Goal: Task Accomplishment & Management: Manage account settings

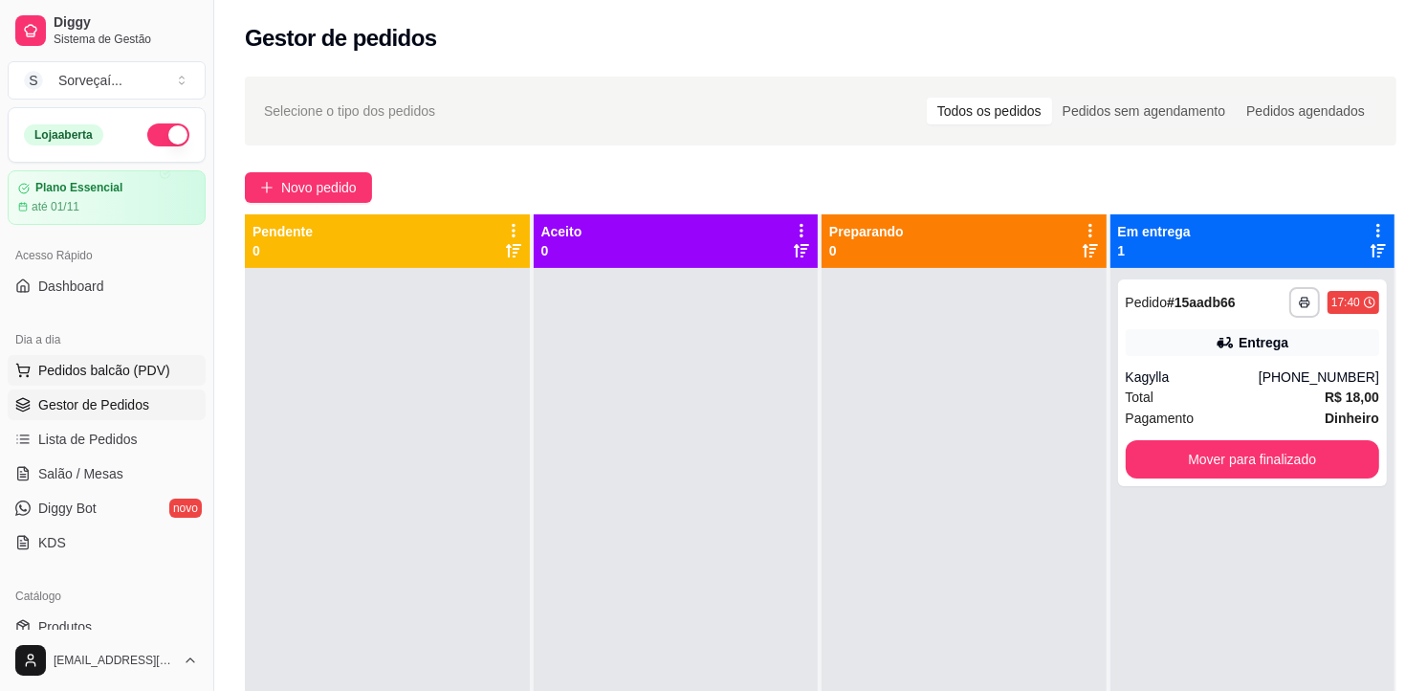
click at [79, 367] on span "Pedidos balcão (PDV)" at bounding box center [104, 370] width 132 height 19
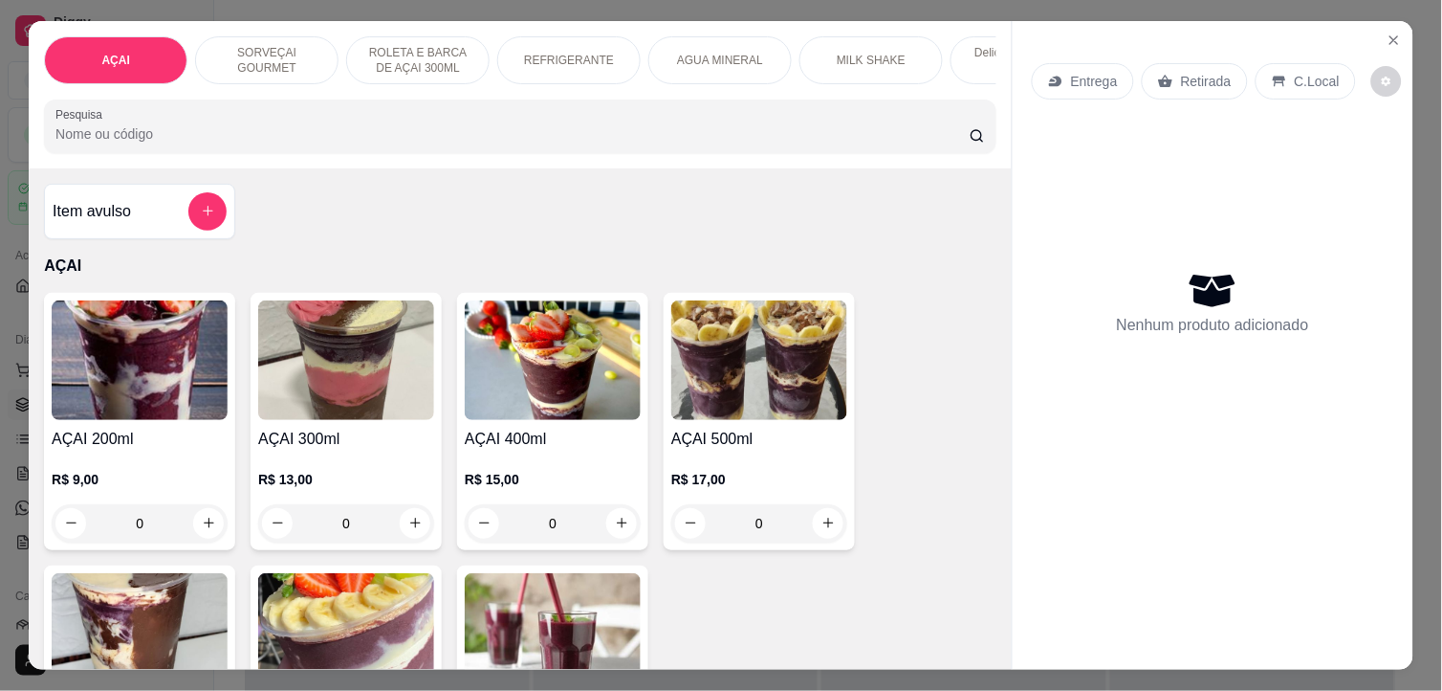
click at [375, 383] on img at bounding box center [346, 360] width 176 height 120
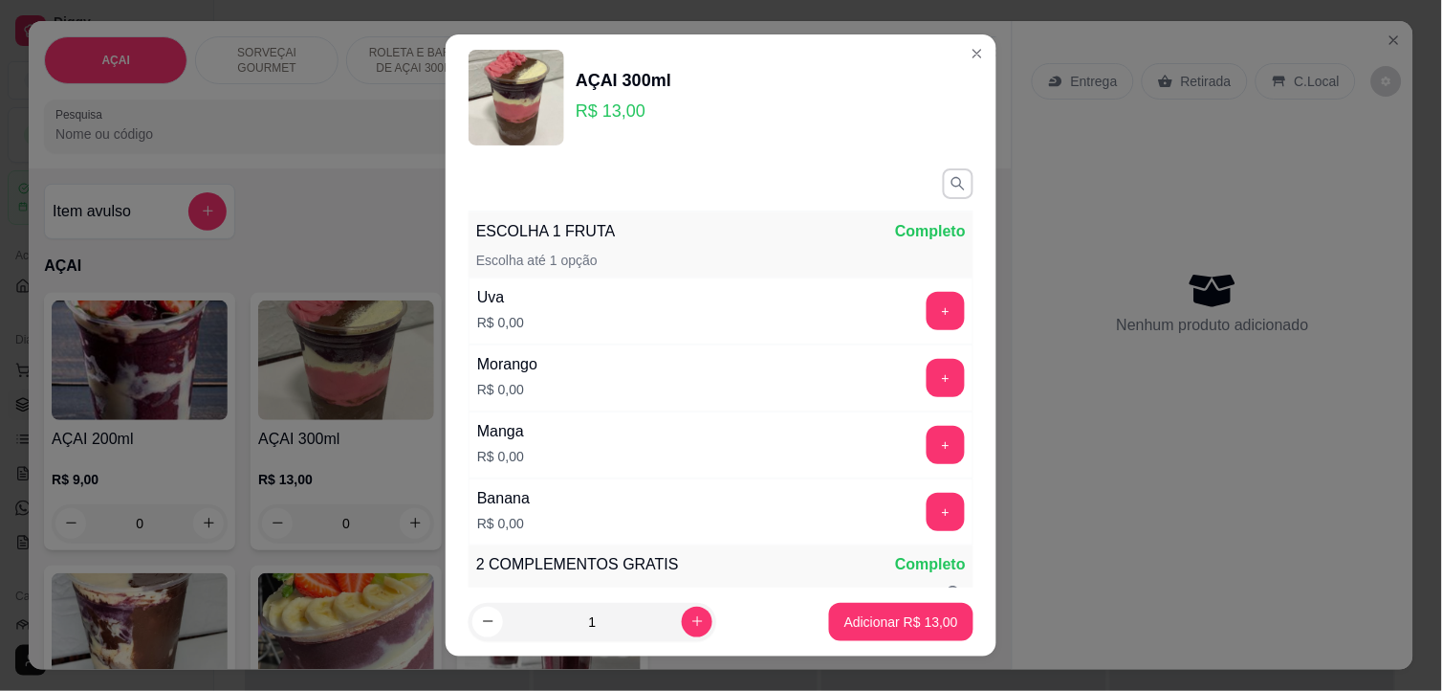
scroll to position [318, 0]
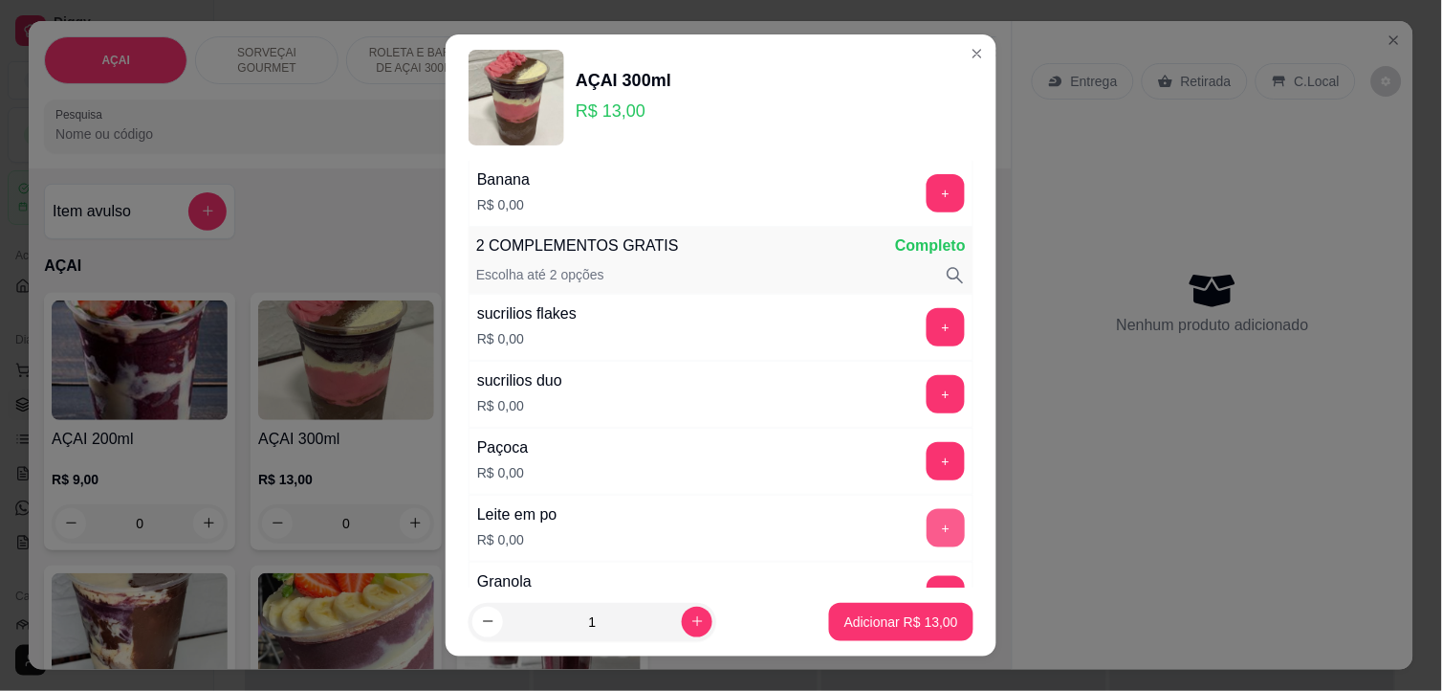
click at [927, 513] on button "+" at bounding box center [946, 528] width 38 height 38
click at [927, 459] on button "+" at bounding box center [946, 461] width 38 height 38
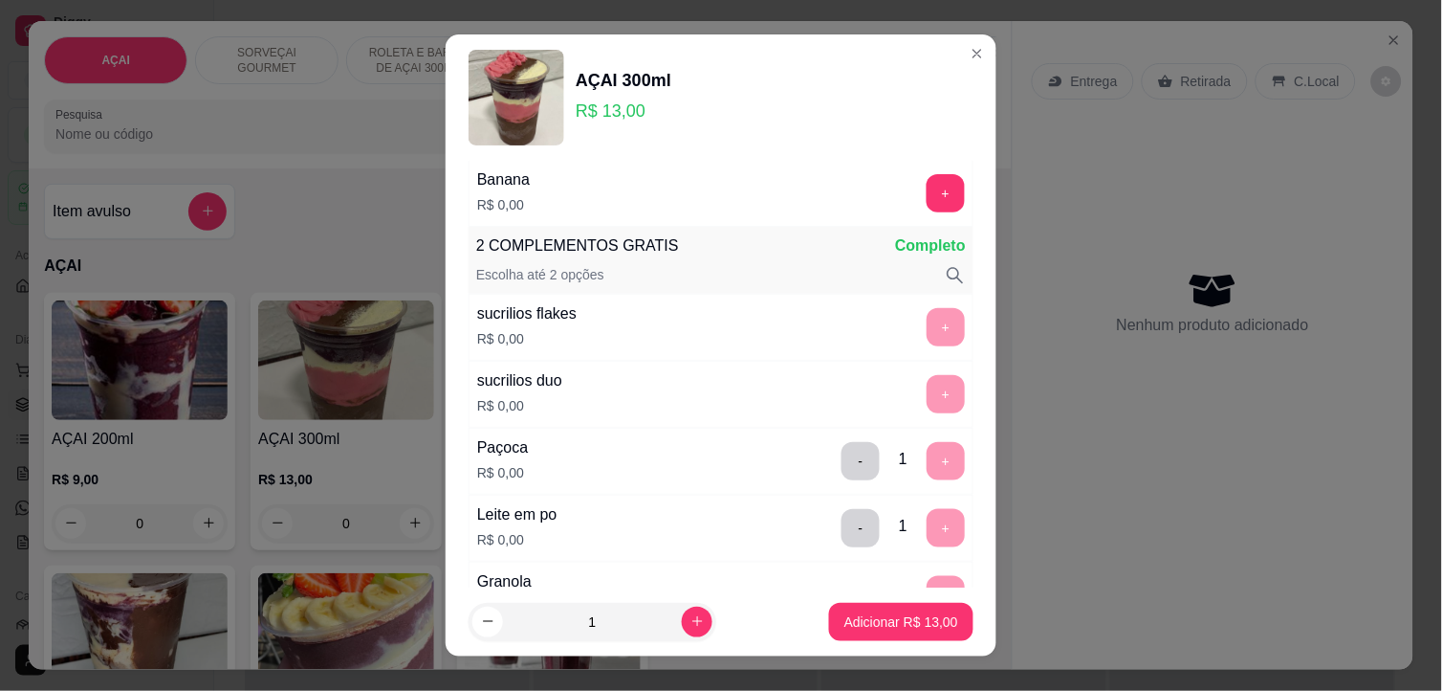
scroll to position [0, 0]
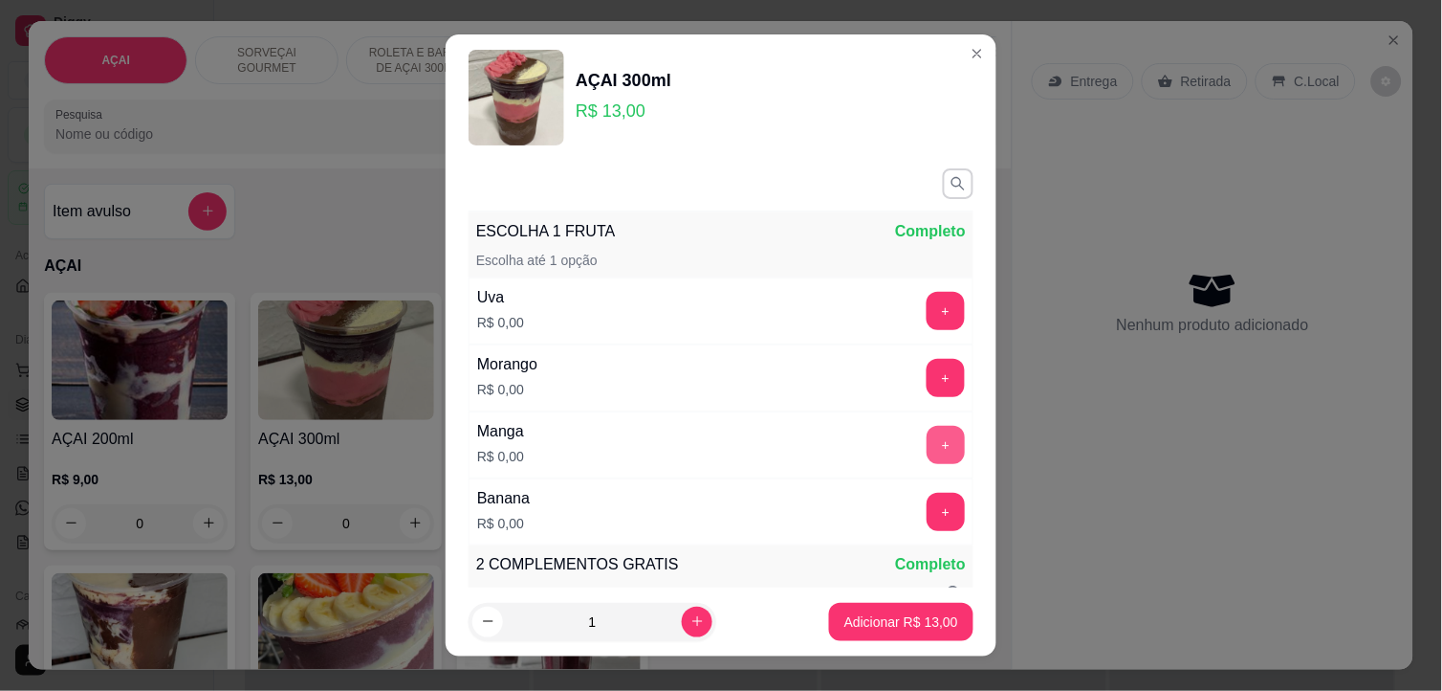
click at [927, 450] on button "+" at bounding box center [946, 445] width 38 height 38
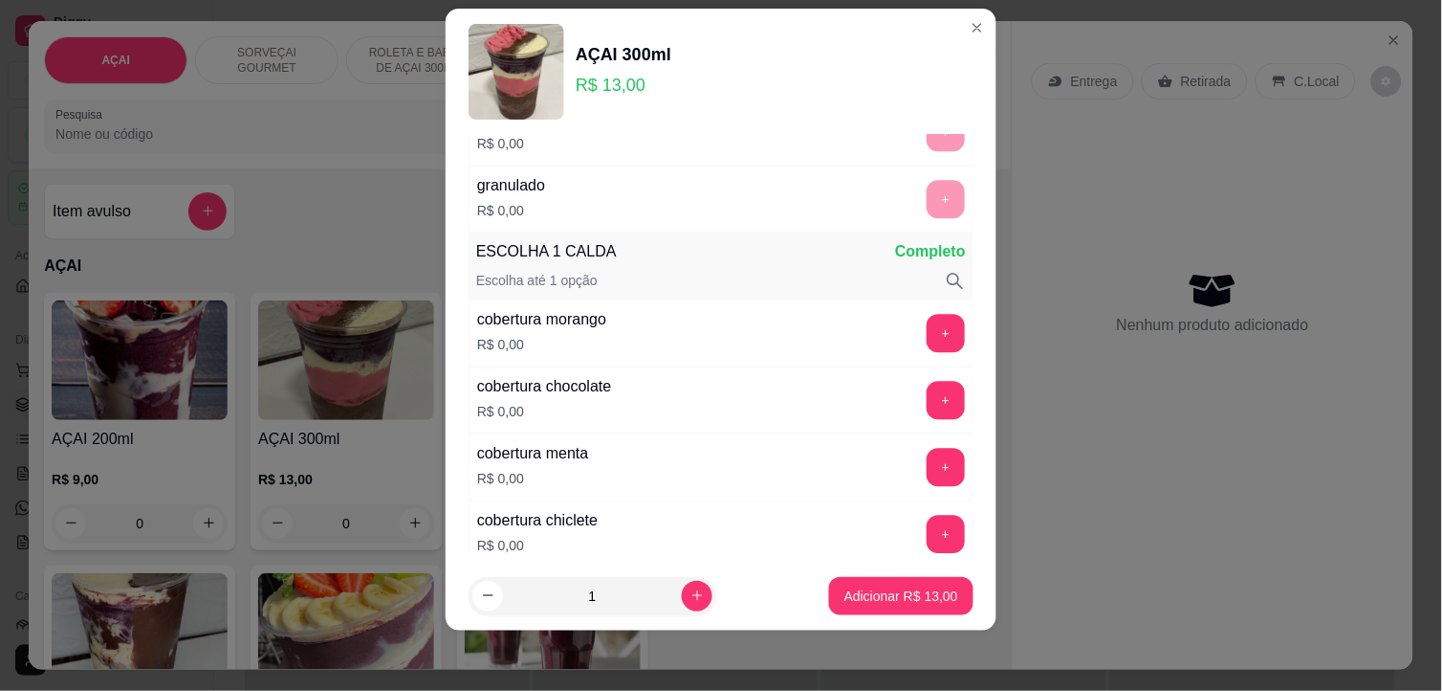
scroll to position [1130, 0]
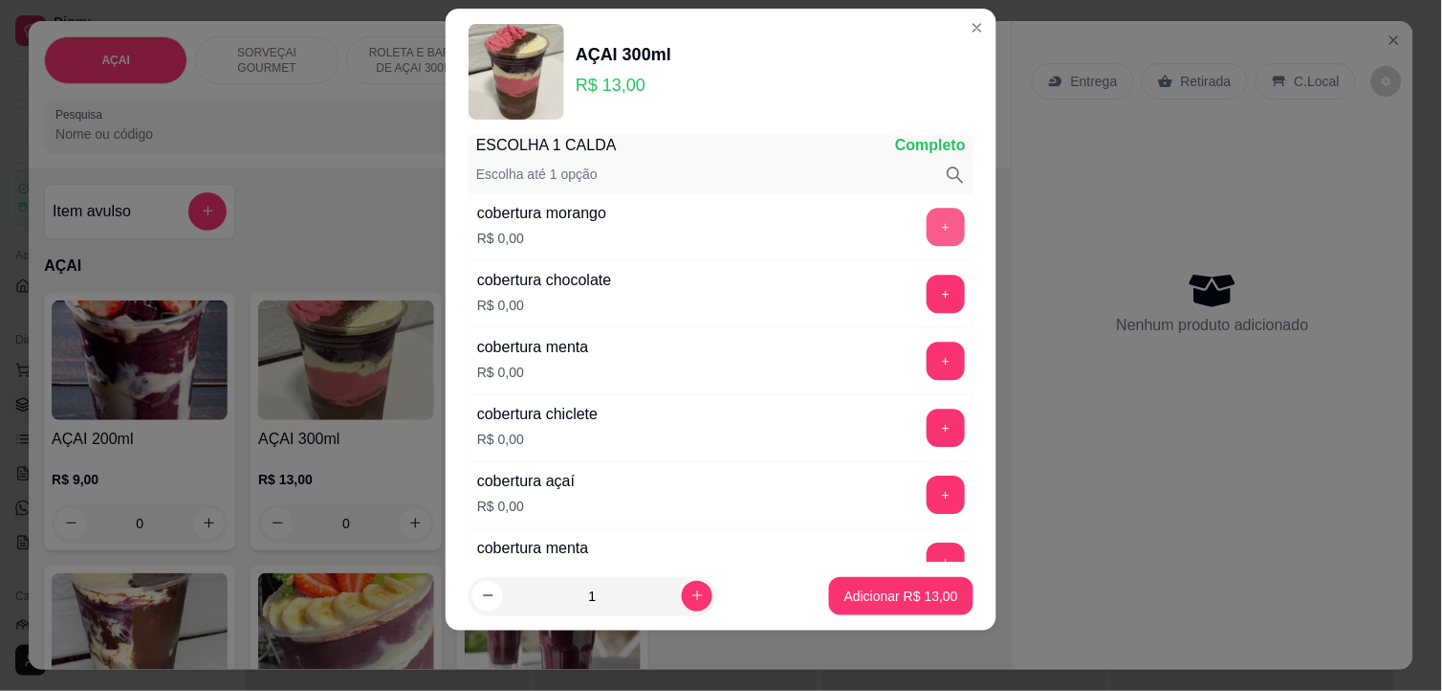
click at [927, 230] on button "+" at bounding box center [946, 227] width 38 height 38
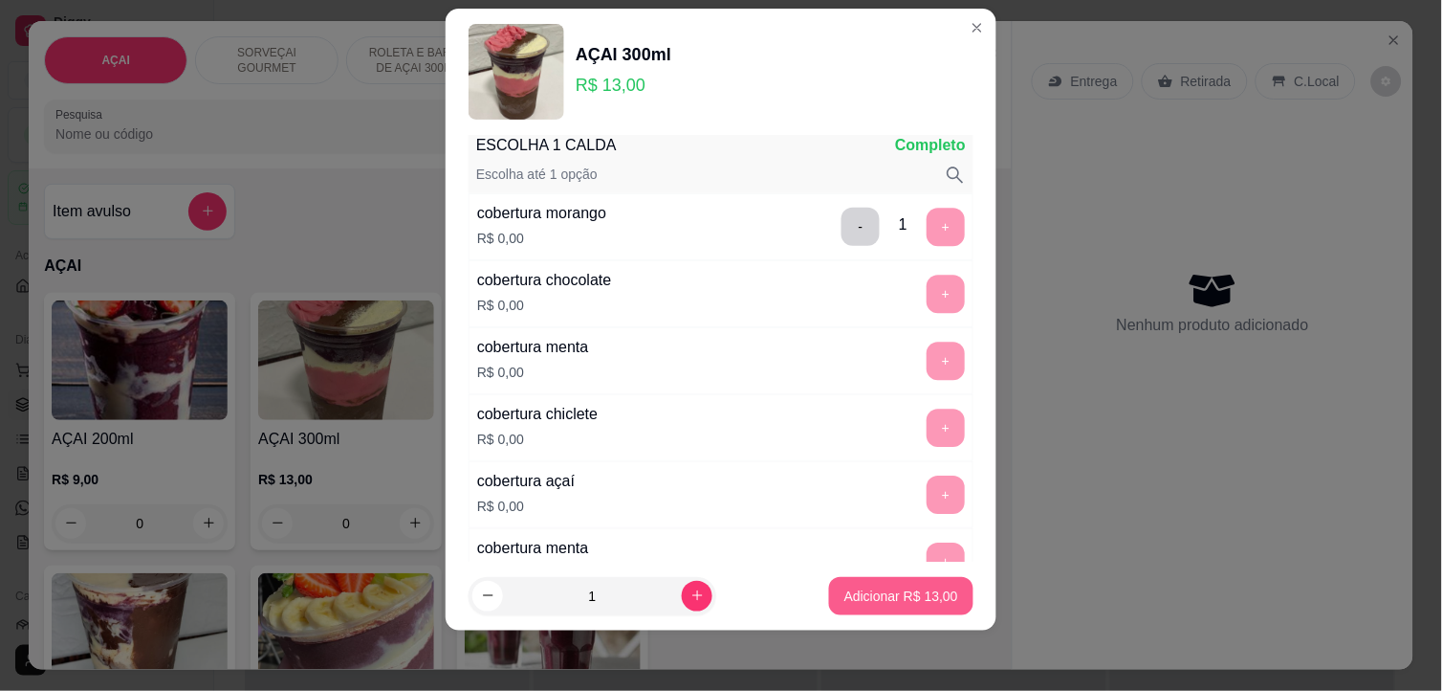
click at [884, 599] on p "Adicionar R$ 13,00" at bounding box center [902, 595] width 114 height 19
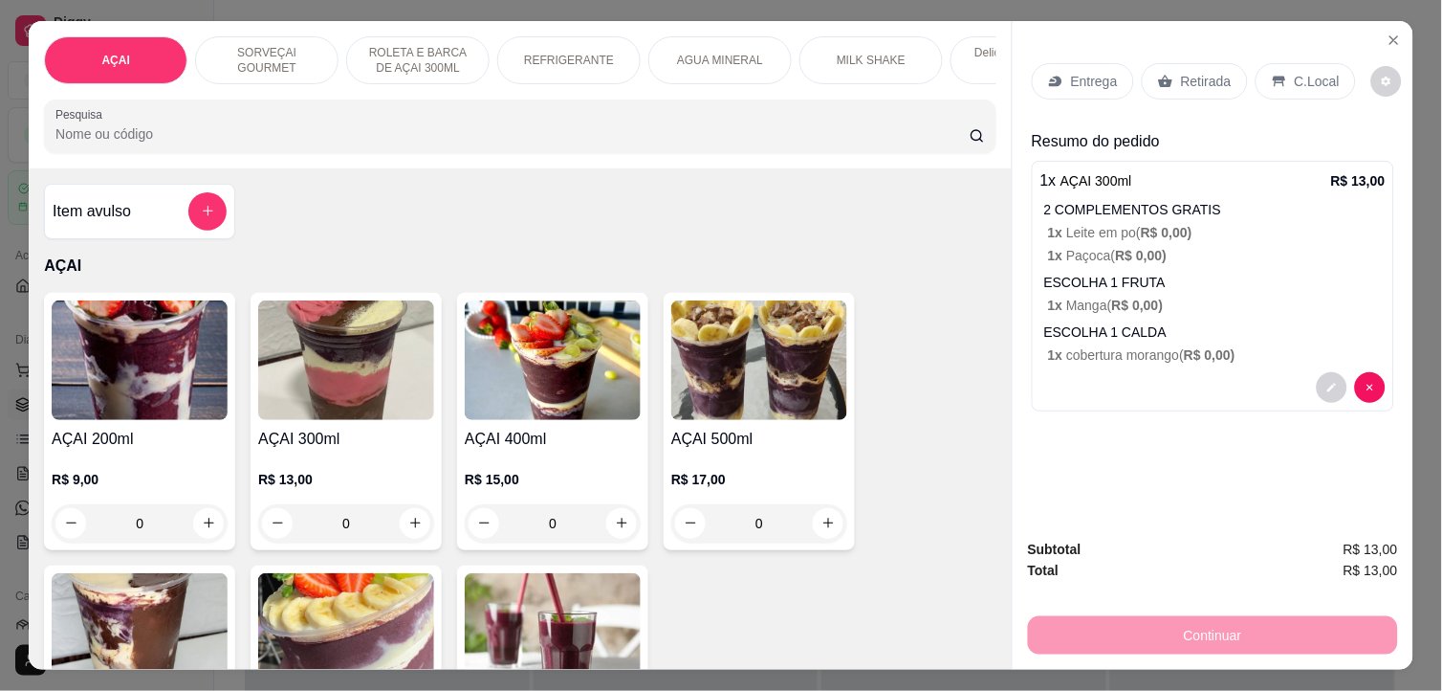
click at [1295, 72] on p "C.Local" at bounding box center [1317, 81] width 45 height 19
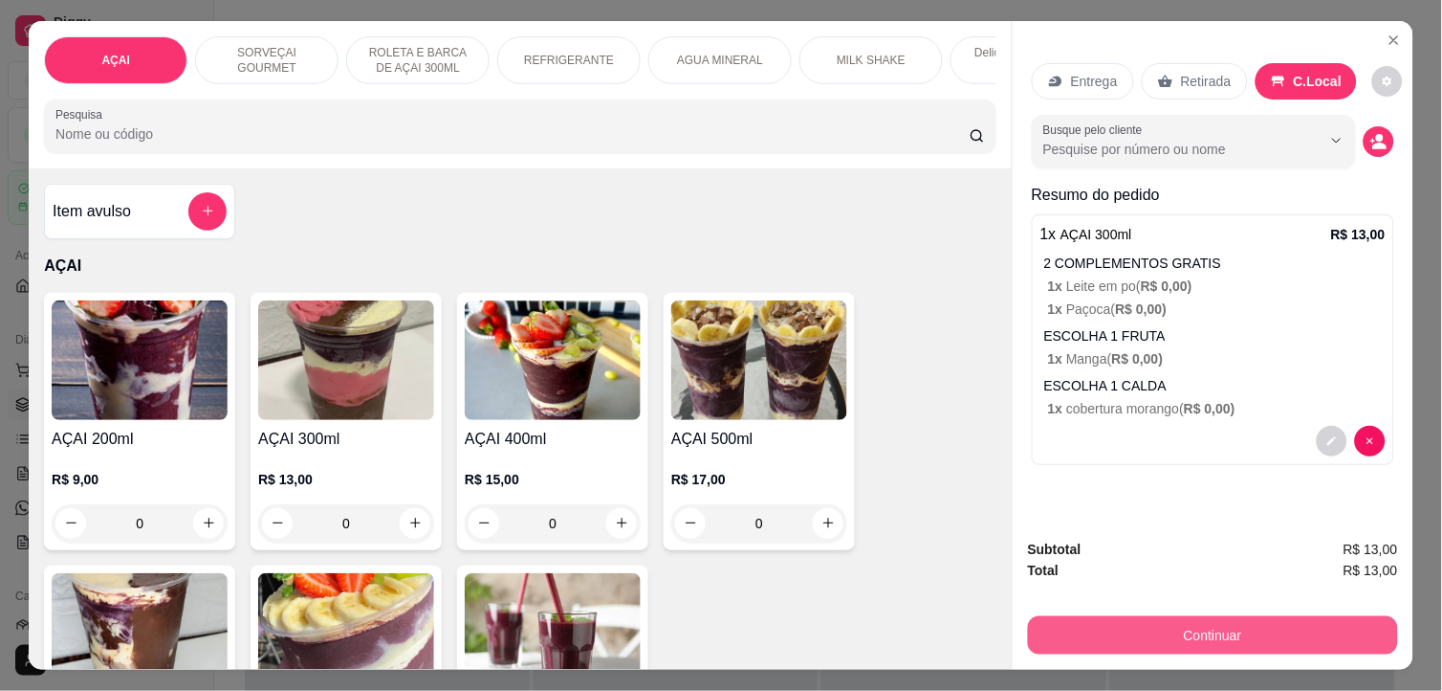
click at [1189, 619] on button "Continuar" at bounding box center [1213, 635] width 370 height 38
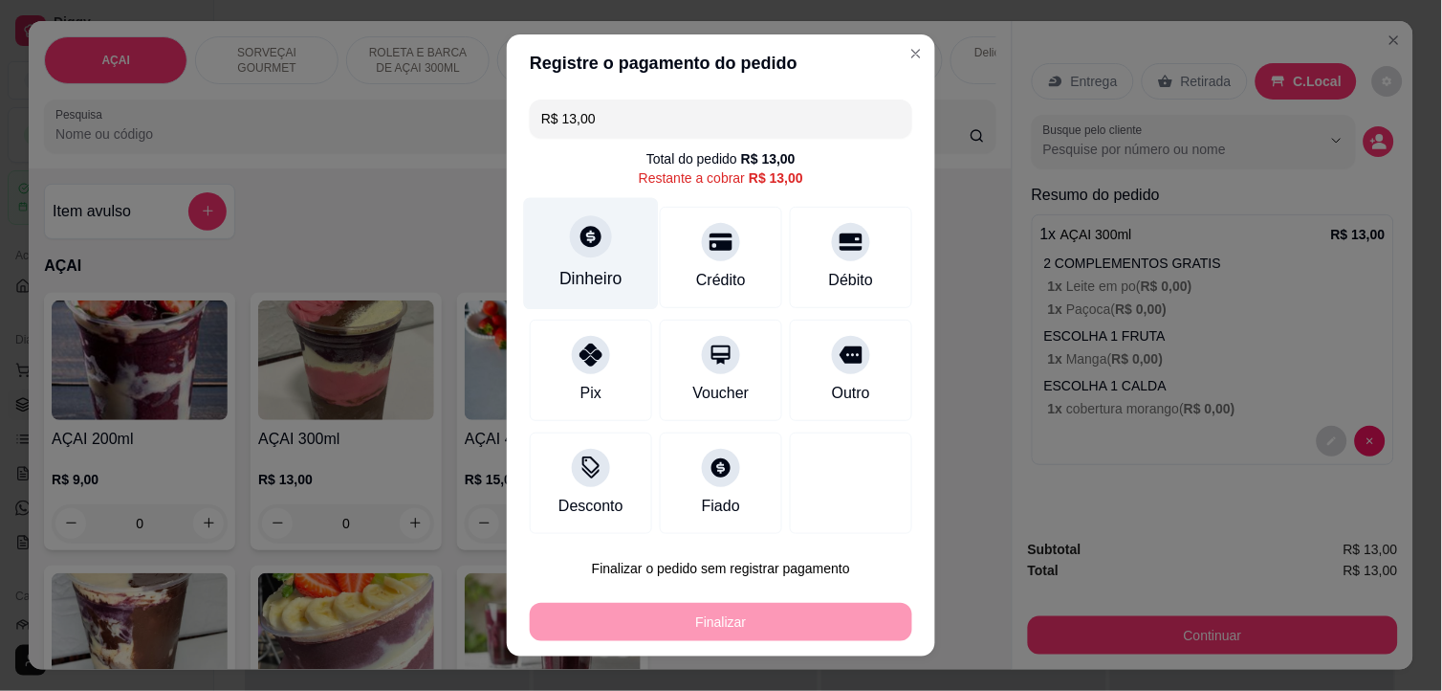
click at [593, 296] on div "Dinheiro" at bounding box center [591, 254] width 135 height 112
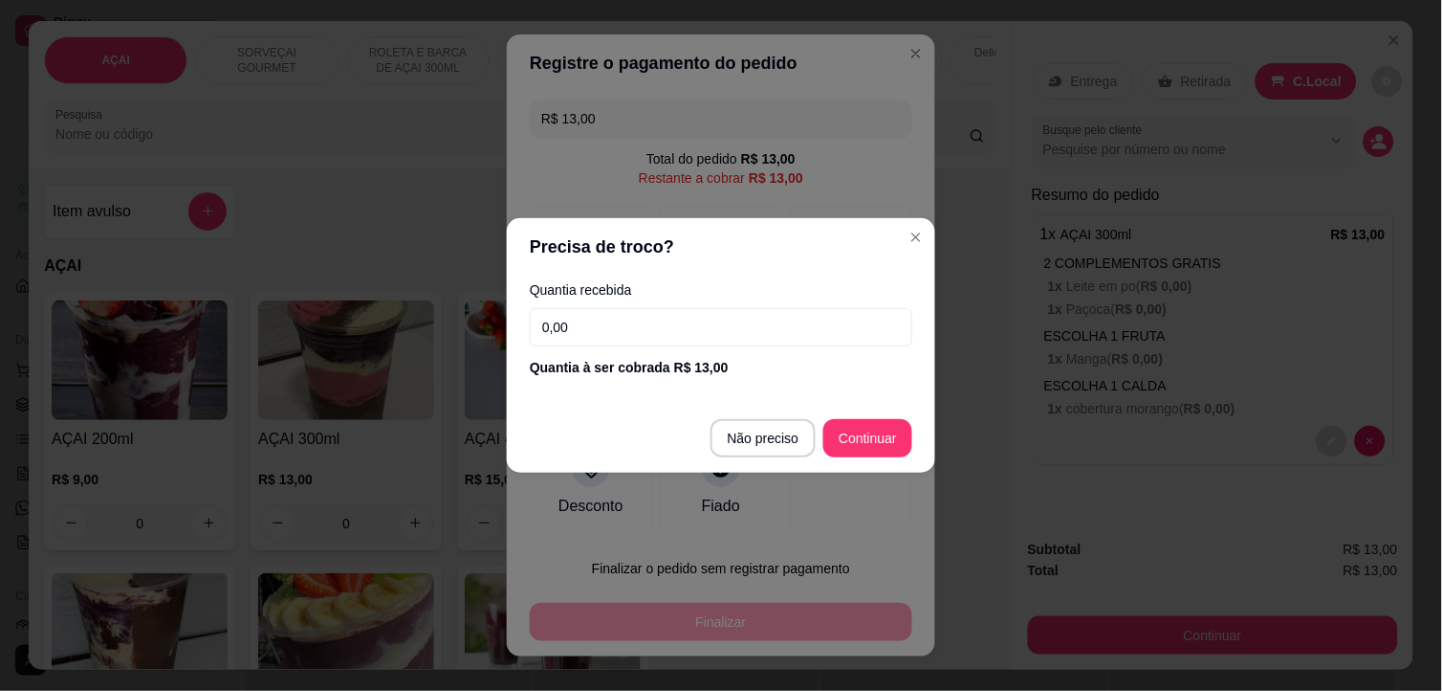
drag, startPoint x: 742, startPoint y: 462, endPoint x: 753, endPoint y: 447, distance: 18.6
click at [746, 460] on footer "Não preciso Continuar" at bounding box center [721, 438] width 428 height 69
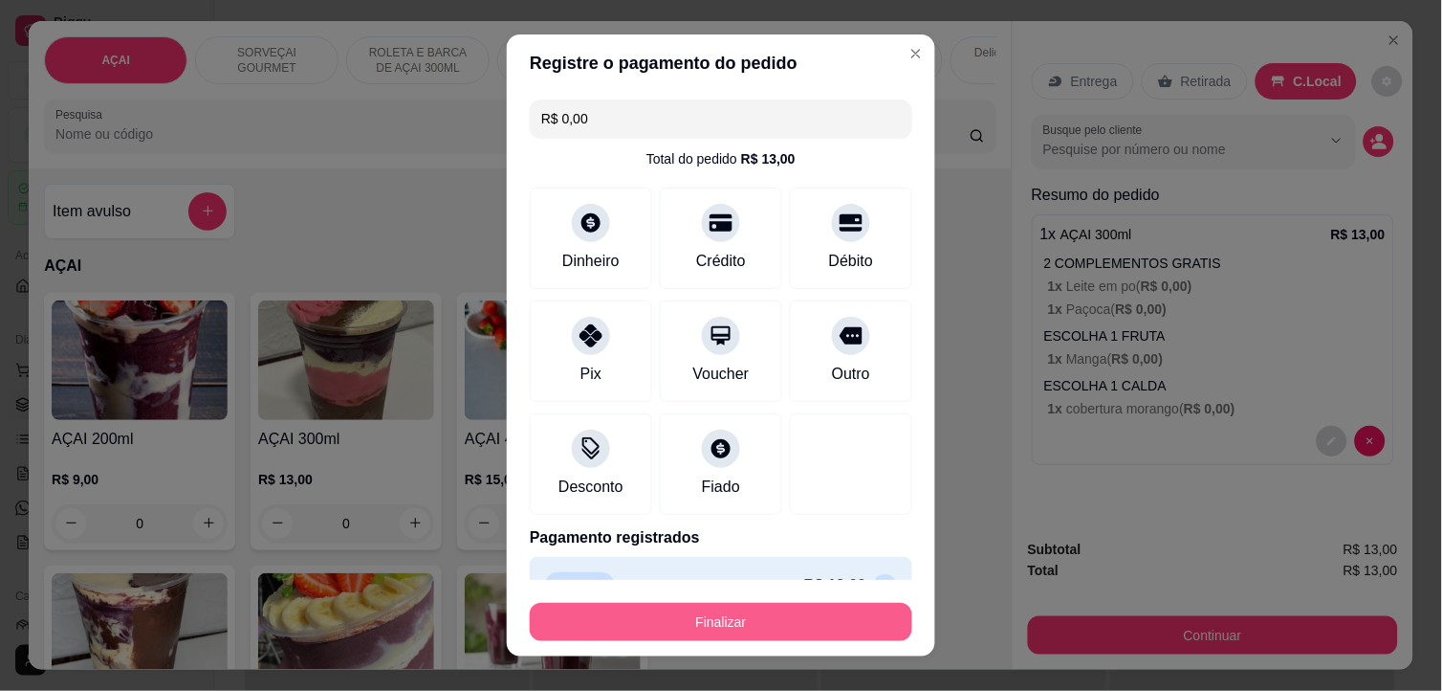
click at [748, 620] on button "Finalizar" at bounding box center [721, 622] width 383 height 38
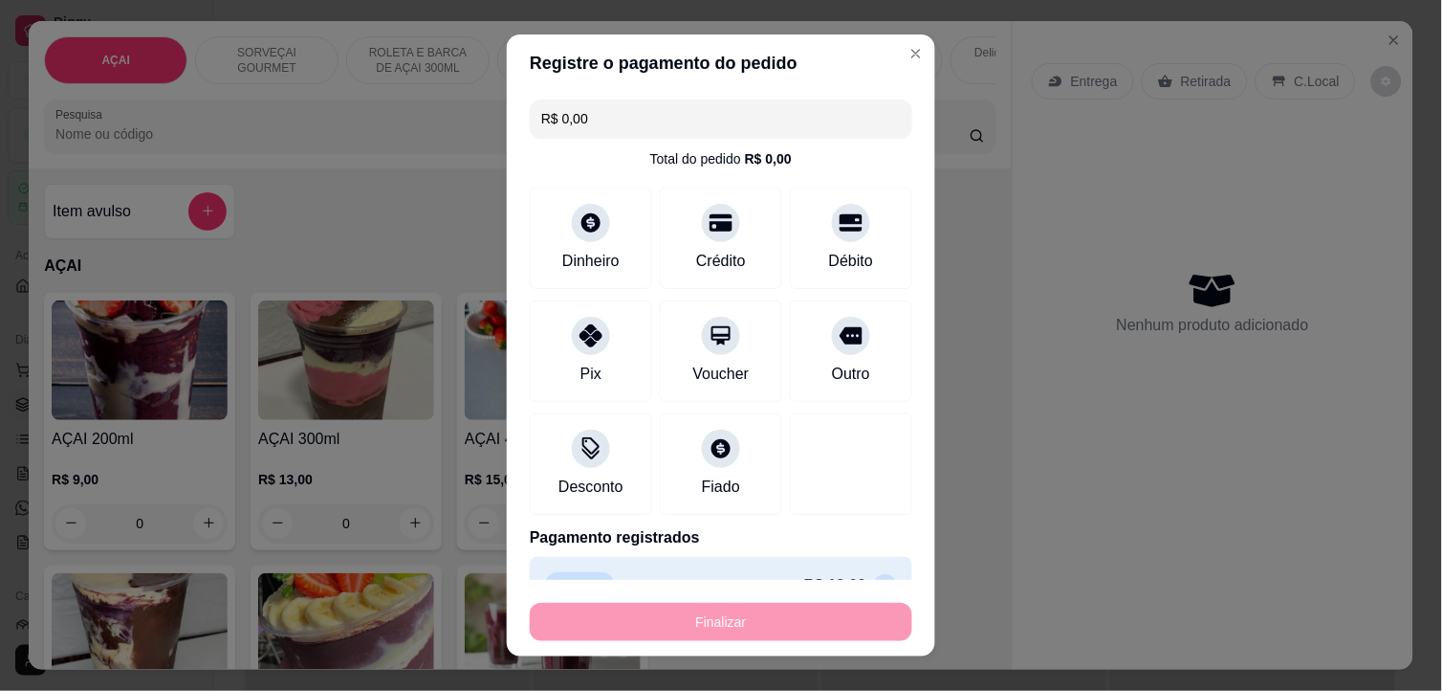
type input "-R$ 13,00"
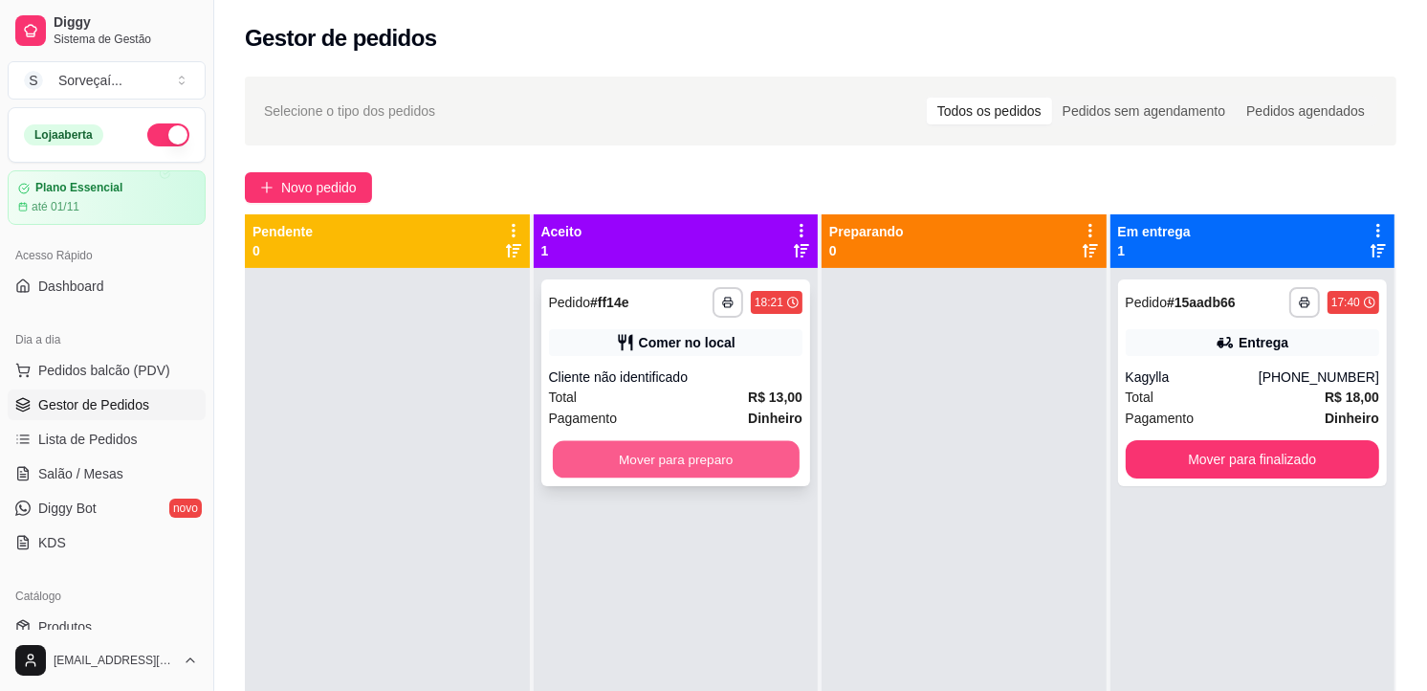
click at [747, 447] on button "Mover para preparo" at bounding box center [675, 459] width 247 height 37
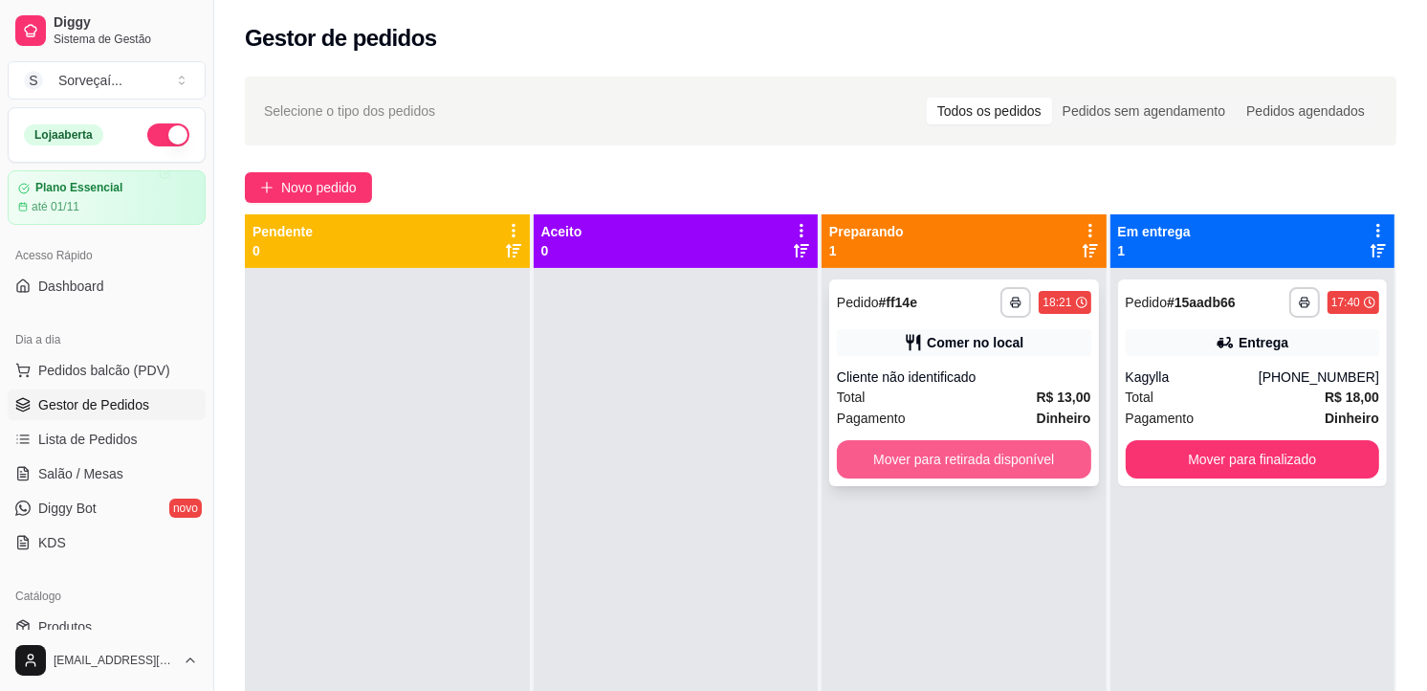
click at [942, 454] on button "Mover para retirada disponível" at bounding box center [964, 459] width 254 height 38
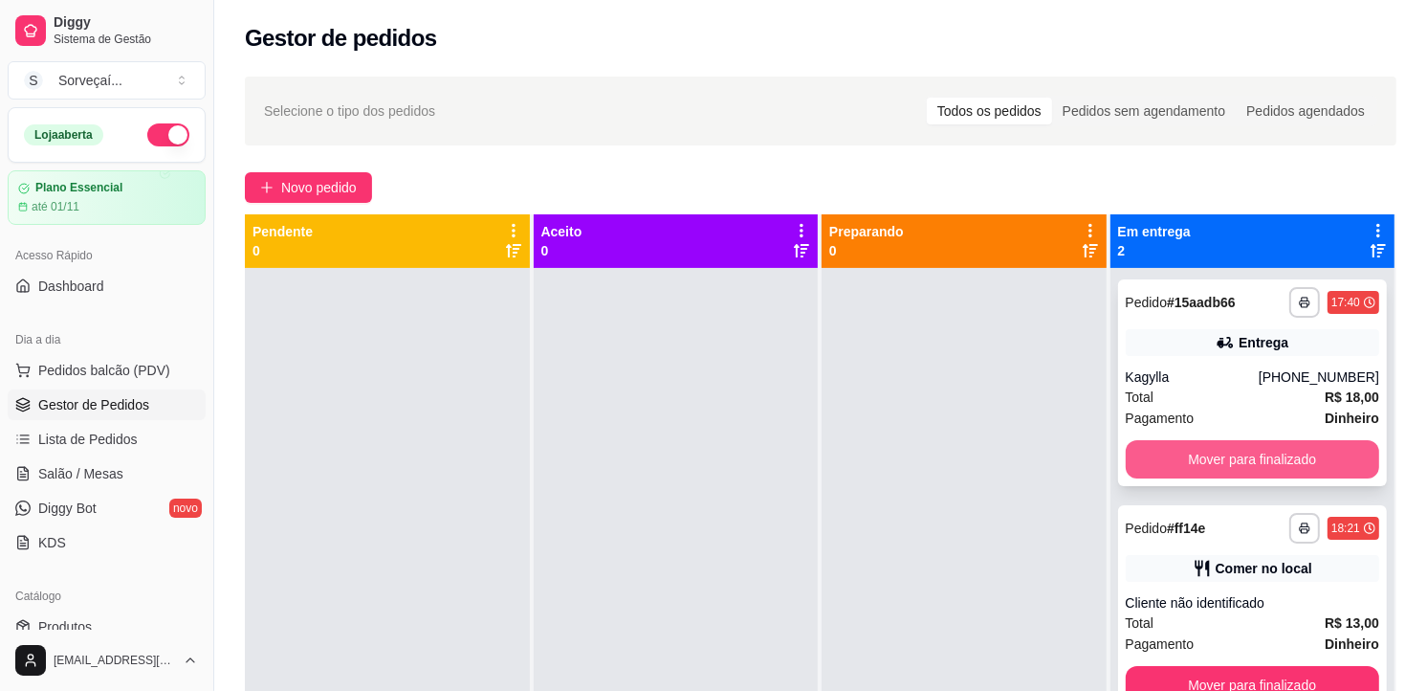
click at [1126, 469] on button "Mover para finalizado" at bounding box center [1253, 459] width 254 height 38
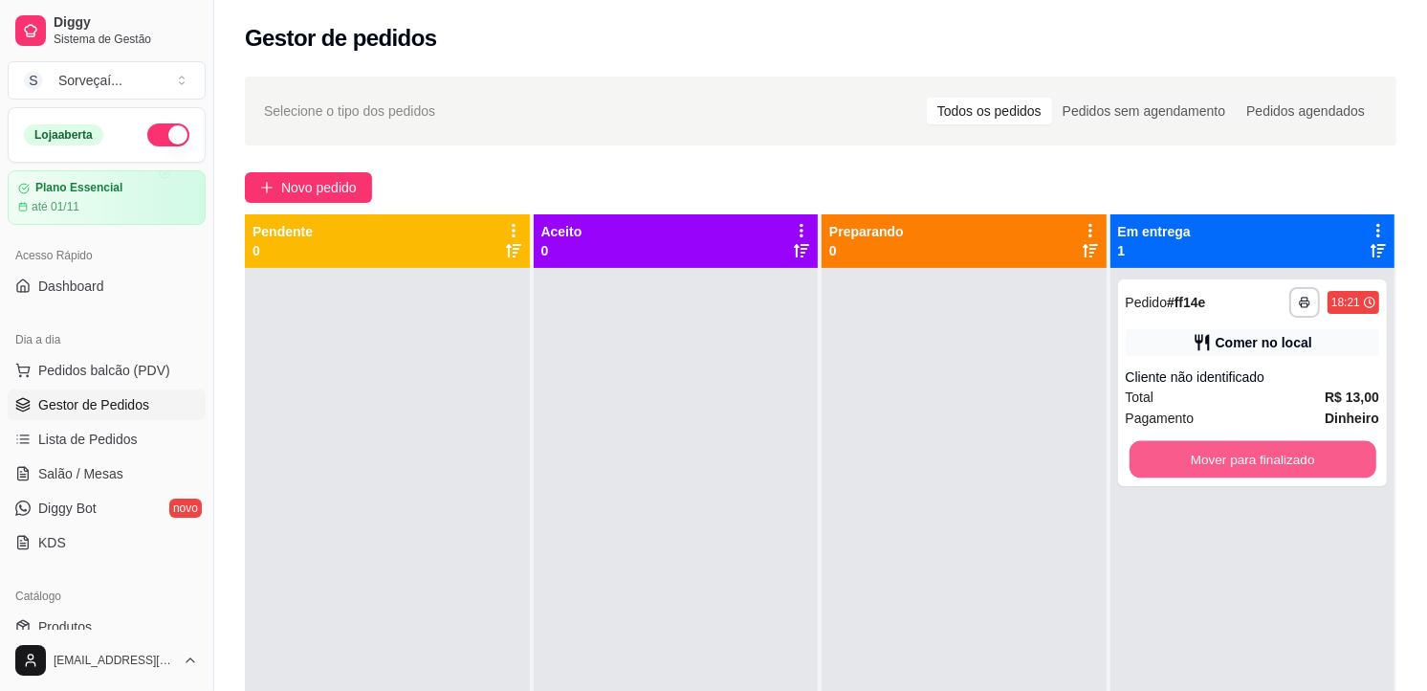
click at [1135, 470] on button "Mover para finalizado" at bounding box center [1252, 459] width 247 height 37
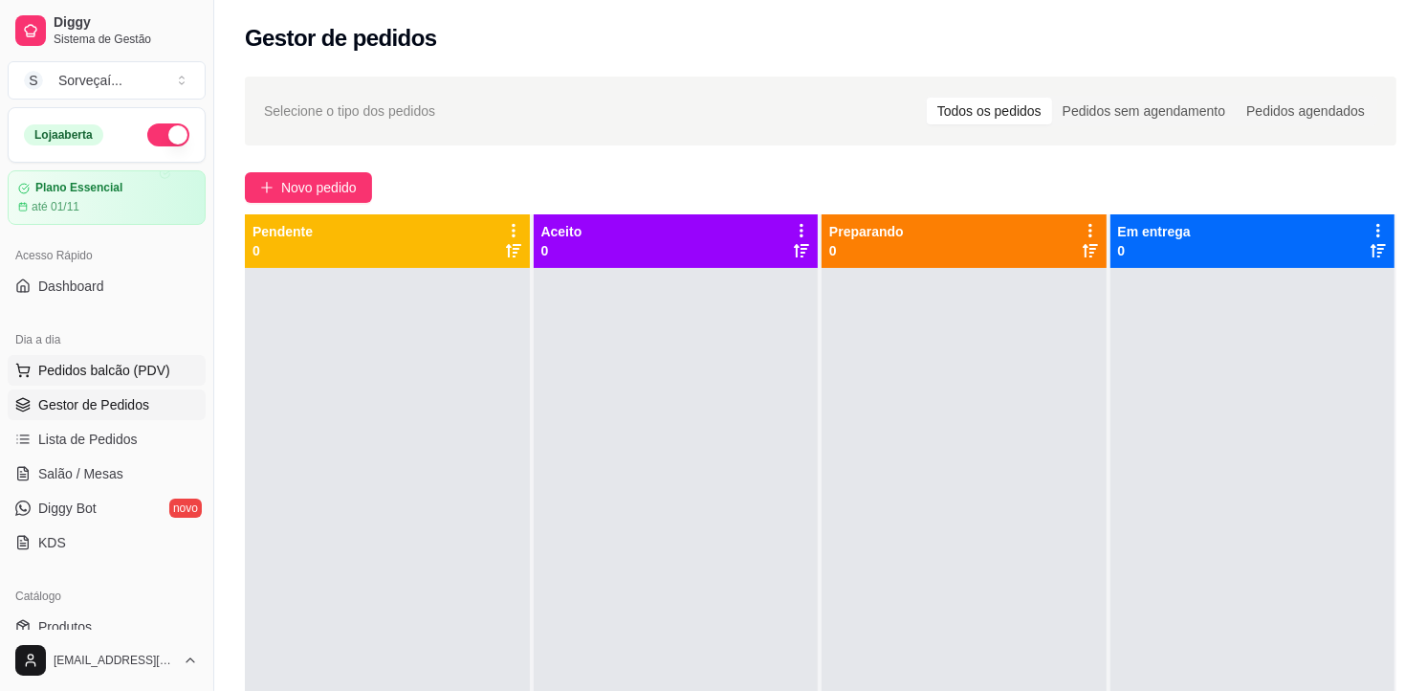
click at [91, 379] on span "Pedidos balcão (PDV)" at bounding box center [104, 370] width 132 height 19
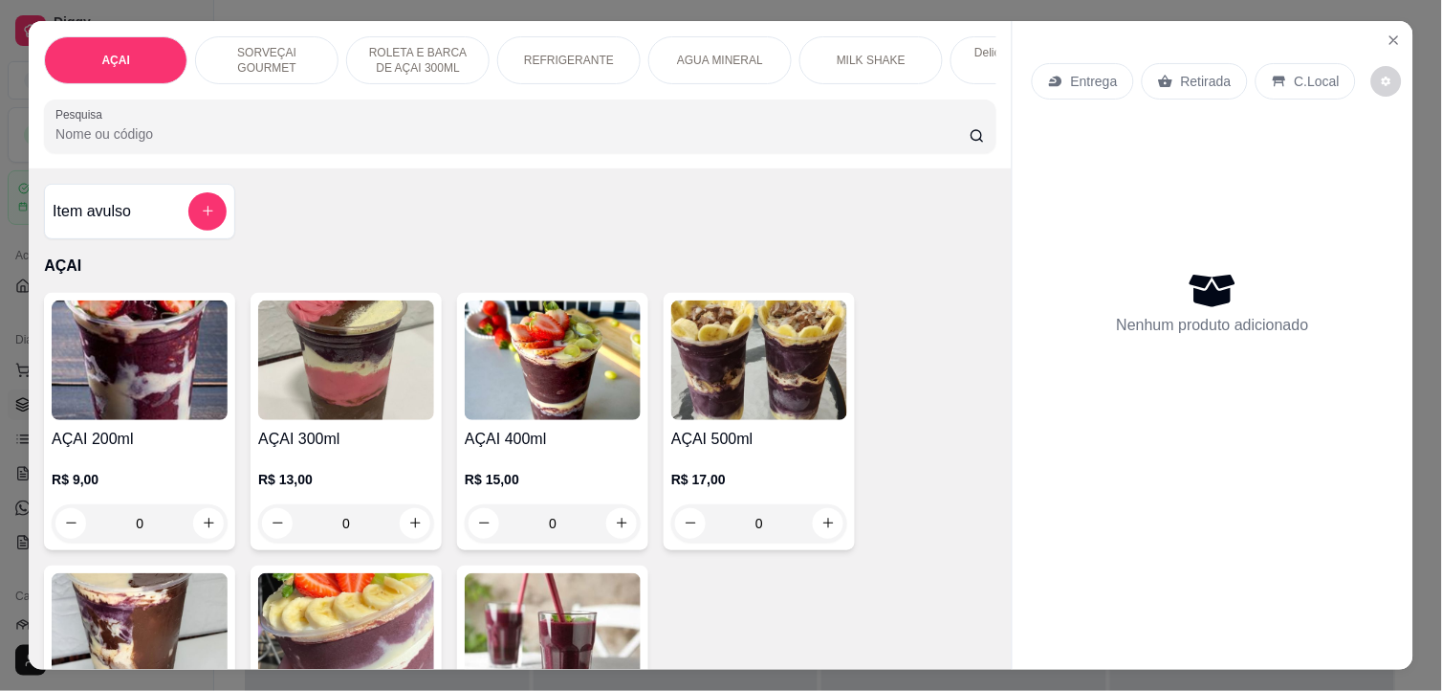
click at [571, 407] on img at bounding box center [553, 360] width 176 height 120
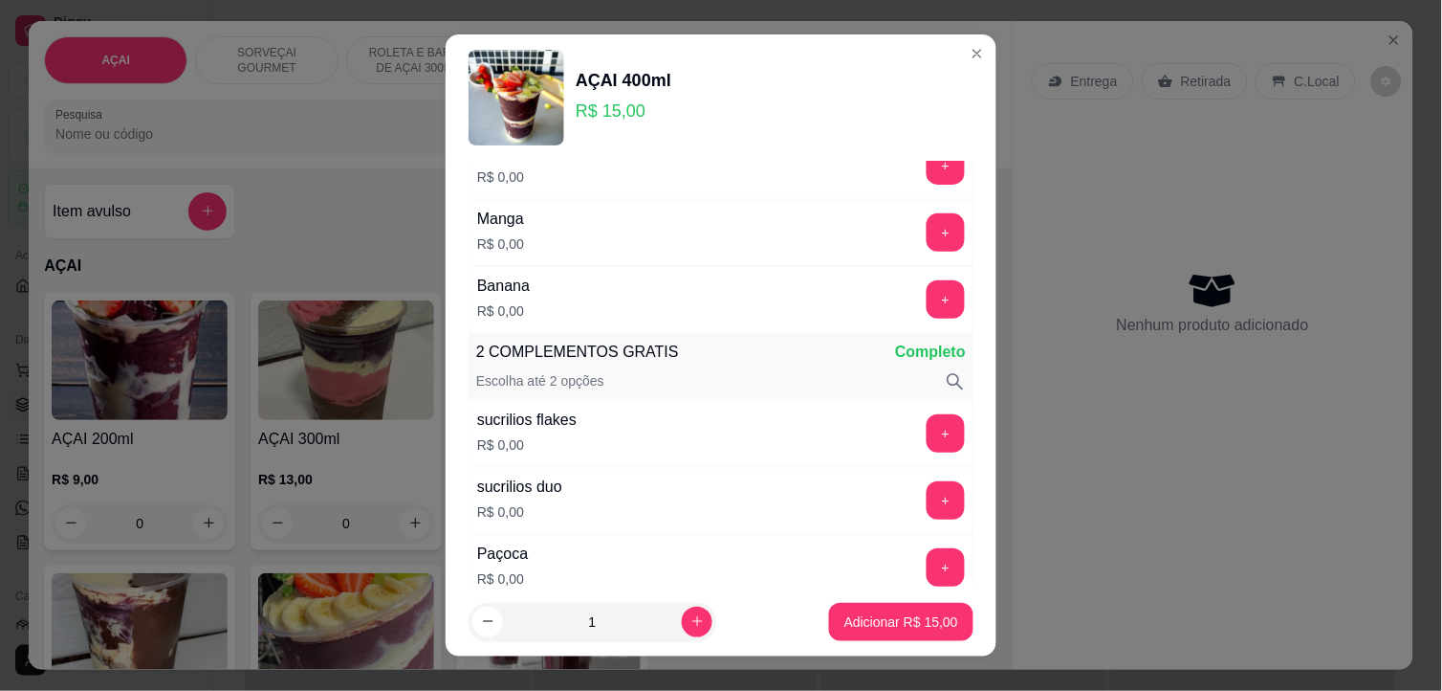
scroll to position [318, 0]
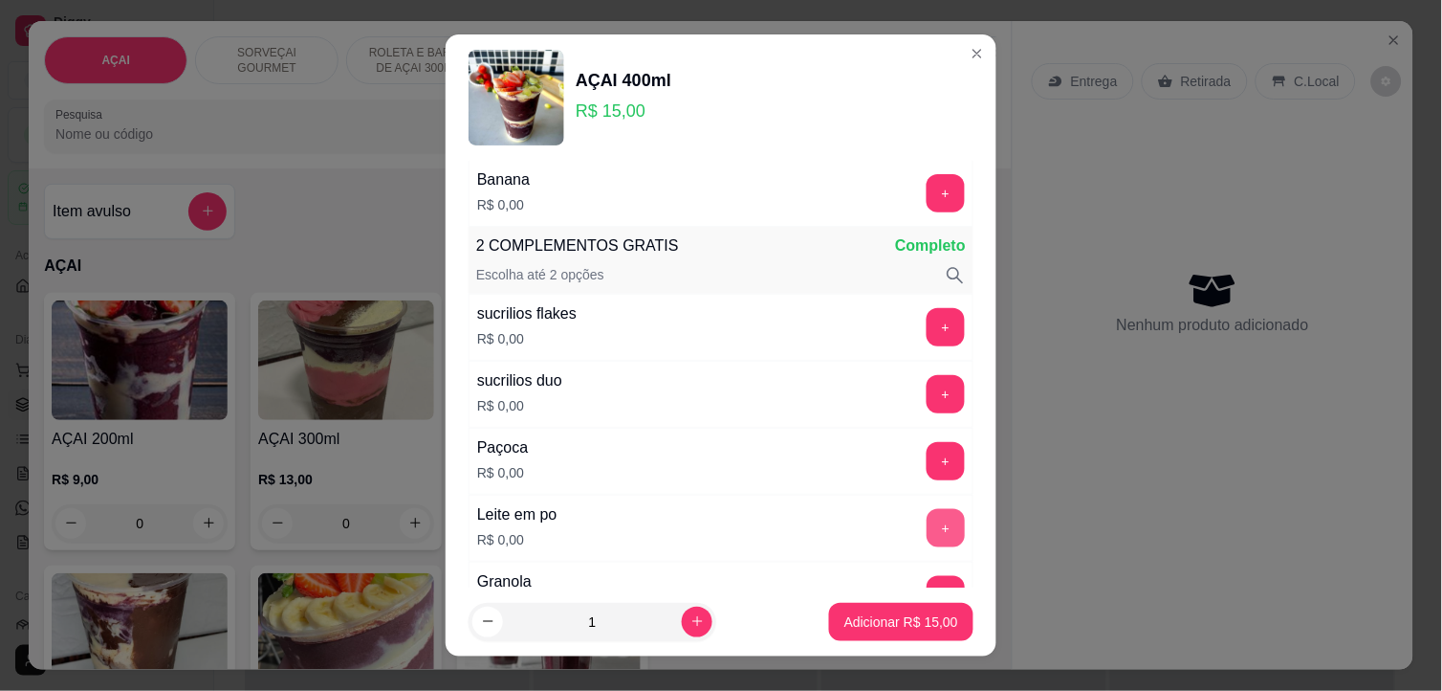
click at [927, 526] on button "+" at bounding box center [946, 528] width 38 height 38
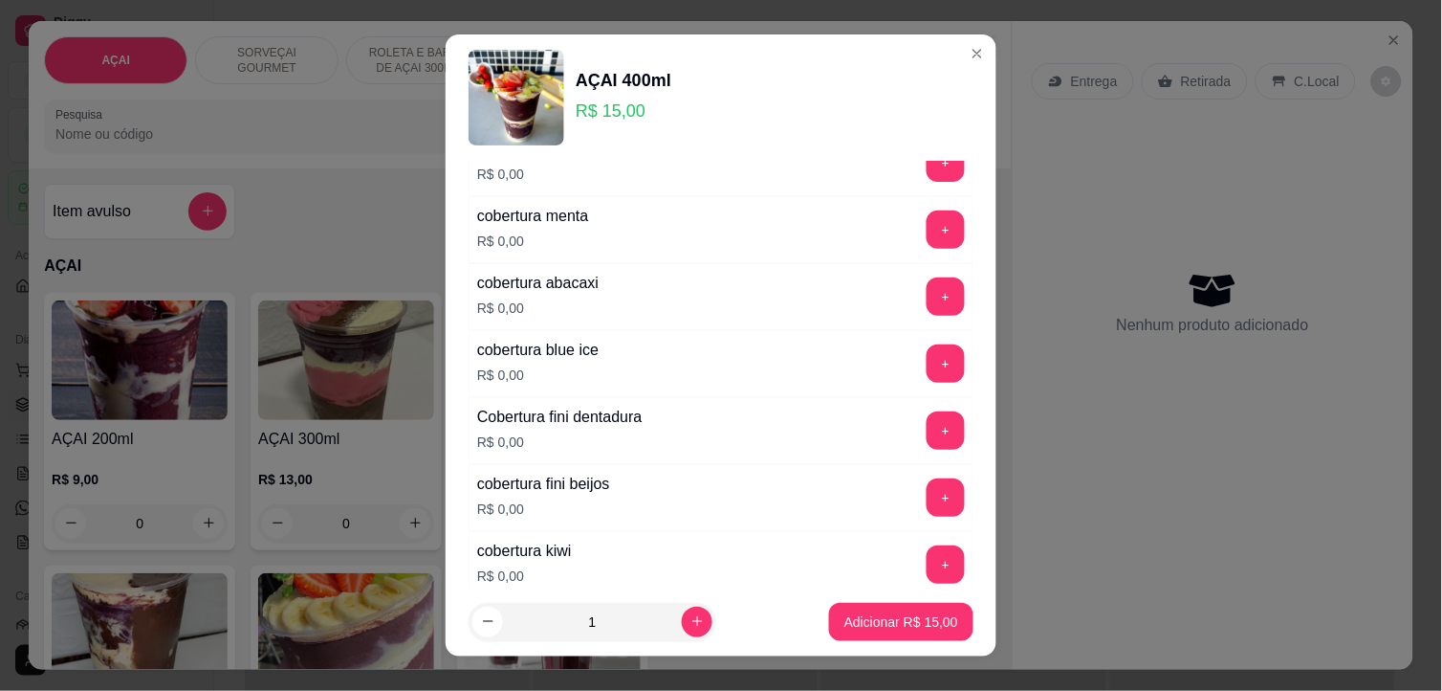
scroll to position [1700, 0]
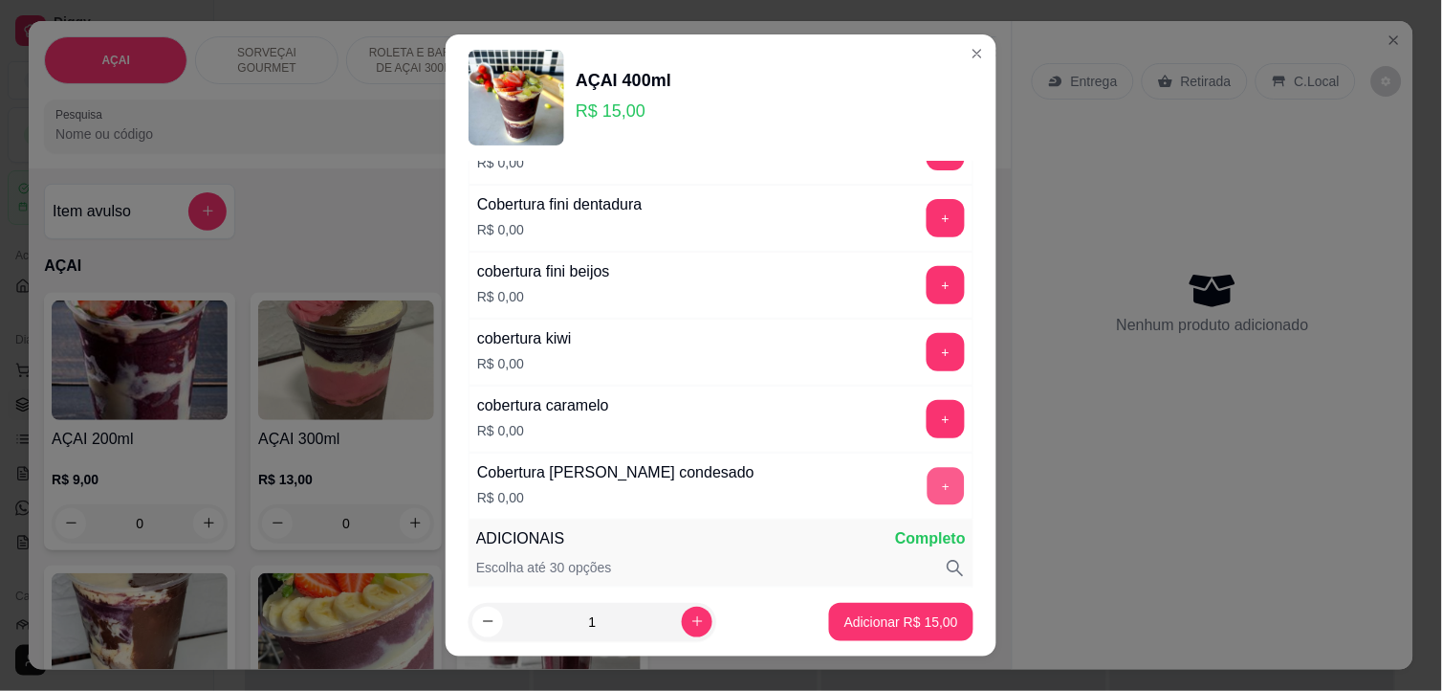
click at [928, 497] on button "+" at bounding box center [946, 486] width 37 height 37
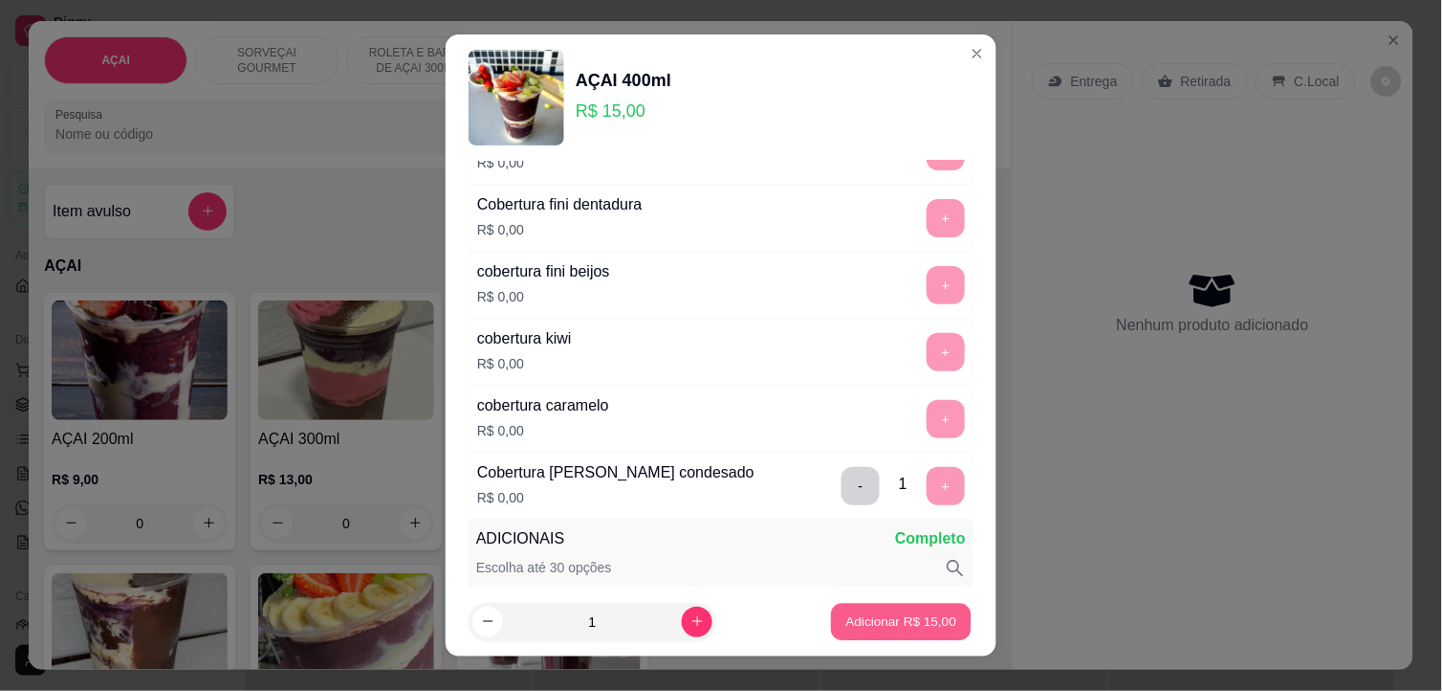
click at [902, 615] on p "Adicionar R$ 15,00" at bounding box center [901, 621] width 111 height 18
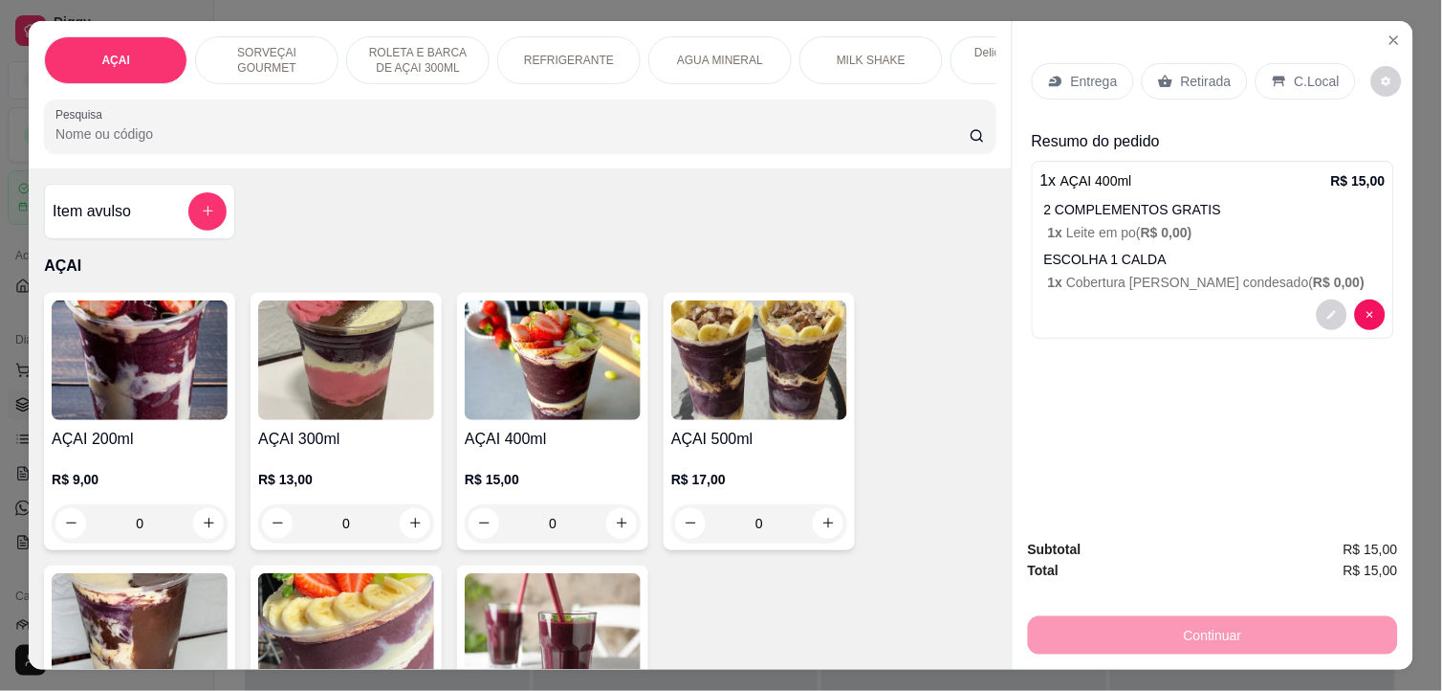
click at [1314, 75] on p "C.Local" at bounding box center [1317, 81] width 45 height 19
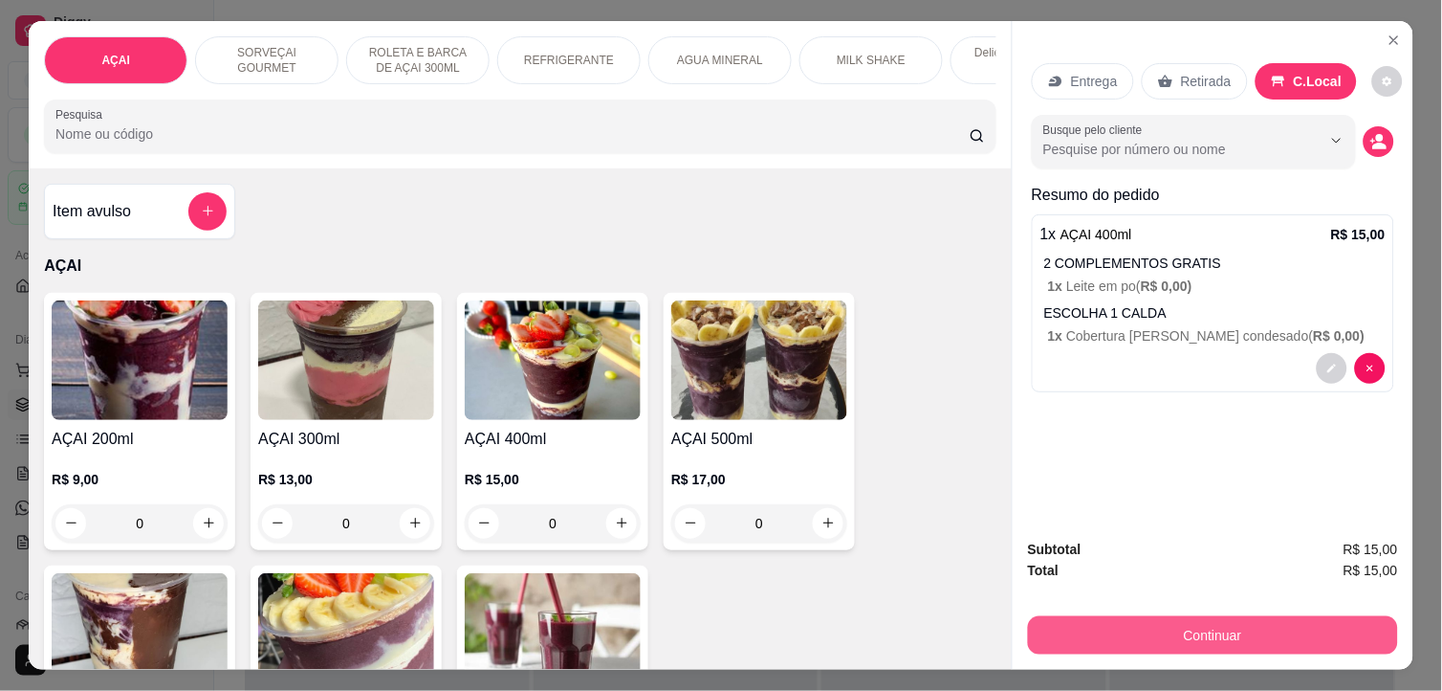
click at [1272, 627] on button "Continuar" at bounding box center [1213, 635] width 370 height 38
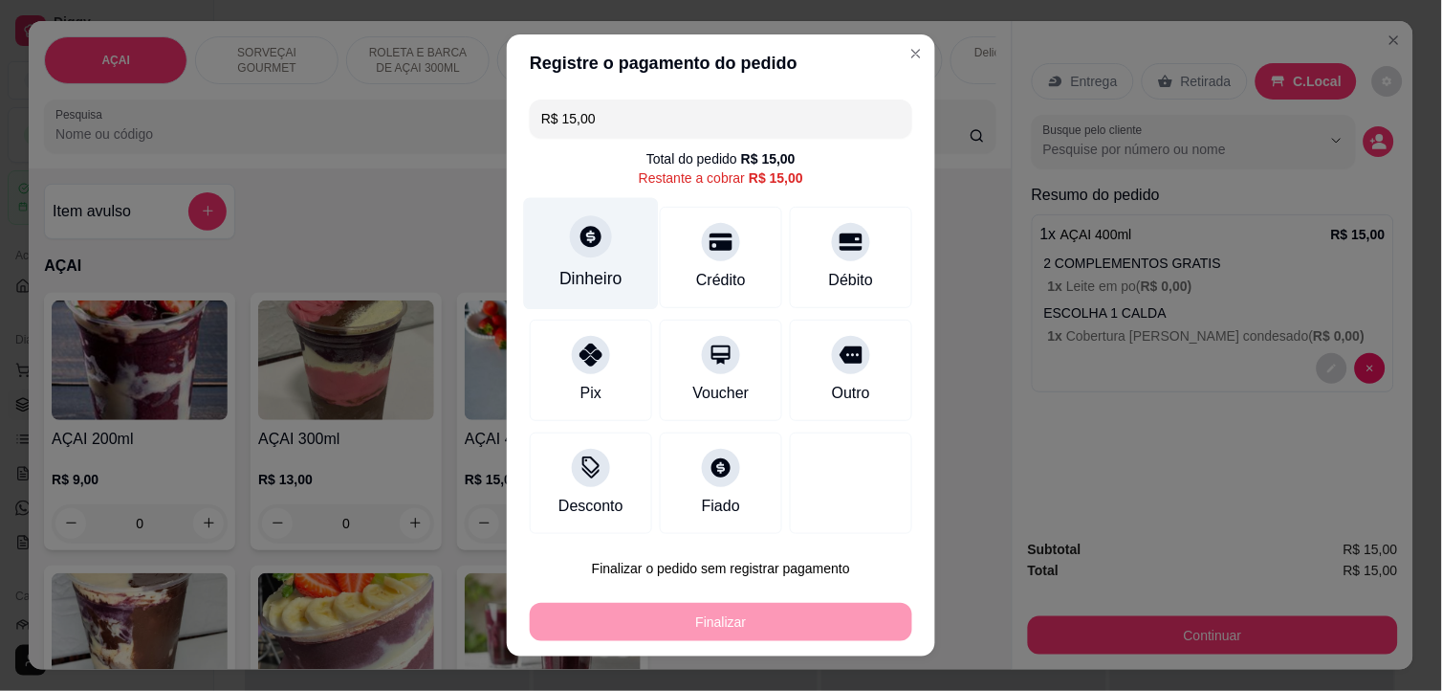
click at [603, 274] on div "Dinheiro" at bounding box center [591, 278] width 63 height 25
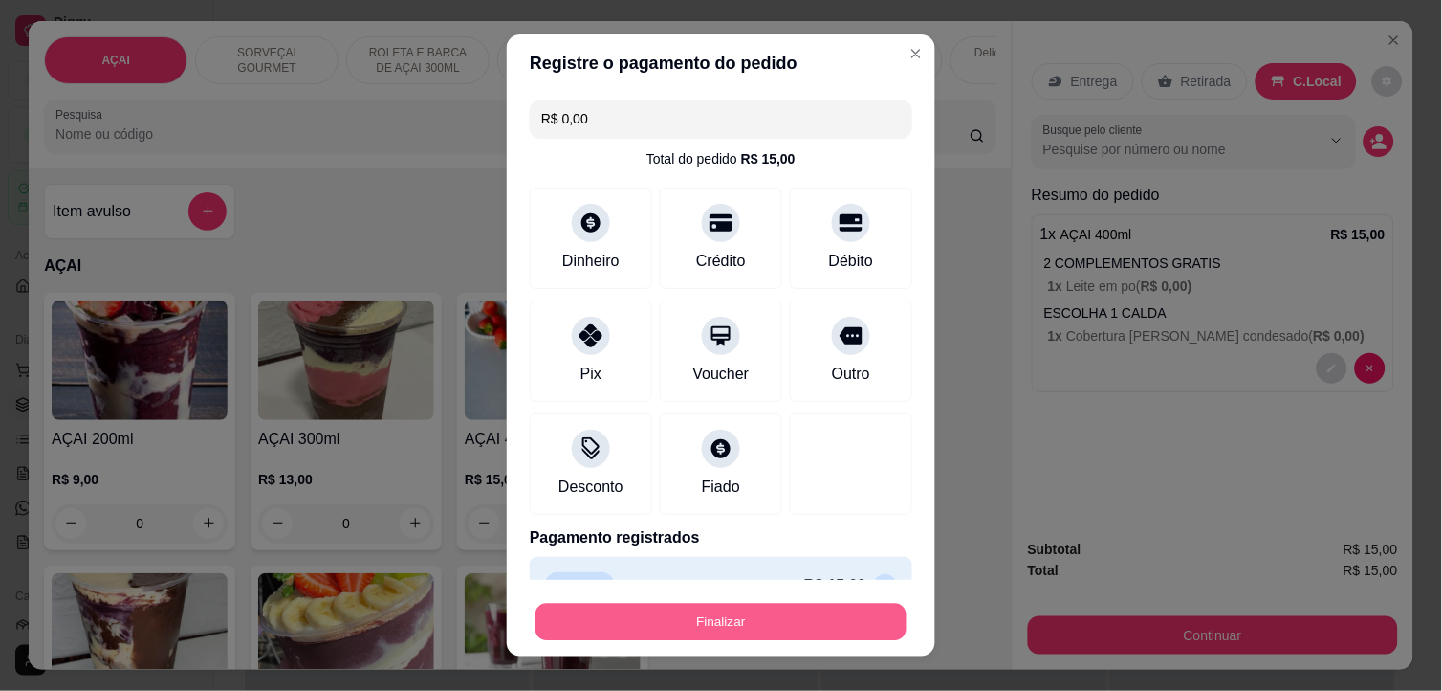
click at [830, 604] on button "Finalizar" at bounding box center [721, 622] width 371 height 37
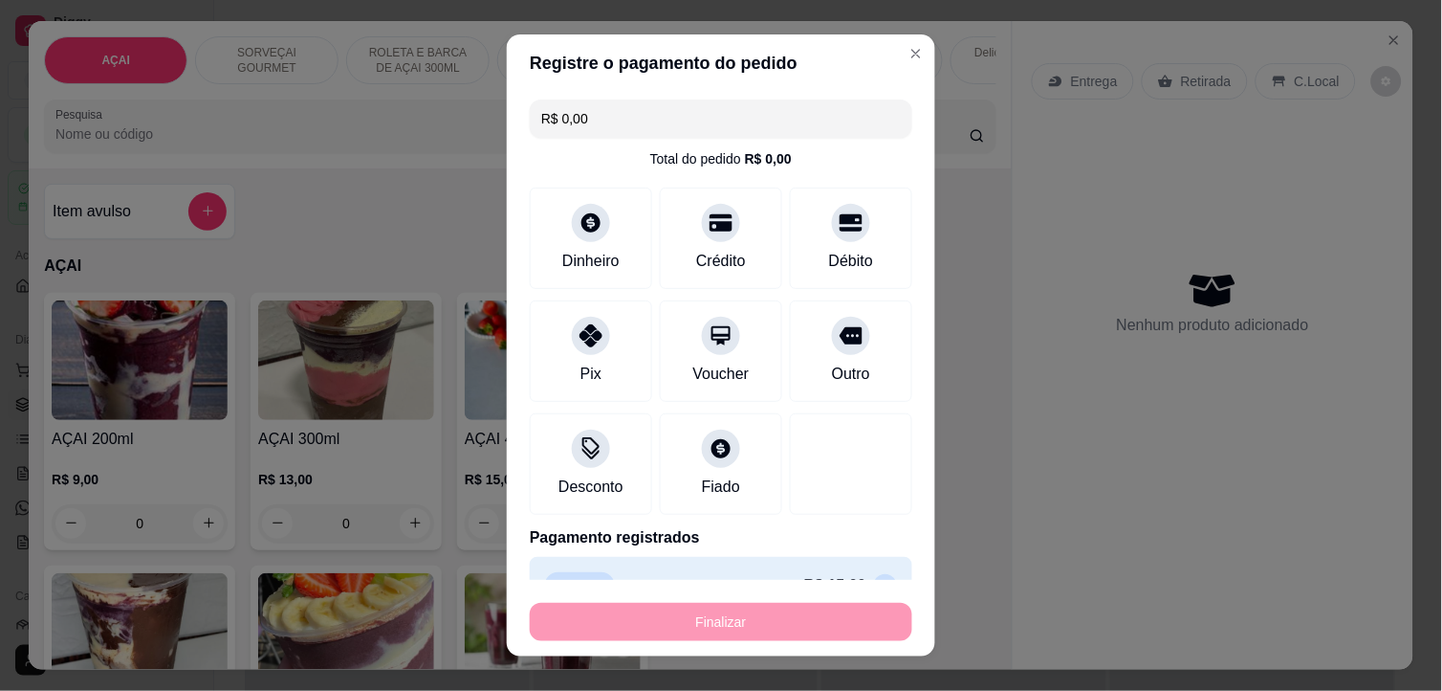
type input "-R$ 15,00"
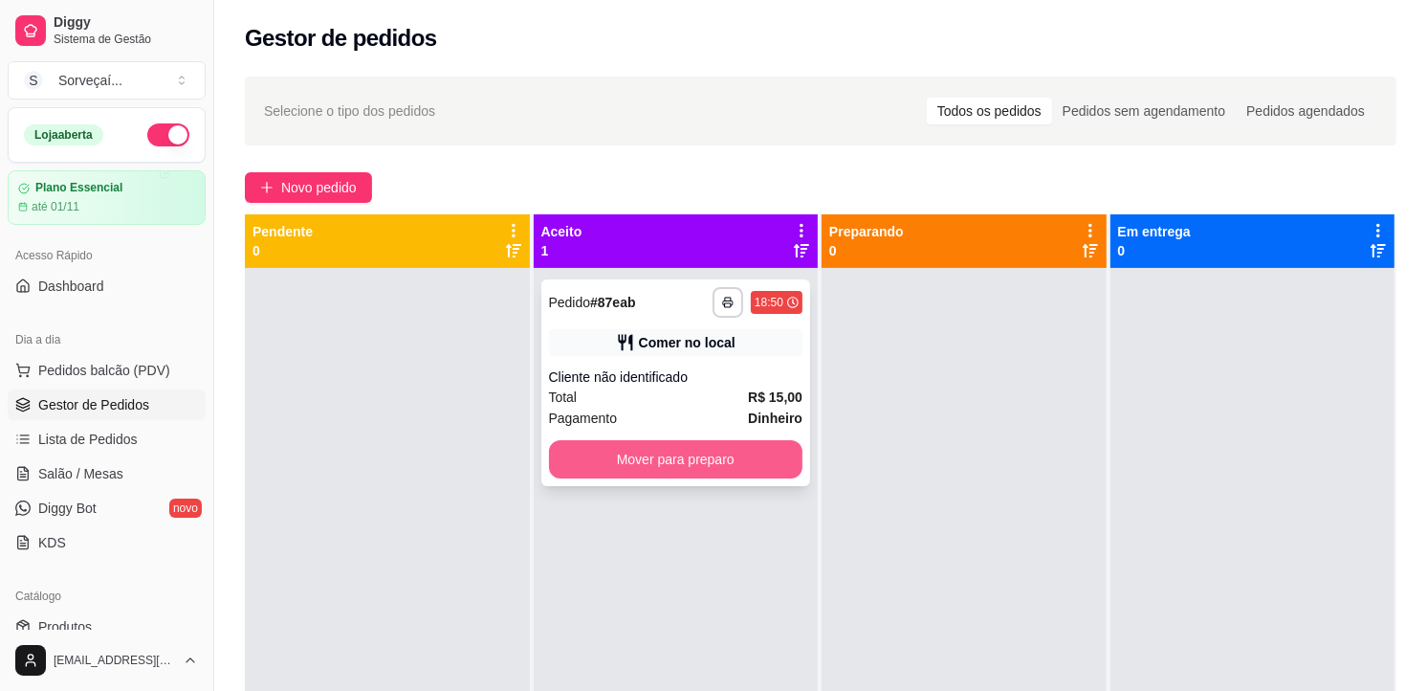
click at [725, 447] on button "Mover para preparo" at bounding box center [676, 459] width 254 height 38
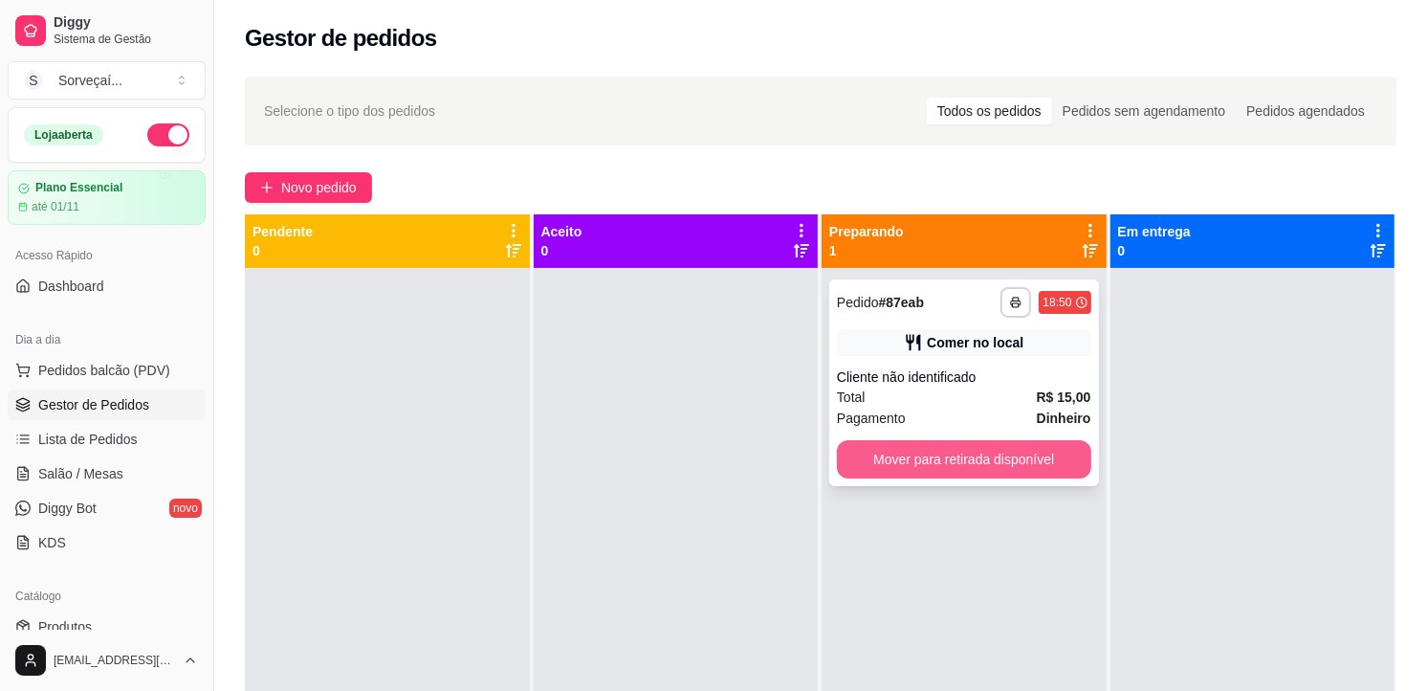
click at [1059, 454] on button "Mover para retirada disponível" at bounding box center [964, 459] width 254 height 38
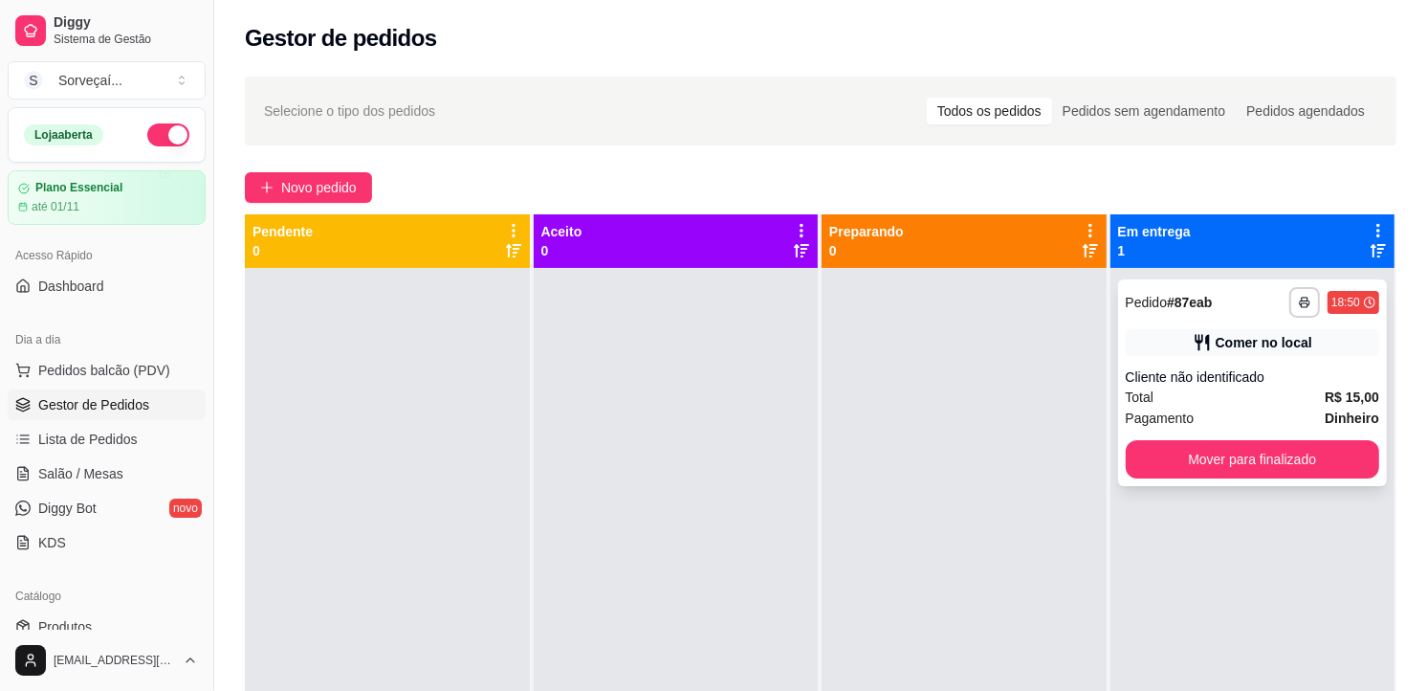
click at [1179, 357] on div "**********" at bounding box center [1253, 382] width 270 height 207
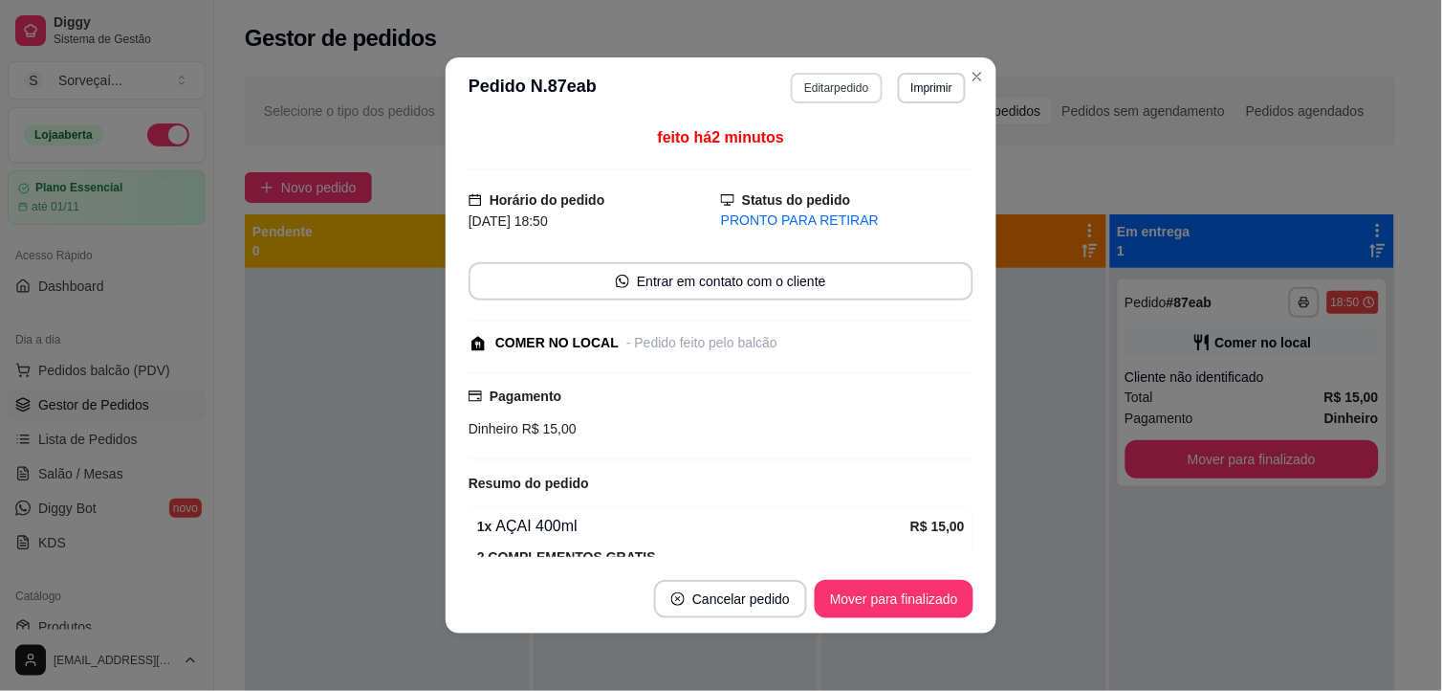
click at [834, 80] on button "Editar pedido" at bounding box center [836, 88] width 91 height 31
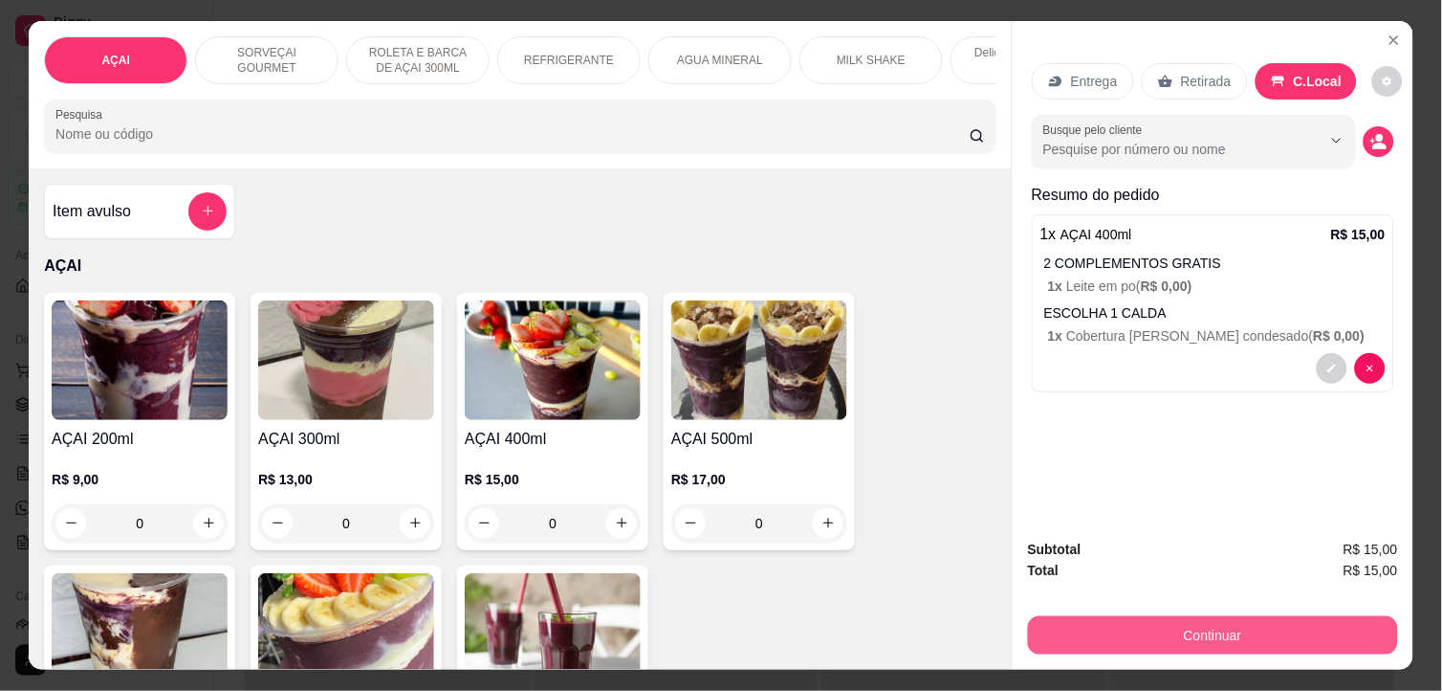
click at [1211, 634] on button "Continuar" at bounding box center [1213, 635] width 370 height 38
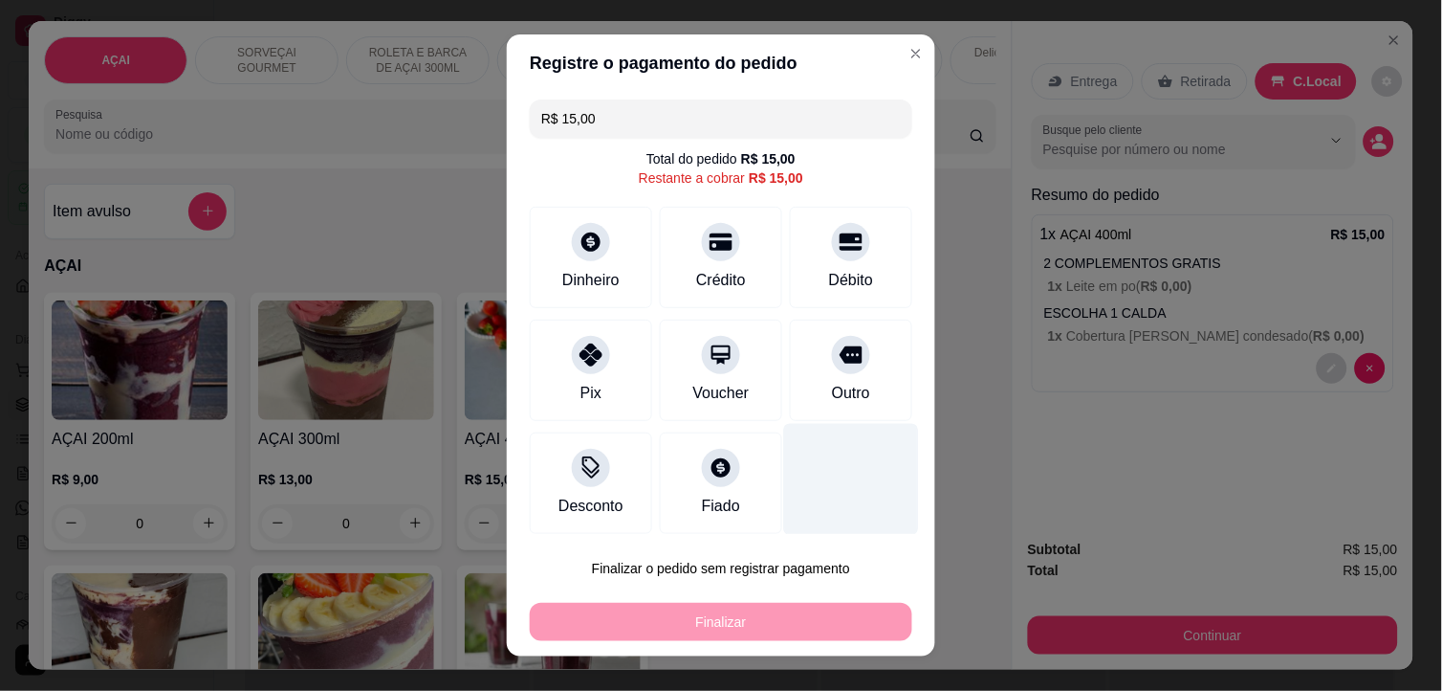
scroll to position [7, 0]
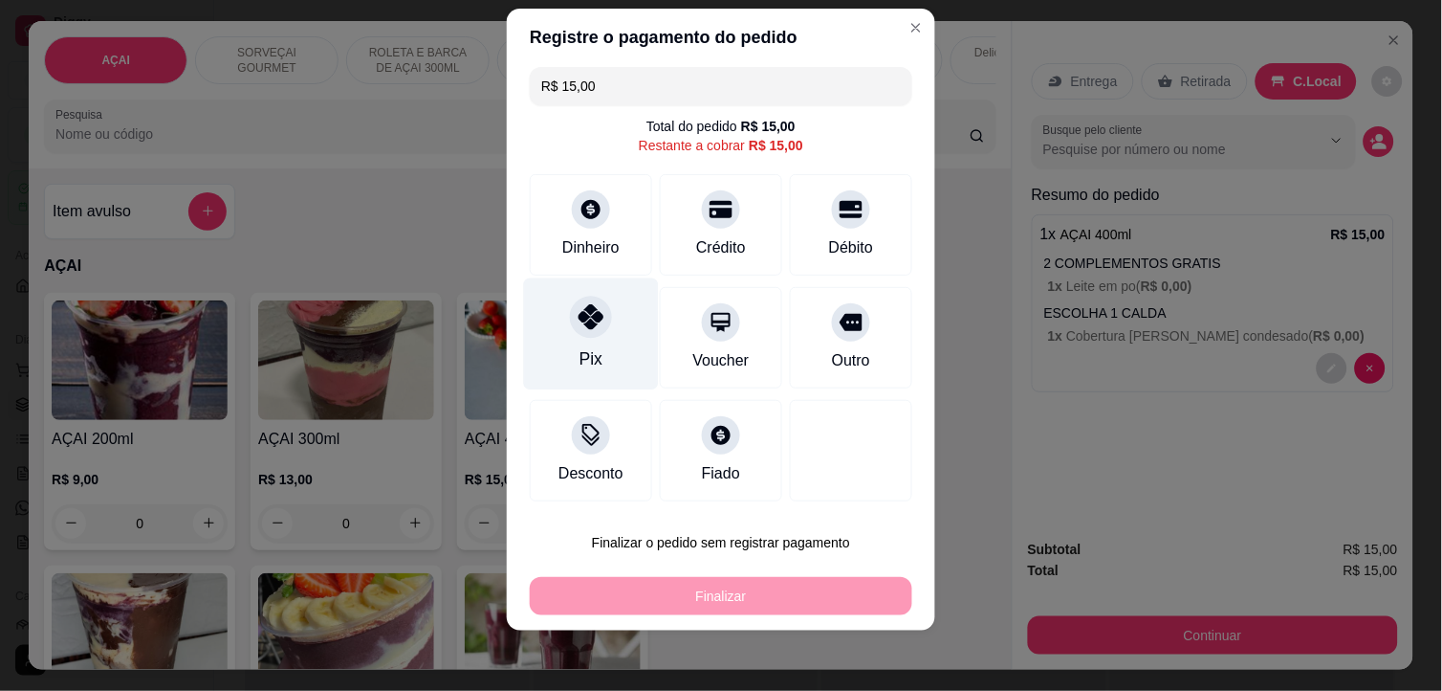
click at [591, 327] on div at bounding box center [591, 317] width 42 height 42
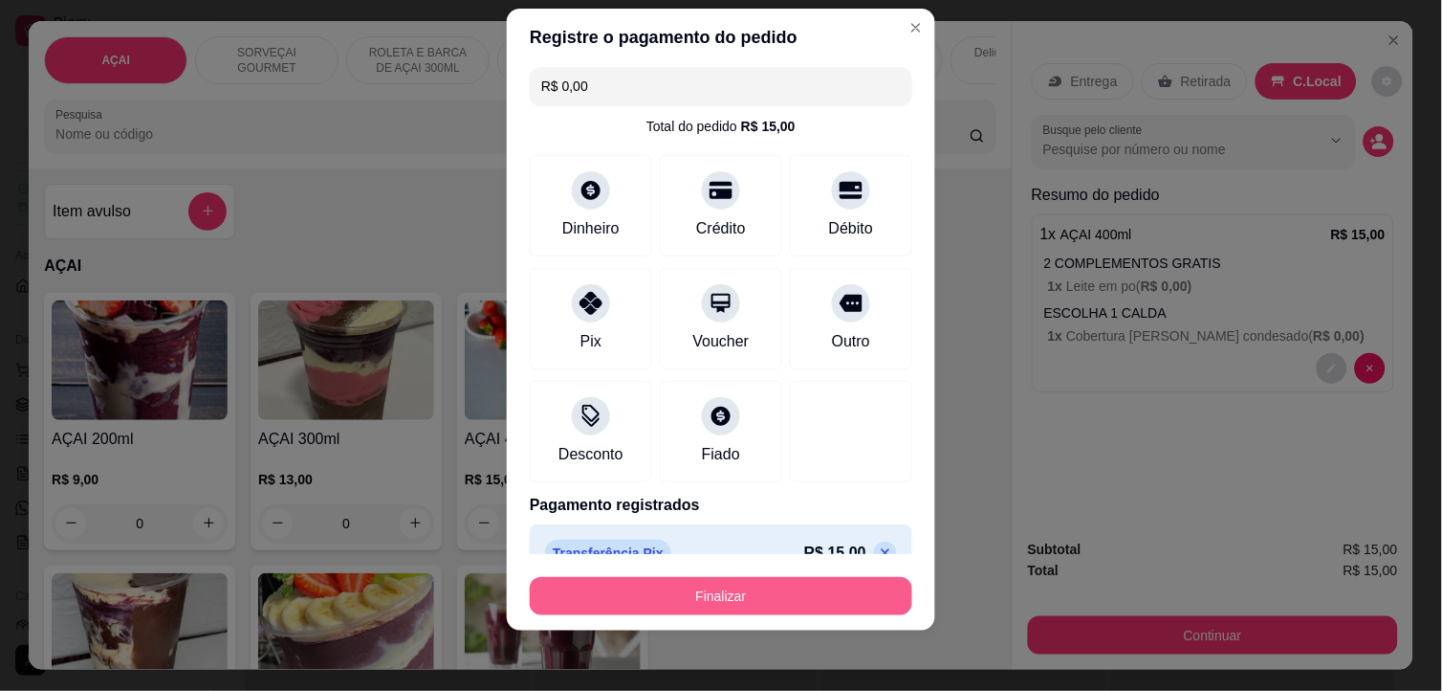
click at [801, 593] on button "Finalizar" at bounding box center [721, 596] width 383 height 38
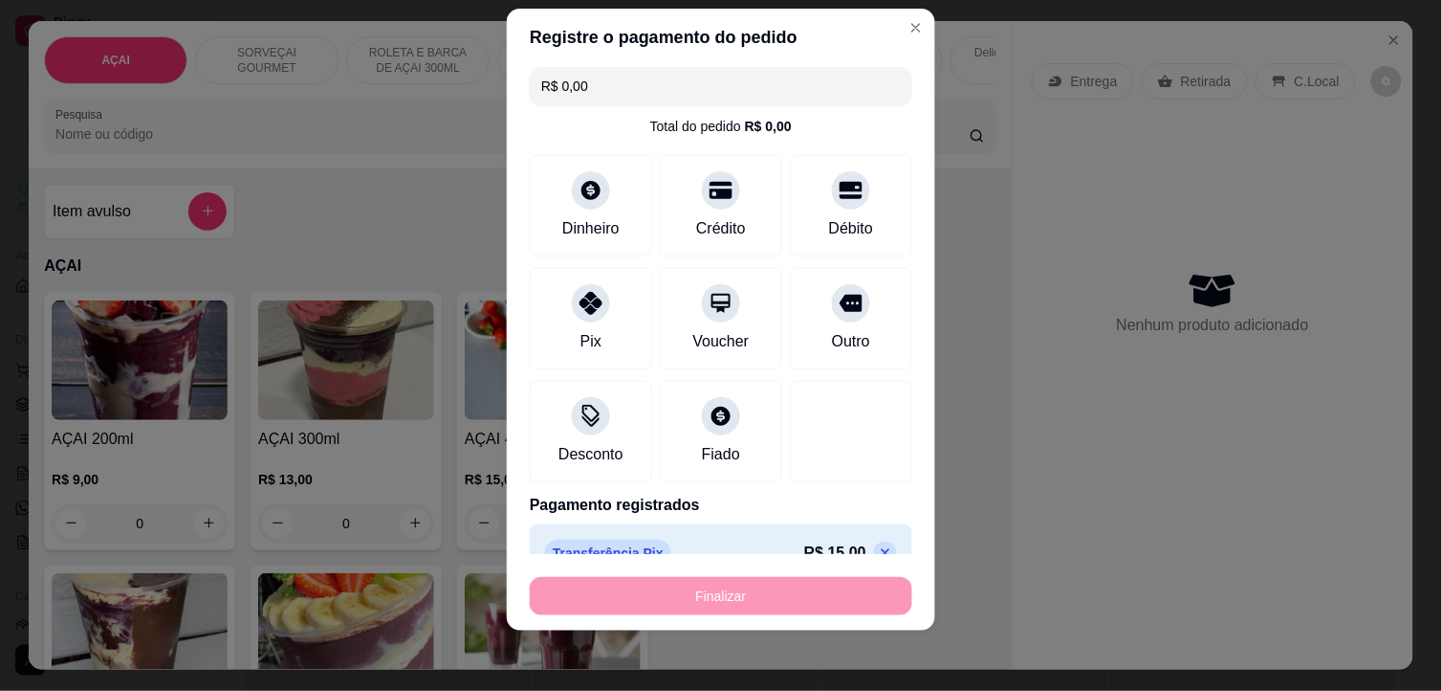
type input "-R$ 15,00"
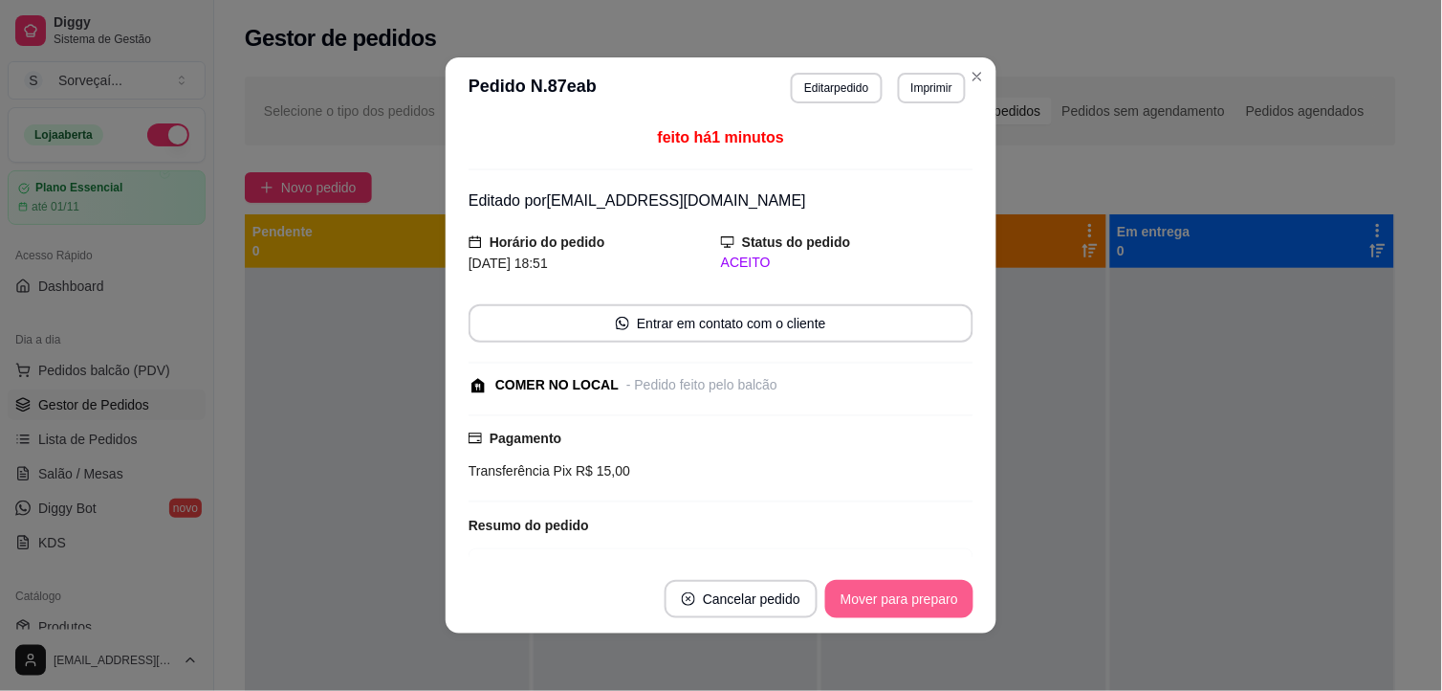
click at [887, 595] on button "Mover para preparo" at bounding box center [899, 599] width 148 height 38
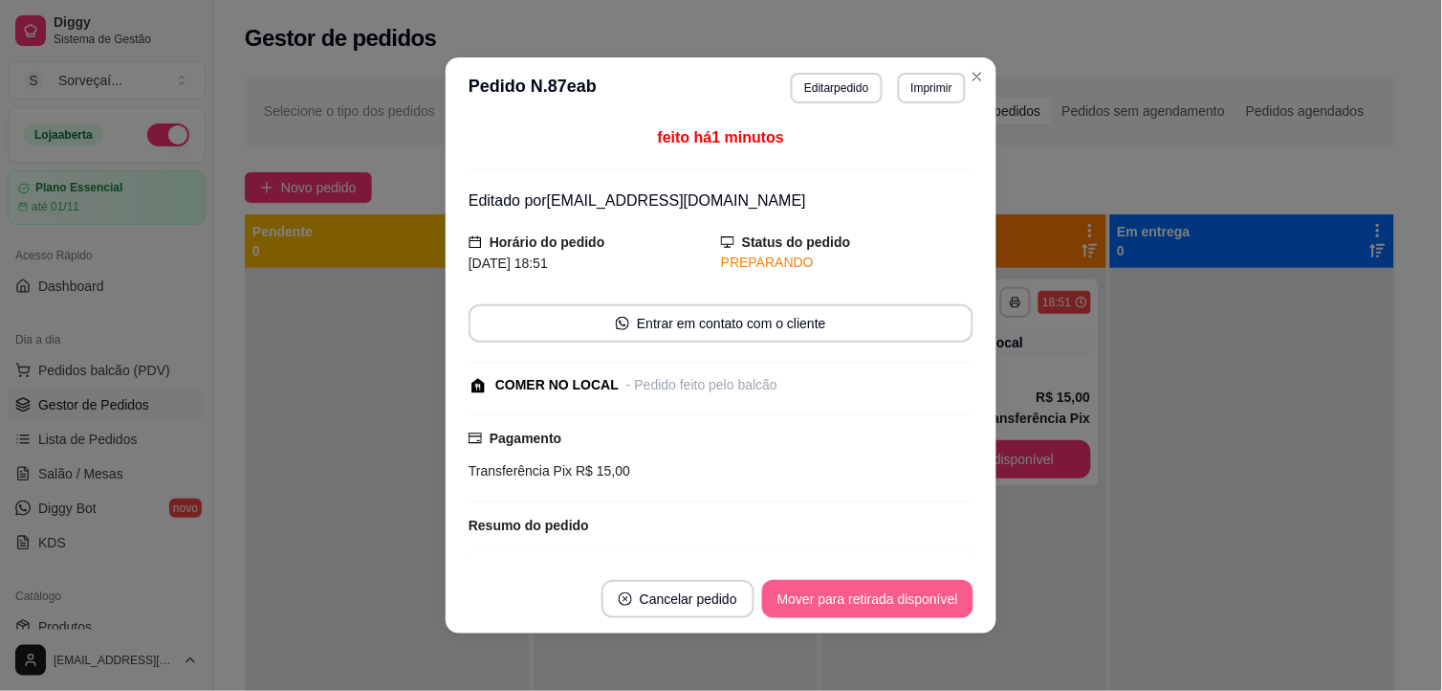
click at [900, 600] on button "Mover para retirada disponível" at bounding box center [867, 599] width 211 height 38
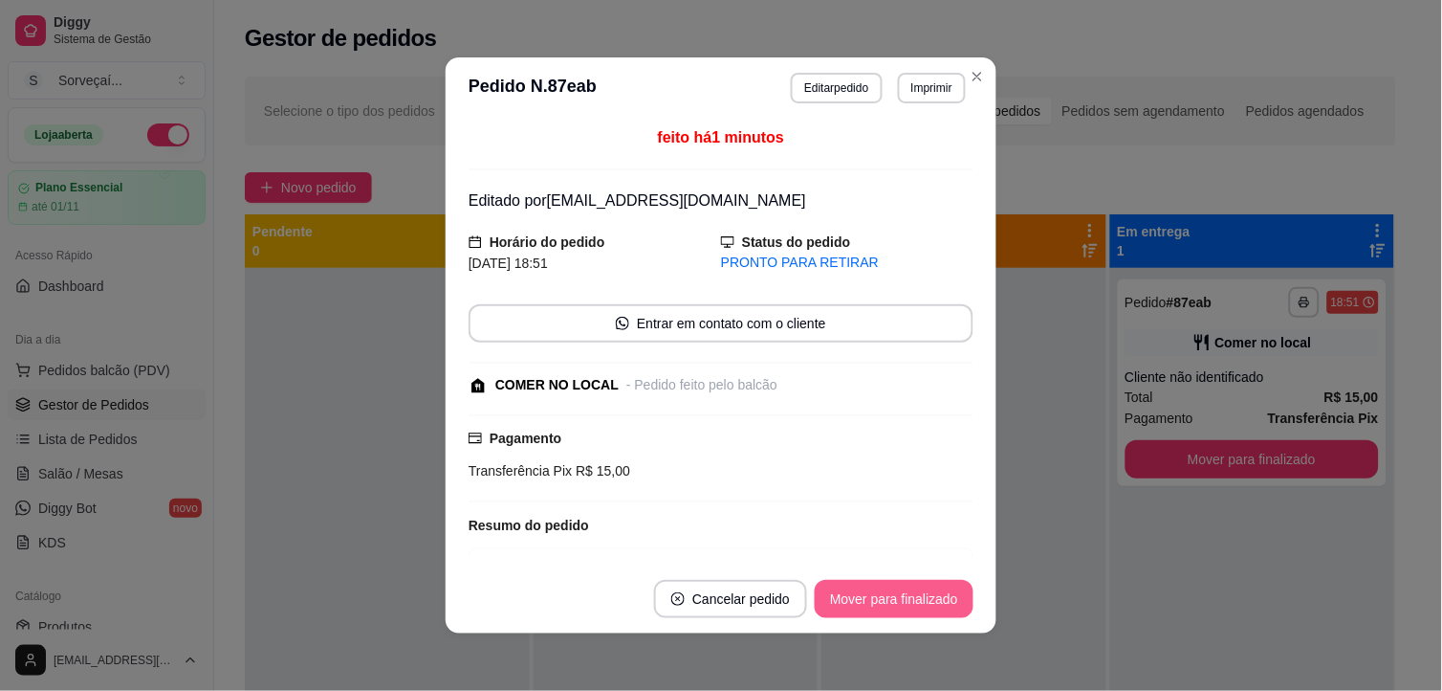
click at [902, 603] on button "Mover para finalizado" at bounding box center [894, 599] width 159 height 38
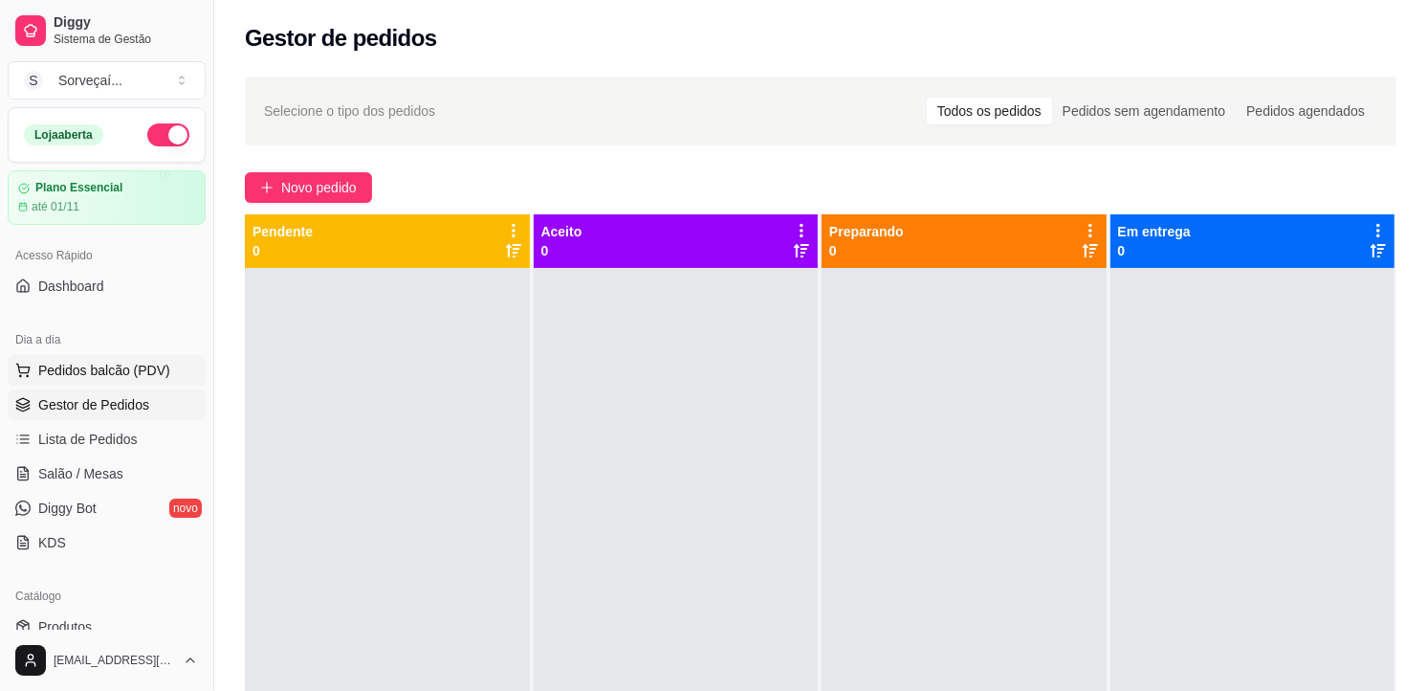
click at [61, 371] on span "Pedidos balcão (PDV)" at bounding box center [104, 370] width 132 height 19
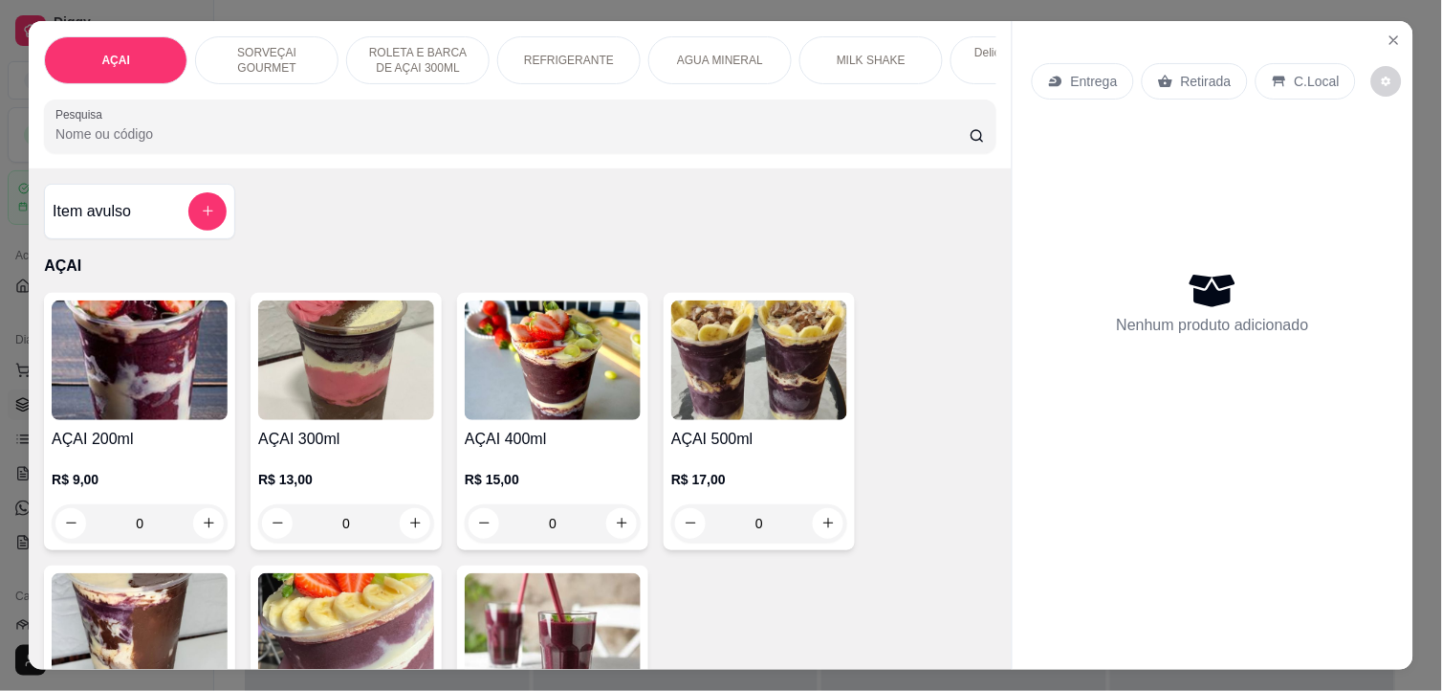
scroll to position [318, 0]
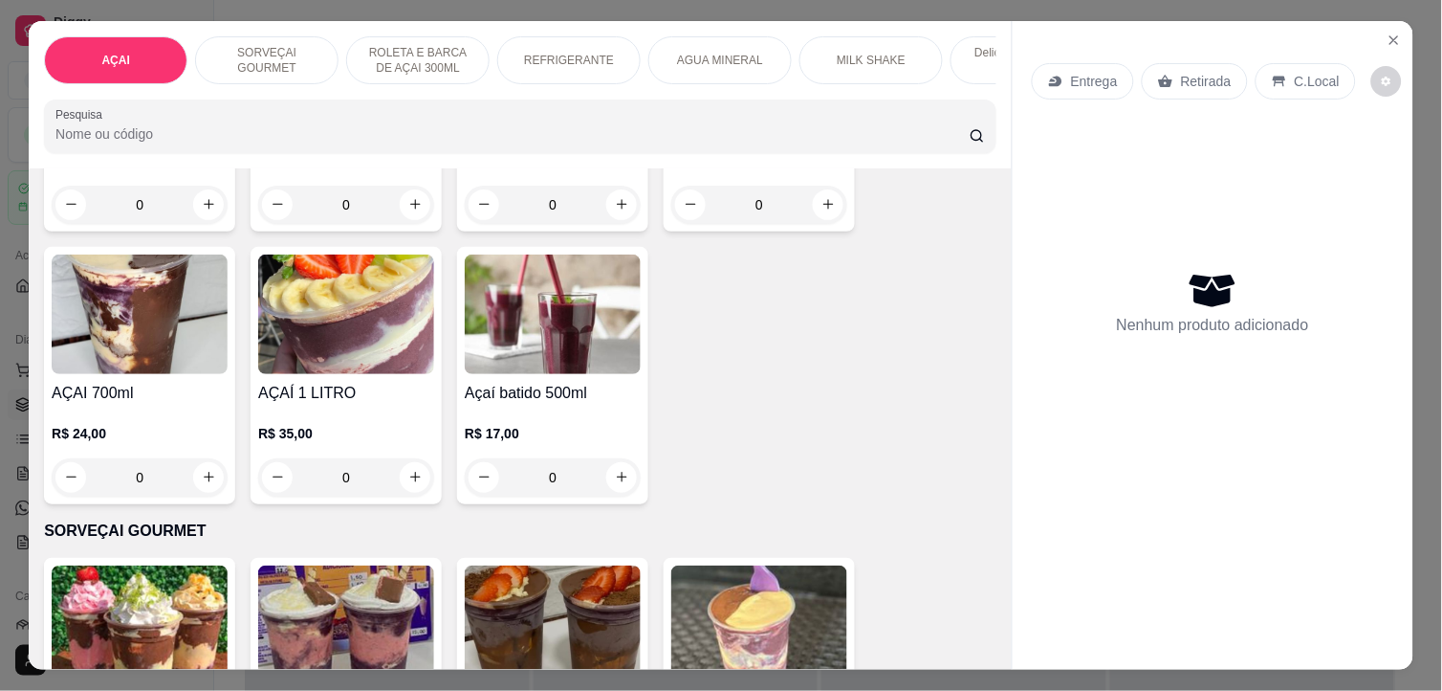
click at [139, 411] on div "R$ 24,00 0" at bounding box center [140, 451] width 176 height 92
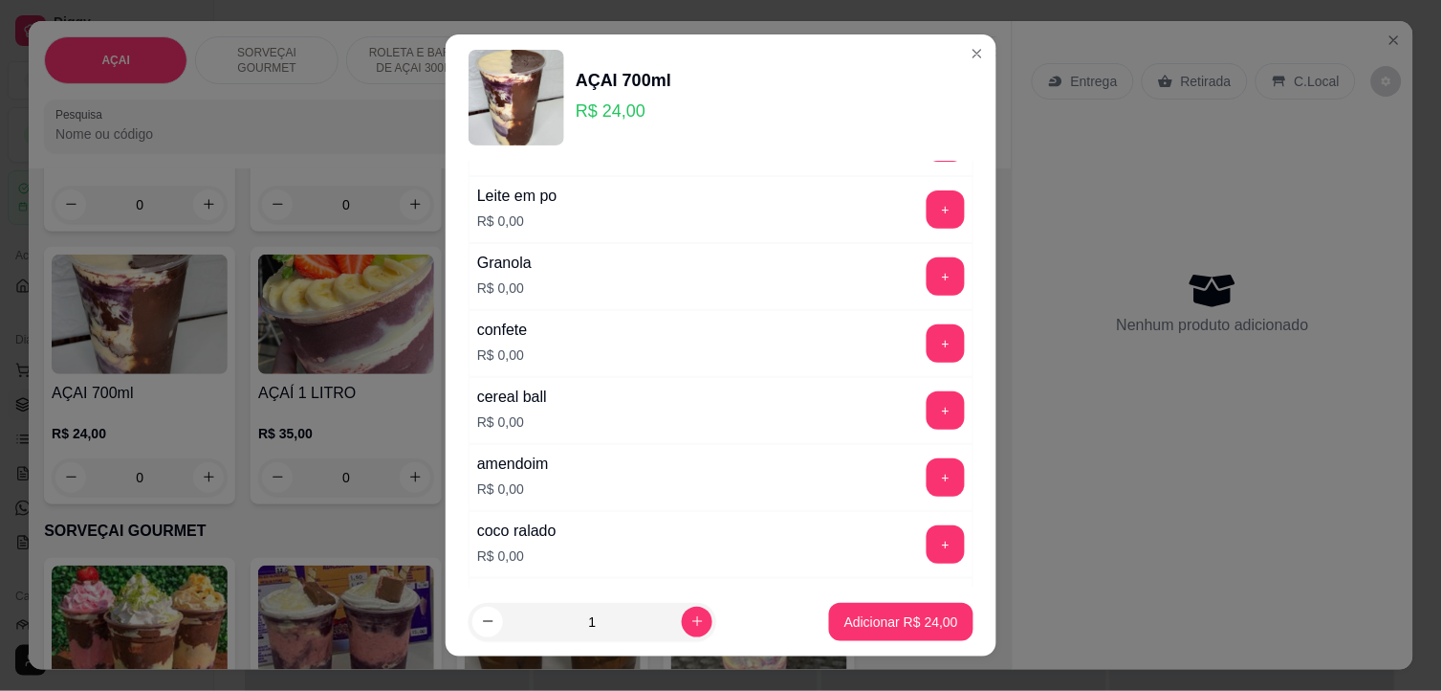
scroll to position [425, 0]
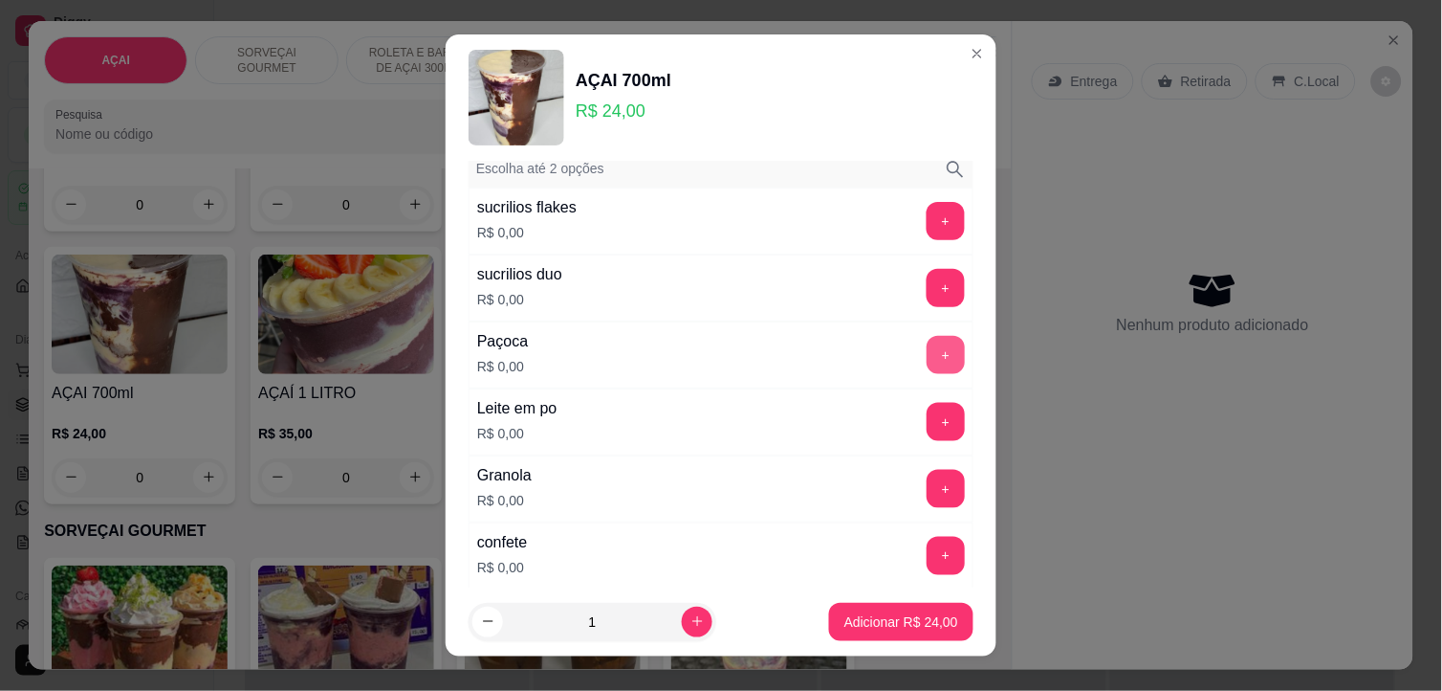
click at [927, 340] on button "+" at bounding box center [946, 355] width 38 height 38
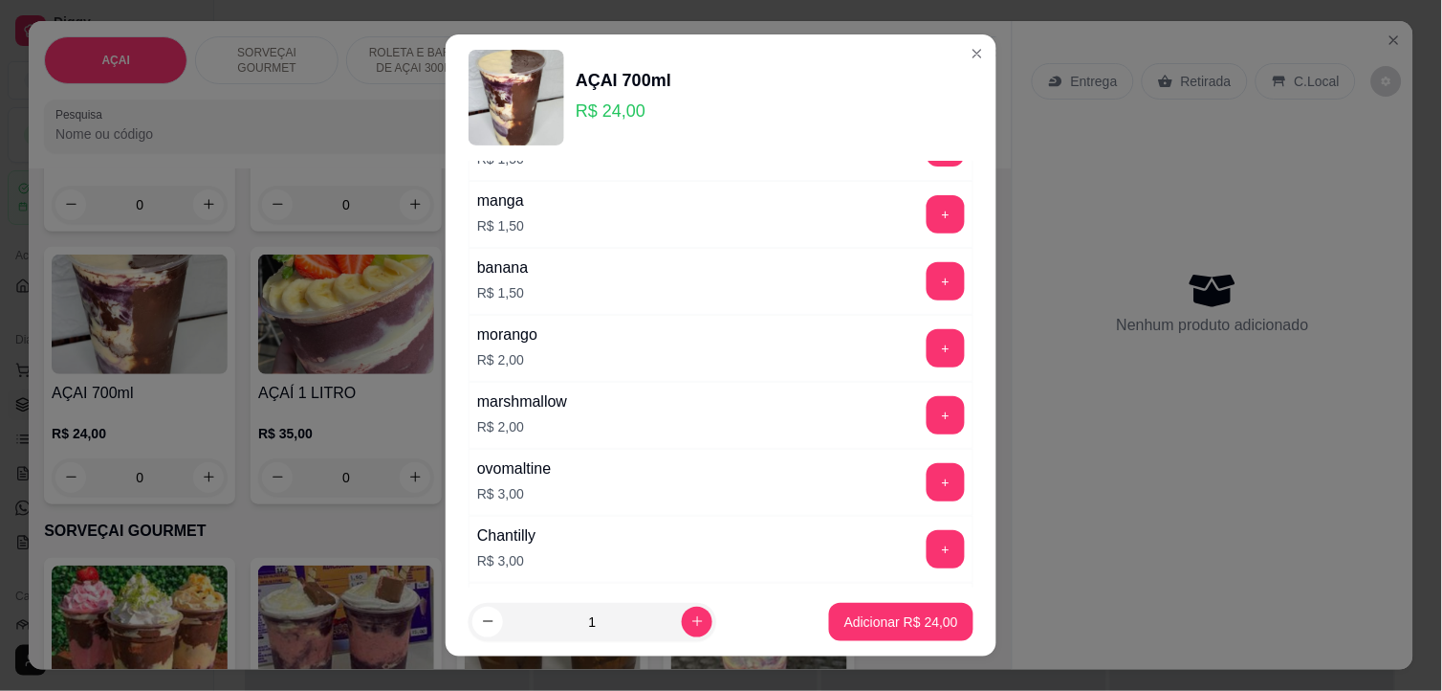
scroll to position [3082, 0]
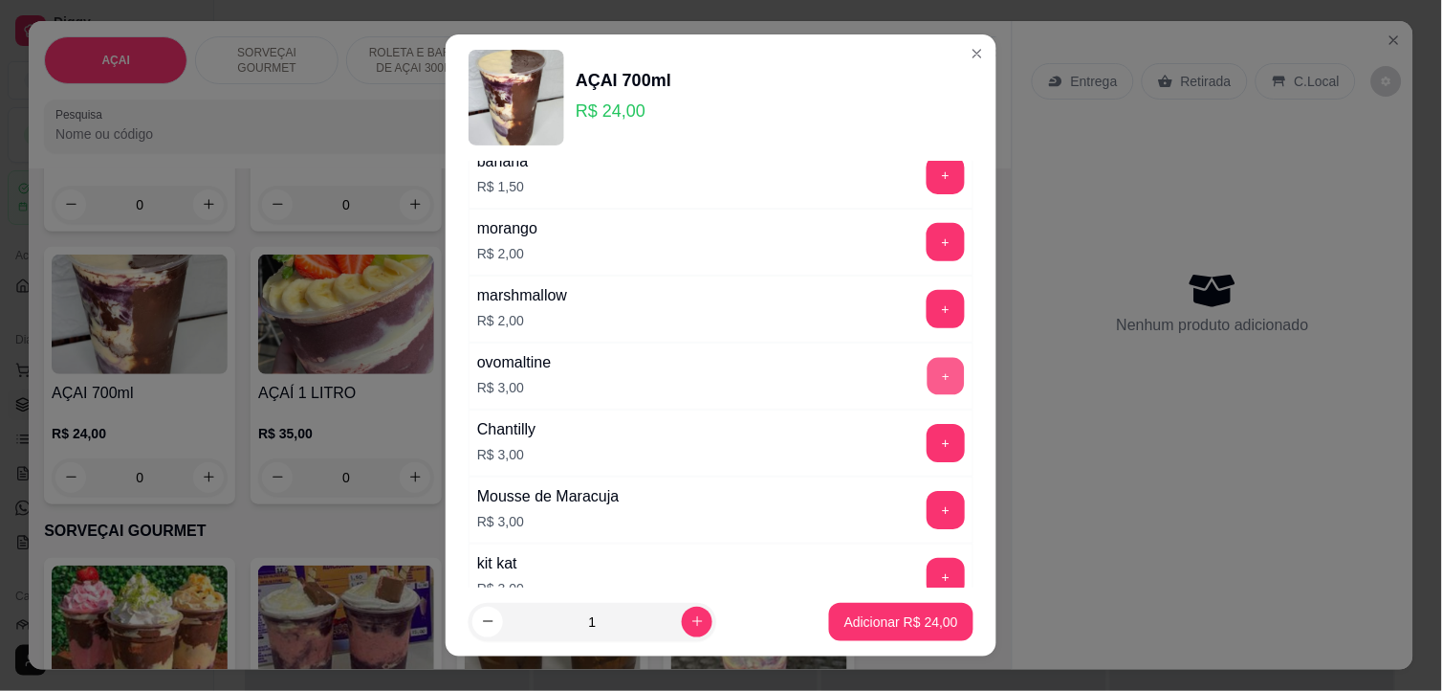
click at [928, 380] on button "+" at bounding box center [946, 376] width 37 height 37
click at [927, 517] on button "+" at bounding box center [946, 510] width 38 height 38
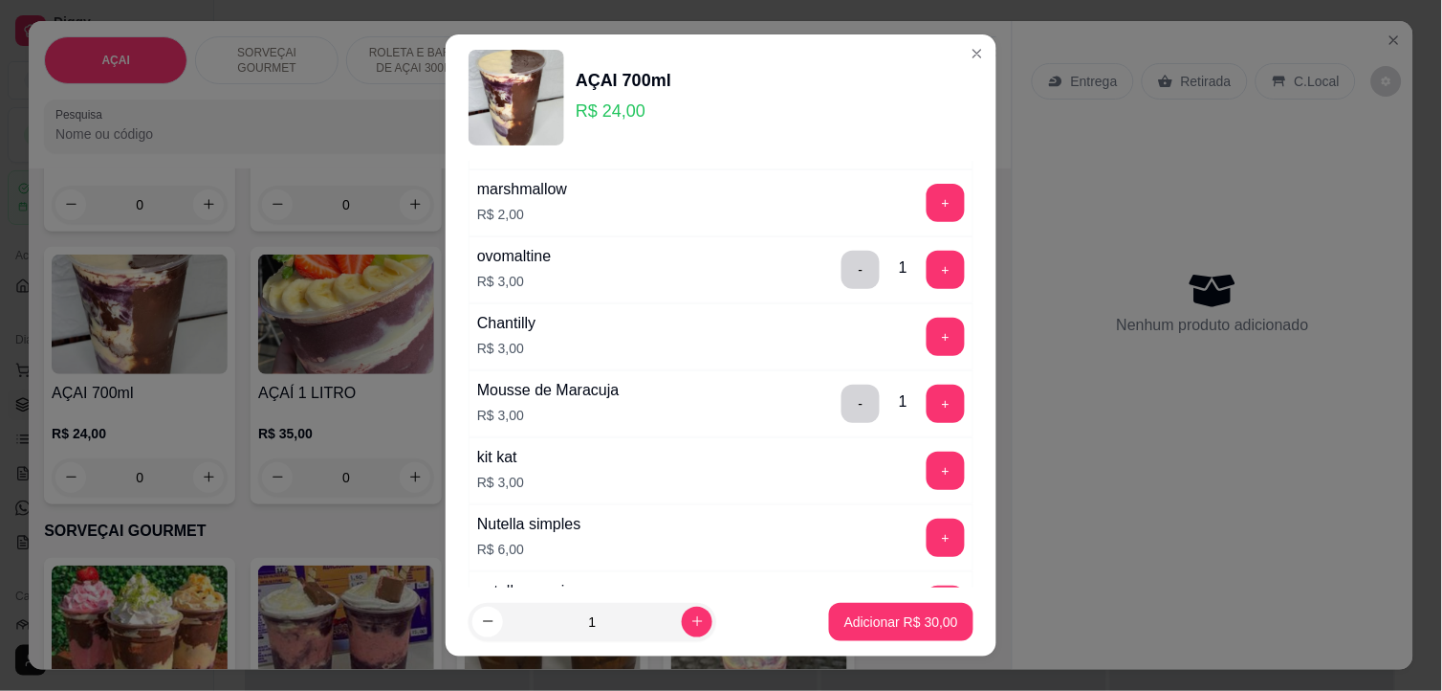
scroll to position [3294, 0]
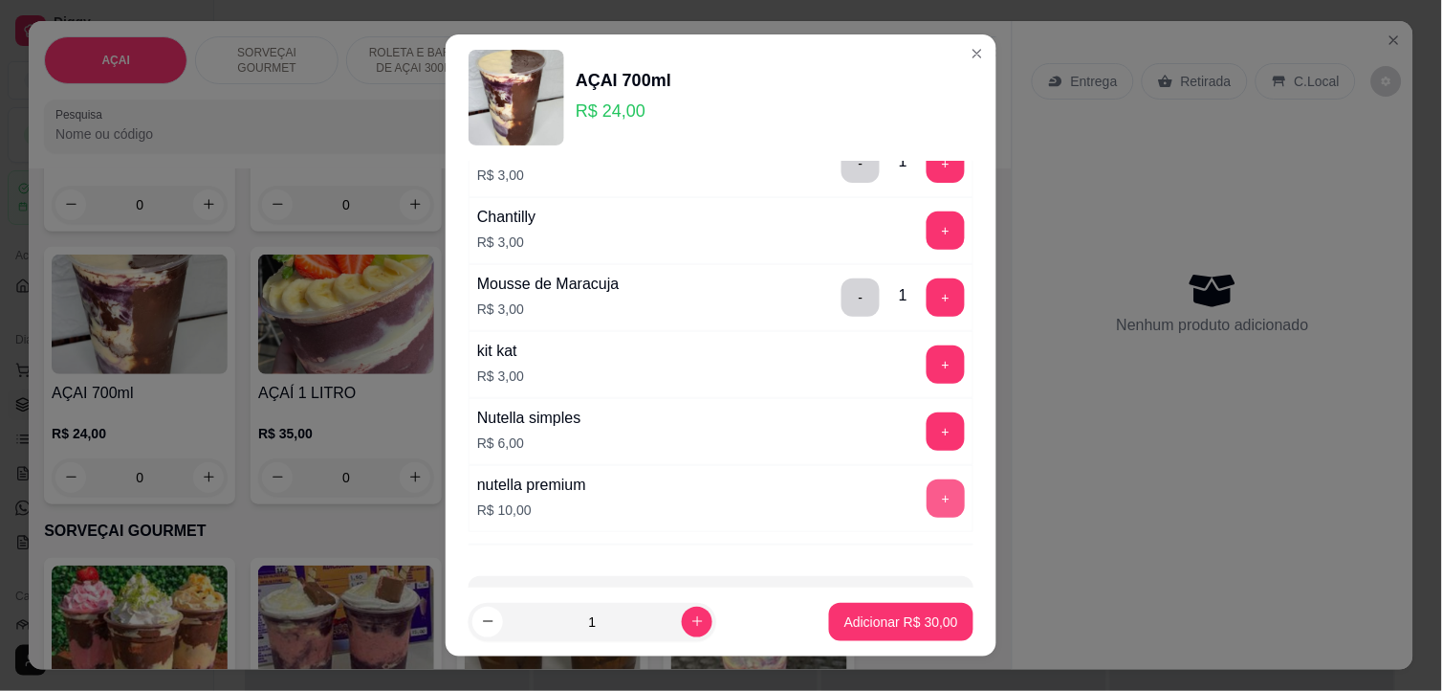
click at [927, 500] on button "+" at bounding box center [946, 498] width 38 height 38
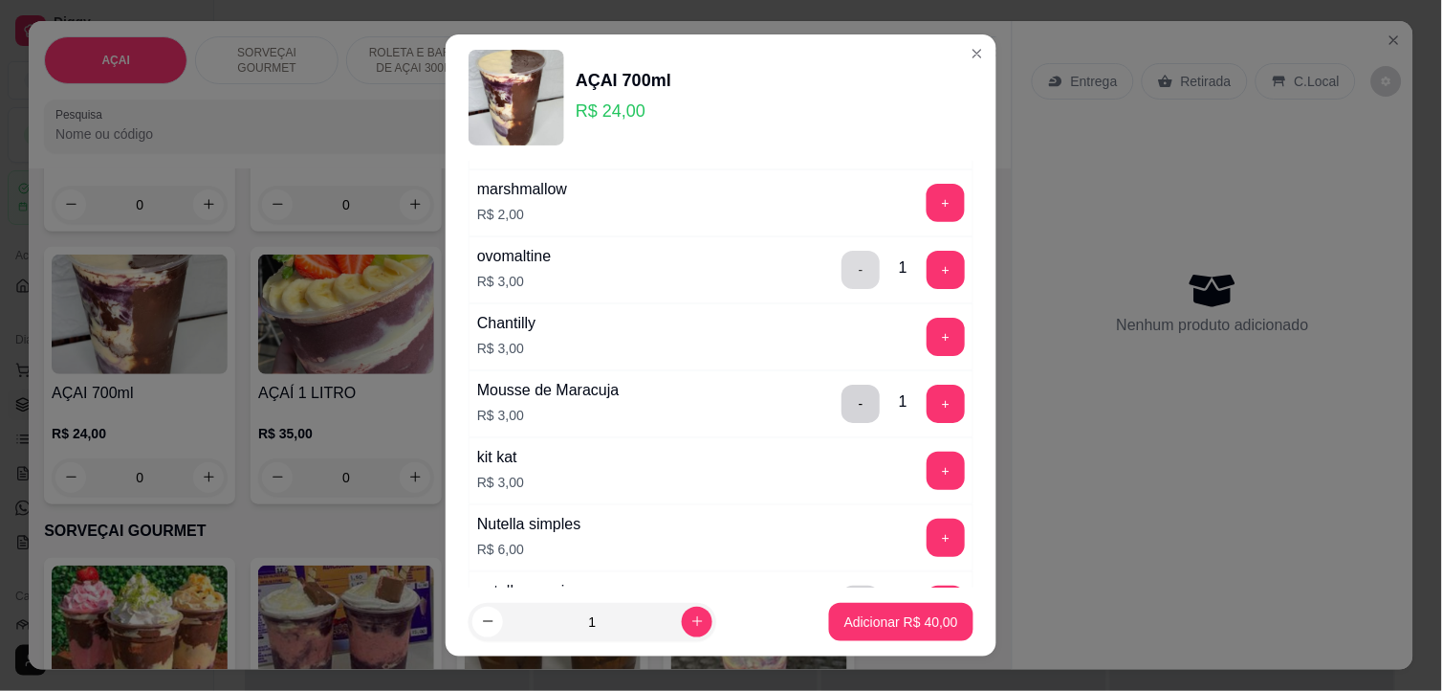
click at [842, 278] on button "-" at bounding box center [861, 270] width 38 height 38
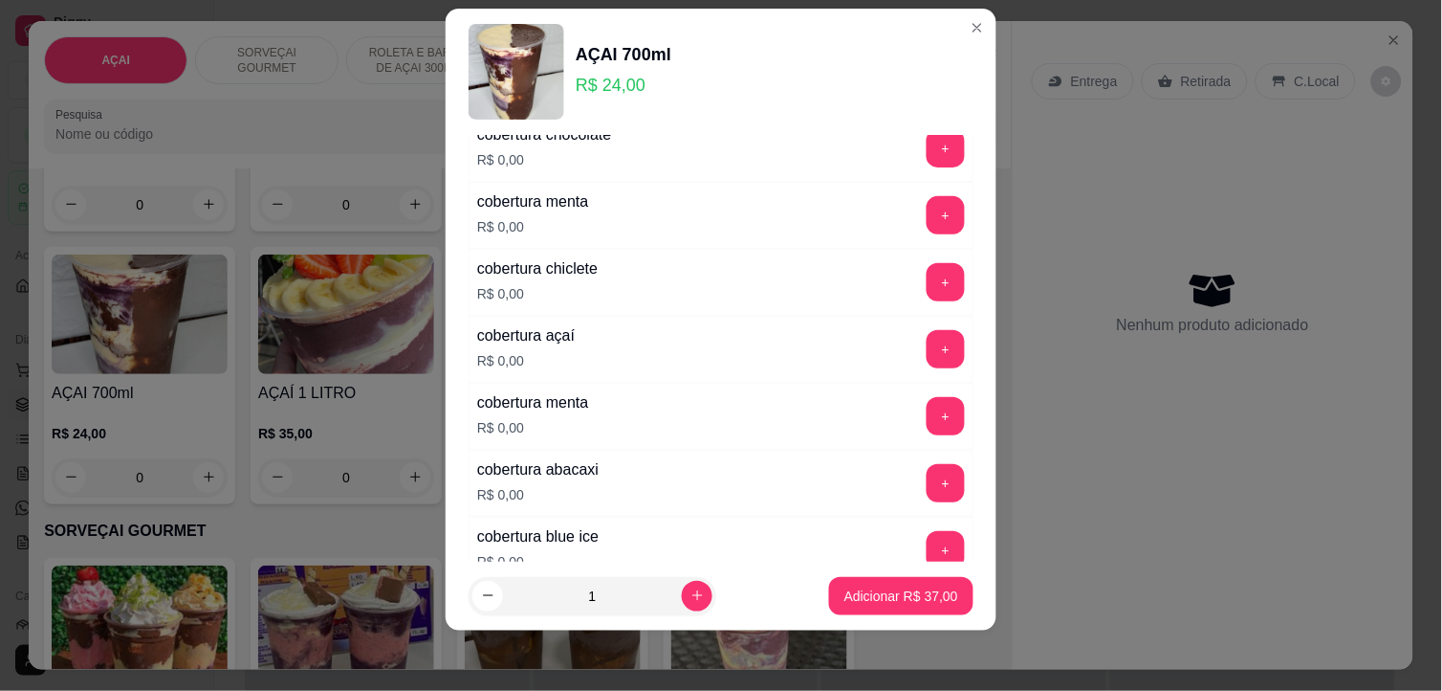
scroll to position [1806, 0]
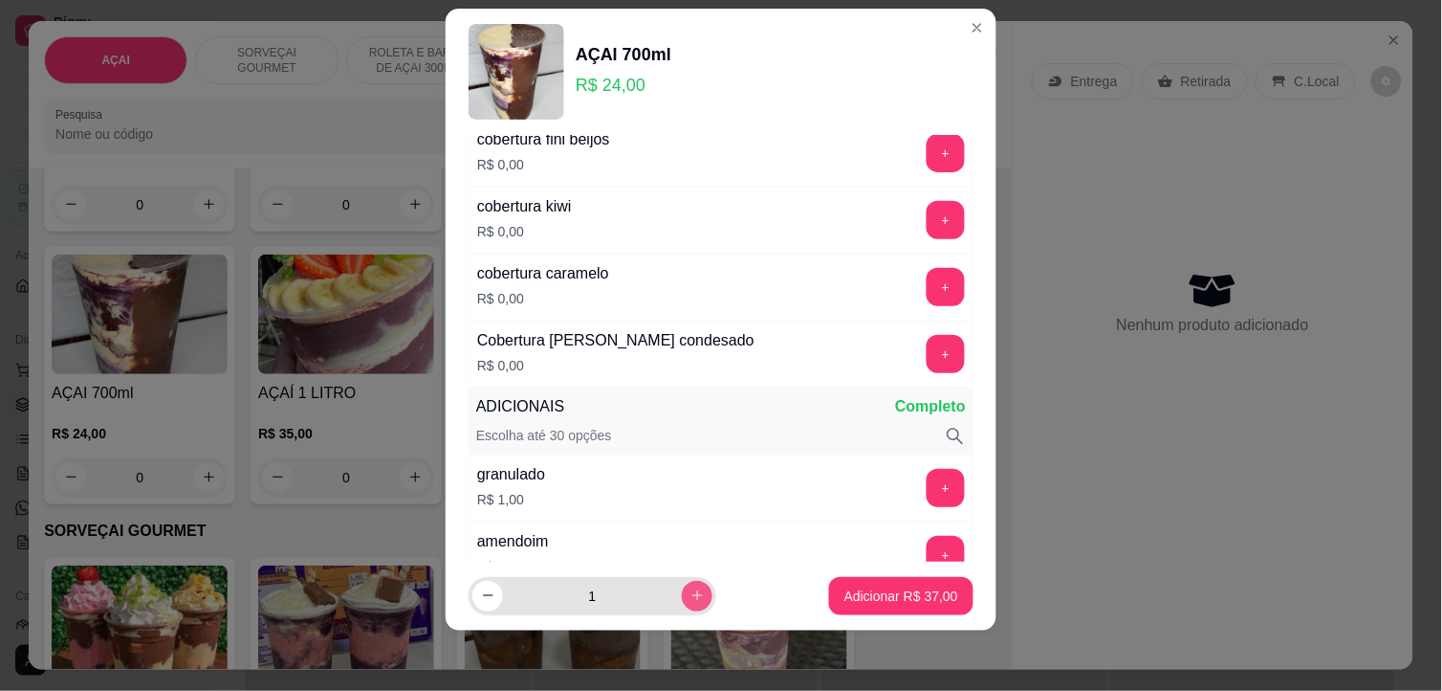
click at [692, 595] on icon "increase-product-quantity" at bounding box center [697, 596] width 11 height 11
type input "2"
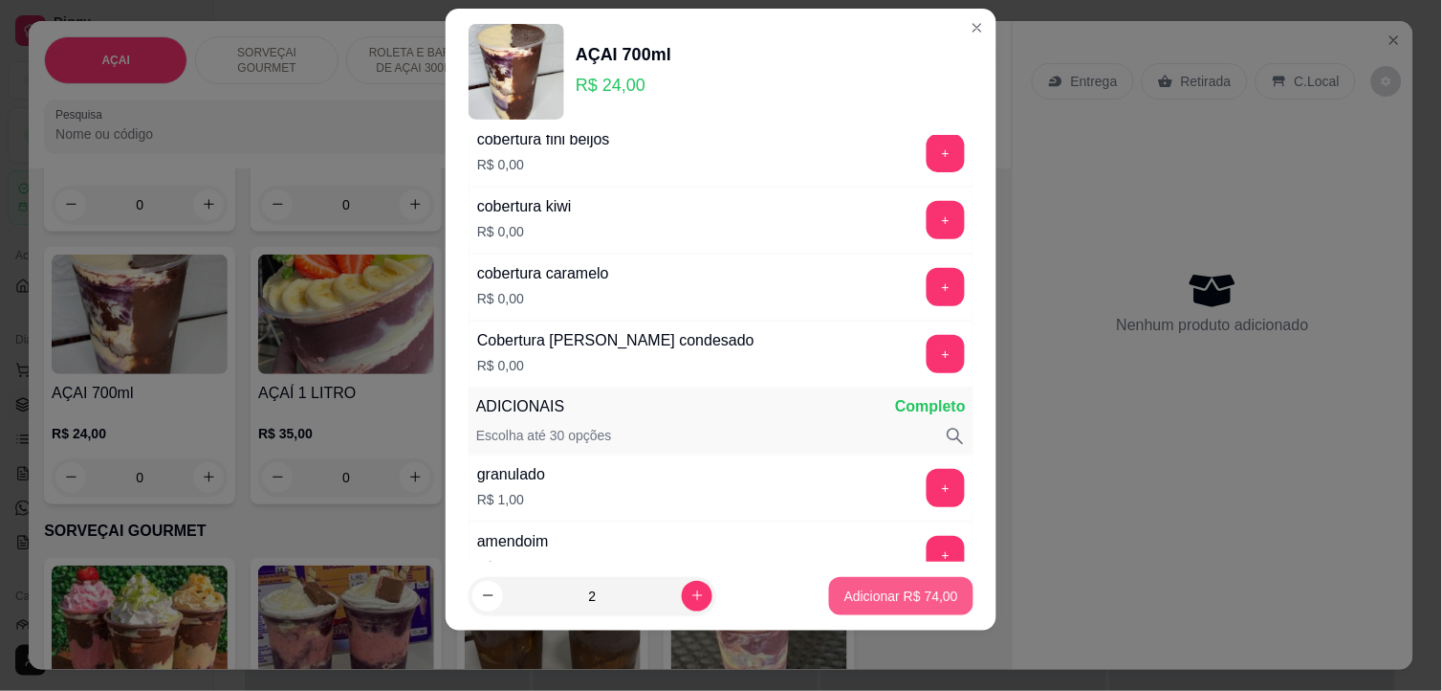
click at [846, 594] on p "Adicionar R$ 74,00" at bounding box center [902, 595] width 114 height 19
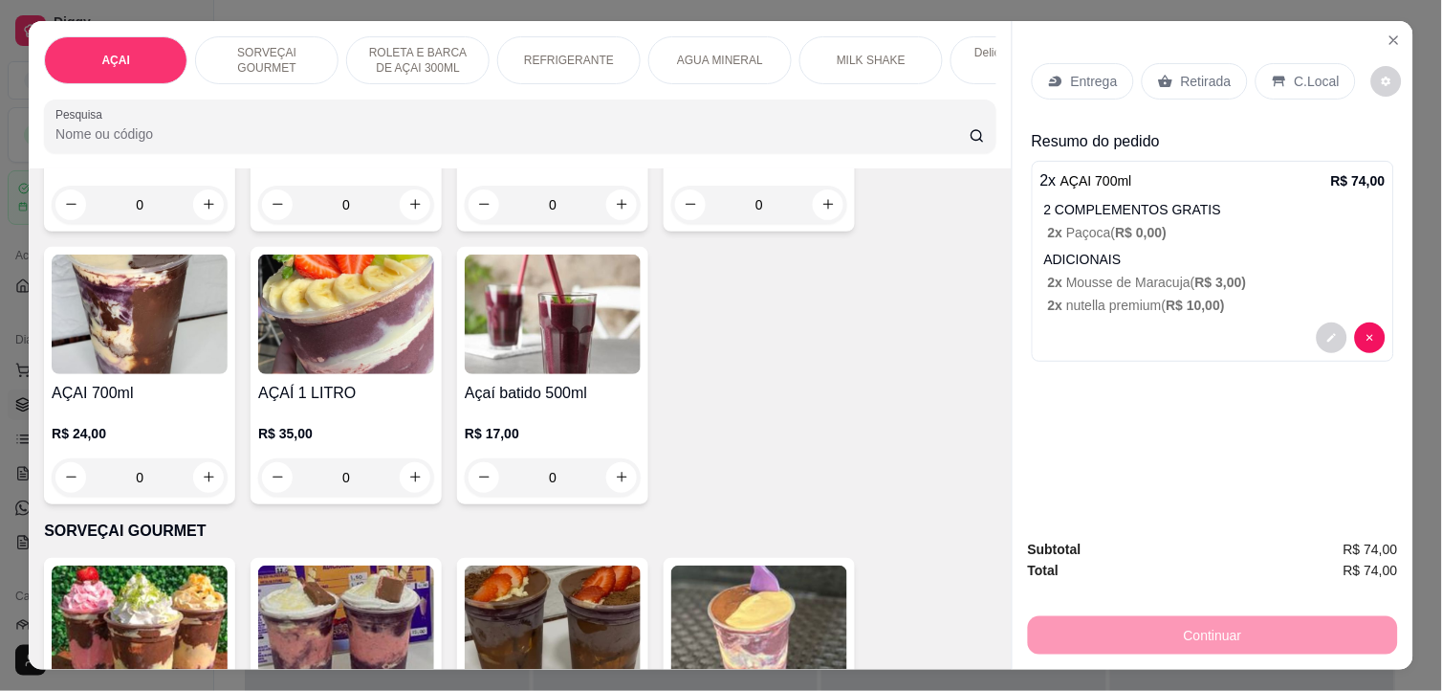
click at [1112, 69] on div "Entrega" at bounding box center [1083, 81] width 102 height 36
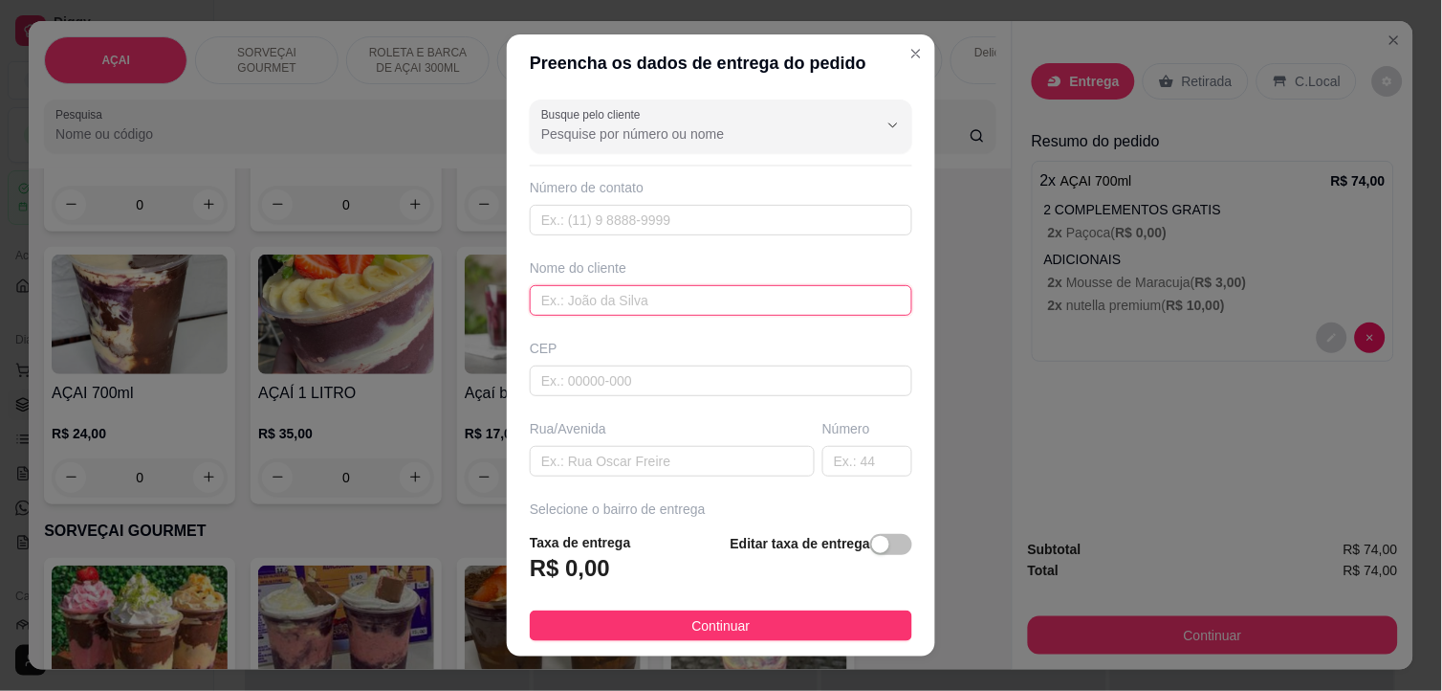
click at [597, 298] on input "text" at bounding box center [721, 300] width 383 height 31
click at [628, 450] on input "text" at bounding box center [672, 461] width 285 height 31
paste input "[PERSON_NAME]"
type input "[PERSON_NAME]"
click at [855, 464] on input "text" at bounding box center [868, 461] width 90 height 31
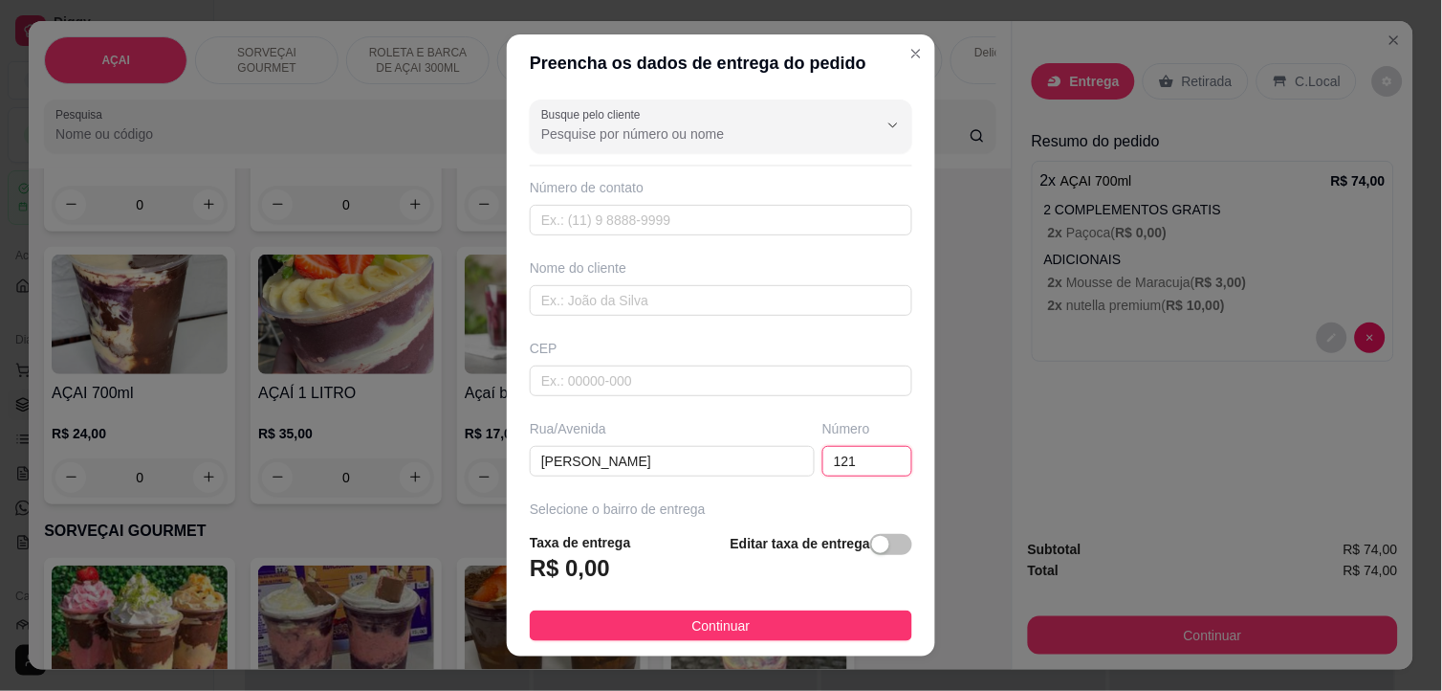
type input "121"
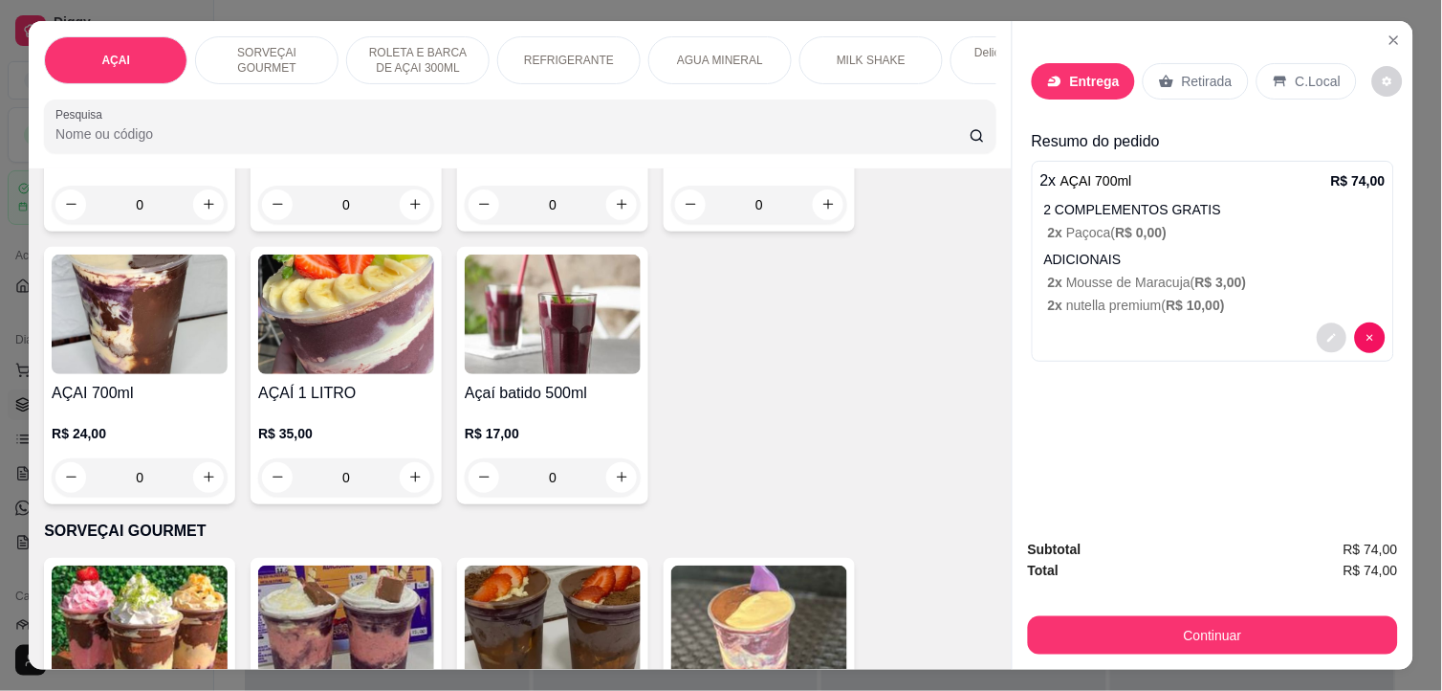
click at [1321, 339] on button "decrease-product-quantity" at bounding box center [1332, 337] width 30 height 30
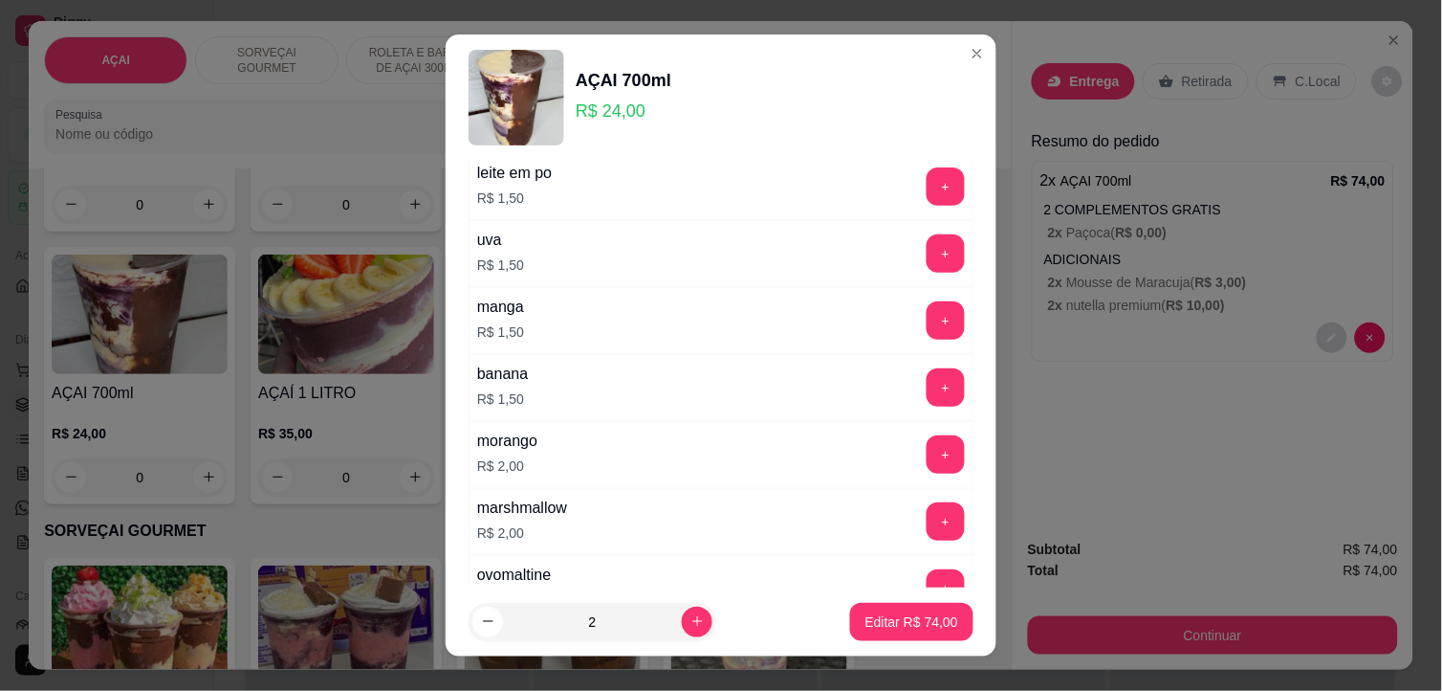
scroll to position [2762, 0]
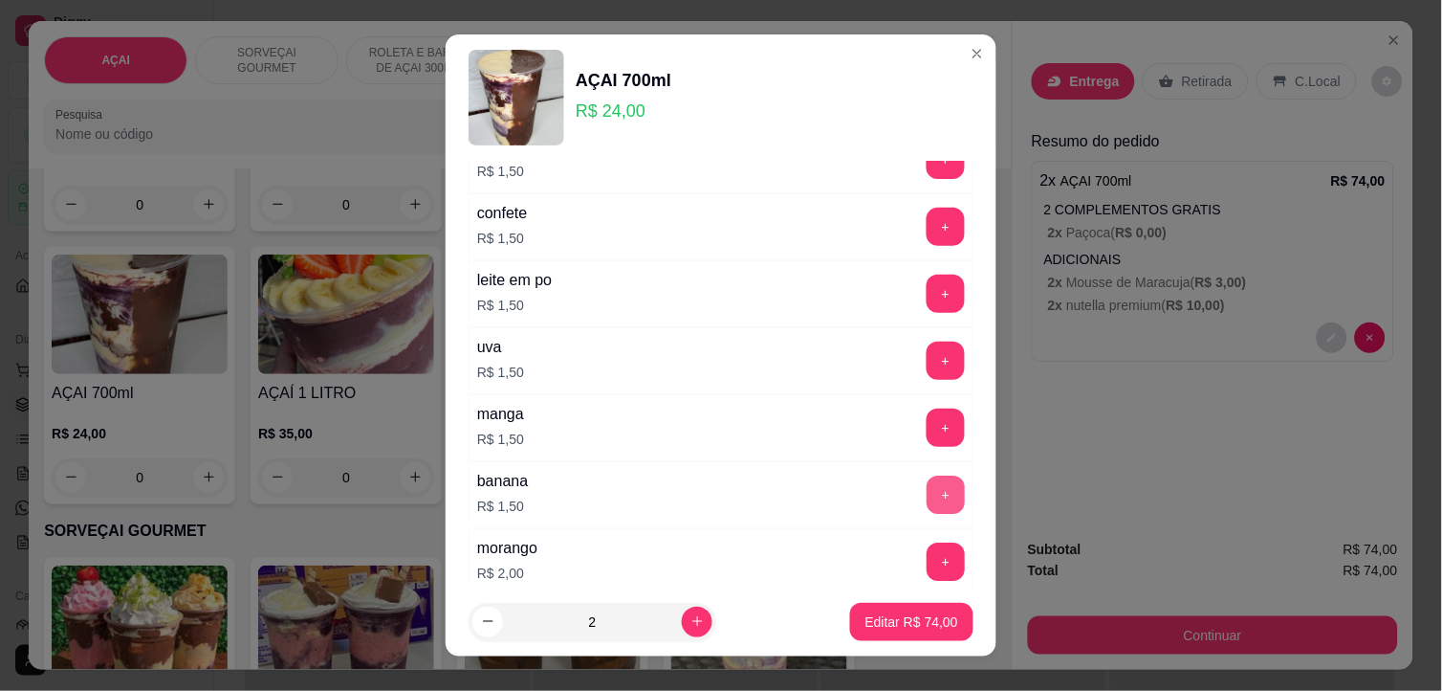
click at [927, 495] on button "+" at bounding box center [946, 494] width 38 height 38
click at [481, 620] on icon "decrease-product-quantity" at bounding box center [488, 621] width 14 height 14
click at [682, 633] on button "increase-product-quantity" at bounding box center [697, 621] width 31 height 31
click at [927, 499] on button "+" at bounding box center [946, 494] width 38 height 38
click at [843, 503] on button "-" at bounding box center [861, 494] width 37 height 37
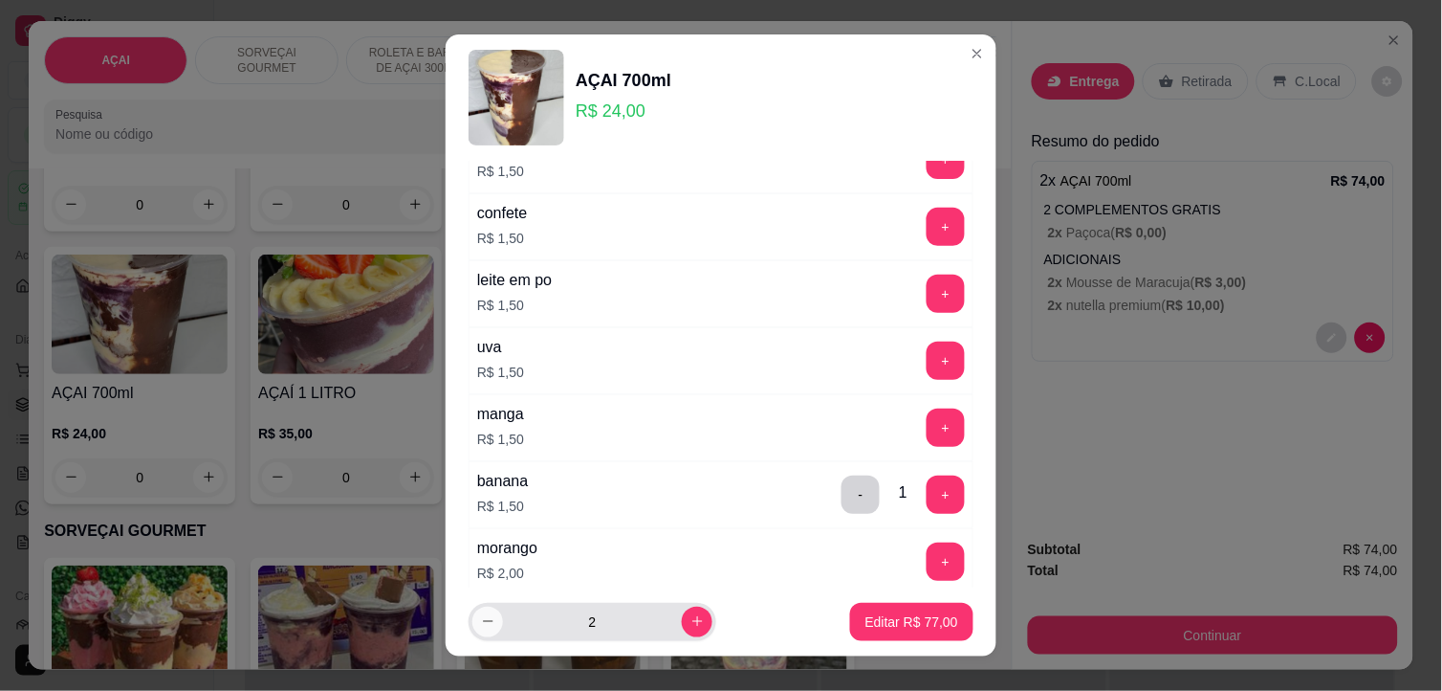
click at [483, 622] on icon "decrease-product-quantity" at bounding box center [488, 621] width 11 height 1
click at [742, 616] on div "1" at bounding box center [644, 622] width 351 height 38
click at [685, 617] on button "increase-product-quantity" at bounding box center [697, 621] width 31 height 31
type input "2"
click at [891, 625] on p "Editar R$ 77,00" at bounding box center [912, 621] width 93 height 19
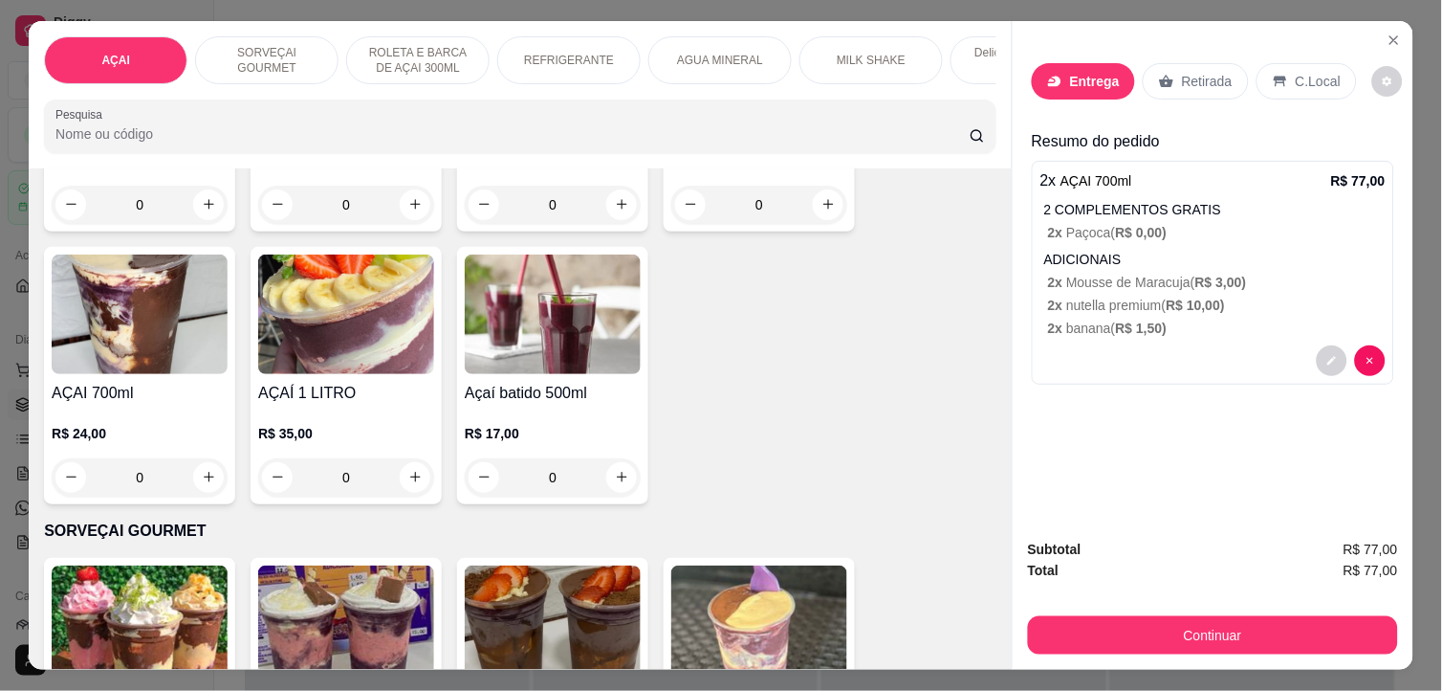
click at [1095, 78] on p "Entrega" at bounding box center [1095, 81] width 50 height 19
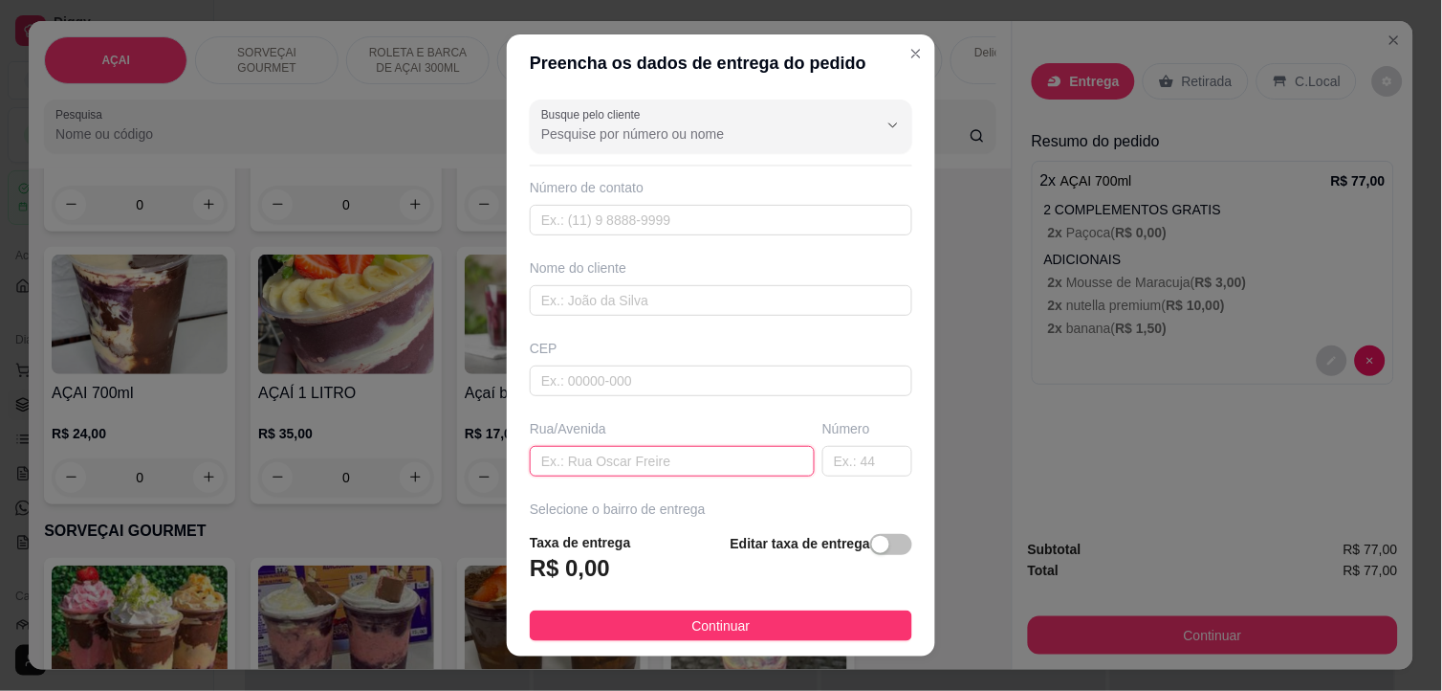
drag, startPoint x: 691, startPoint y: 446, endPoint x: 704, endPoint y: 455, distance: 16.5
click at [691, 446] on input "text" at bounding box center [672, 461] width 285 height 31
paste input "[PERSON_NAME]"
type input "[PERSON_NAME]"
click at [830, 457] on input "text" at bounding box center [868, 461] width 90 height 31
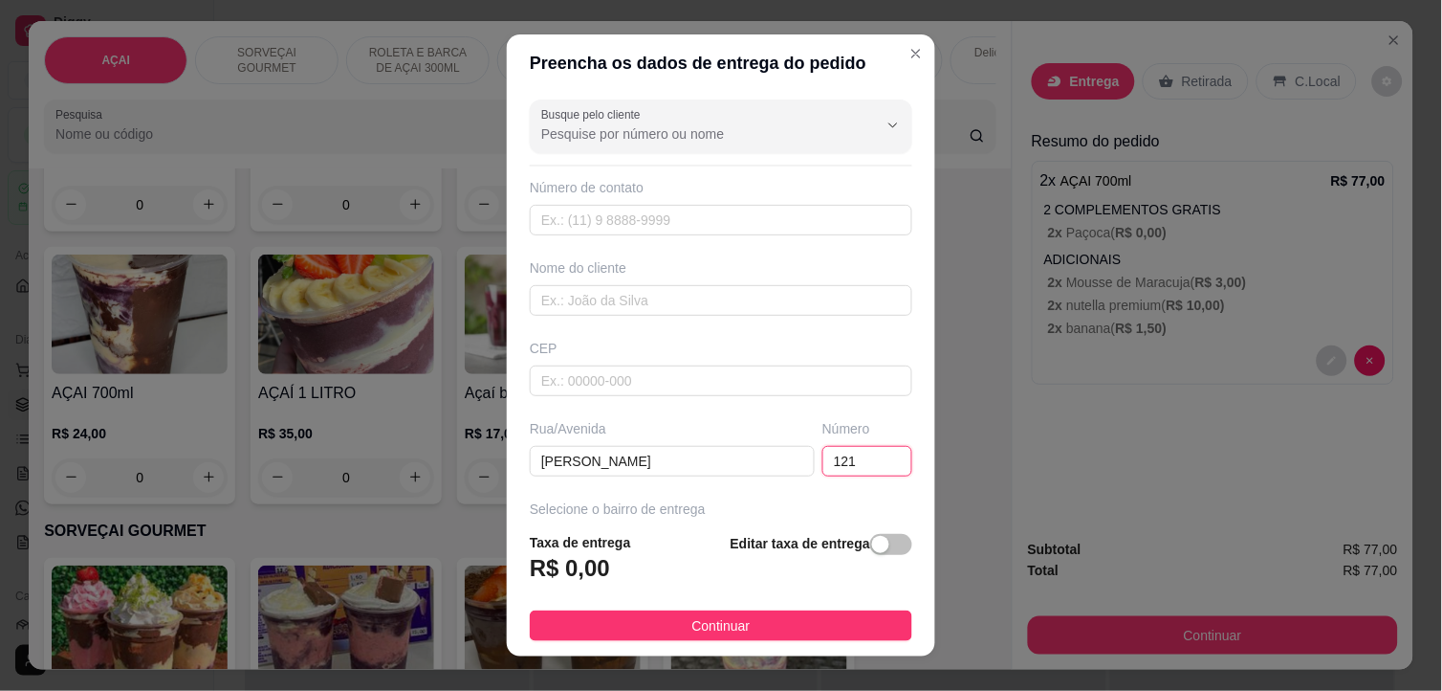
type input "121"
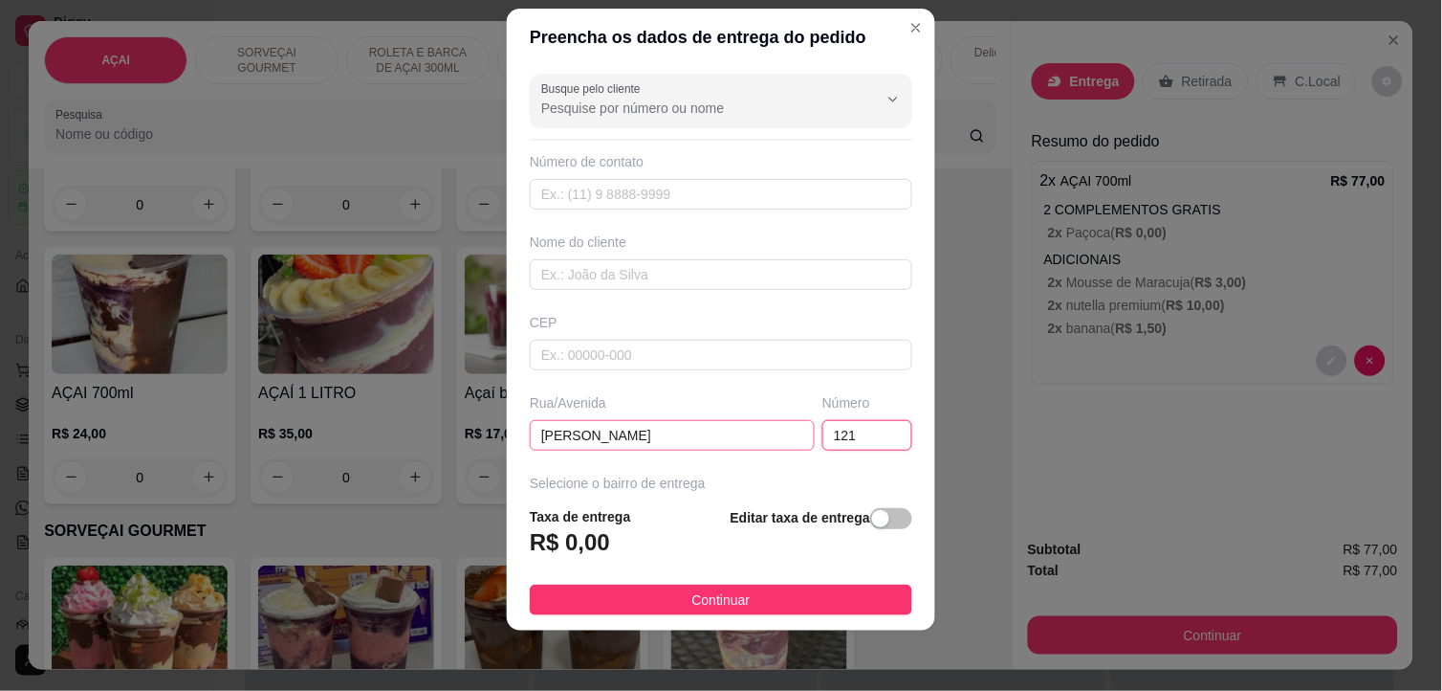
scroll to position [106, 0]
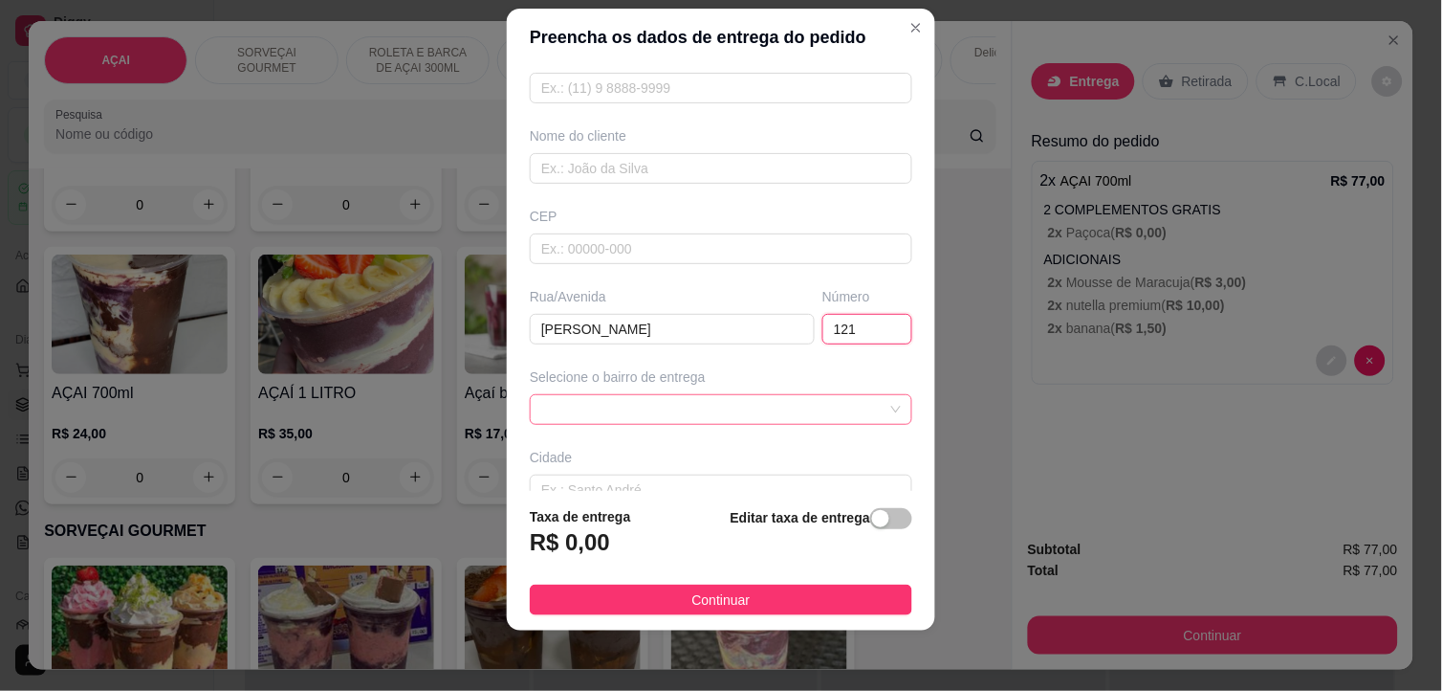
click at [619, 411] on span at bounding box center [721, 409] width 360 height 29
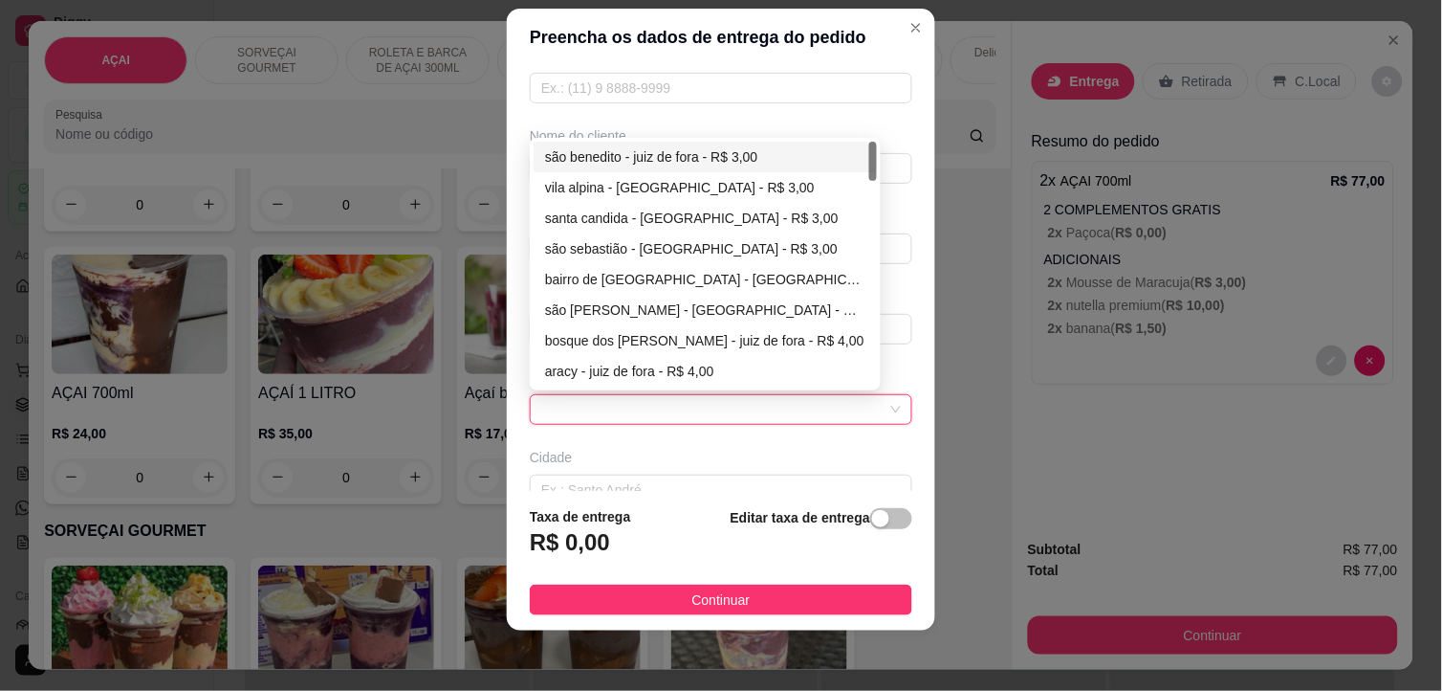
click at [583, 156] on div "são benedito - juiz de fora - R$ 3,00" at bounding box center [705, 156] width 320 height 21
type input "juiz de fora"
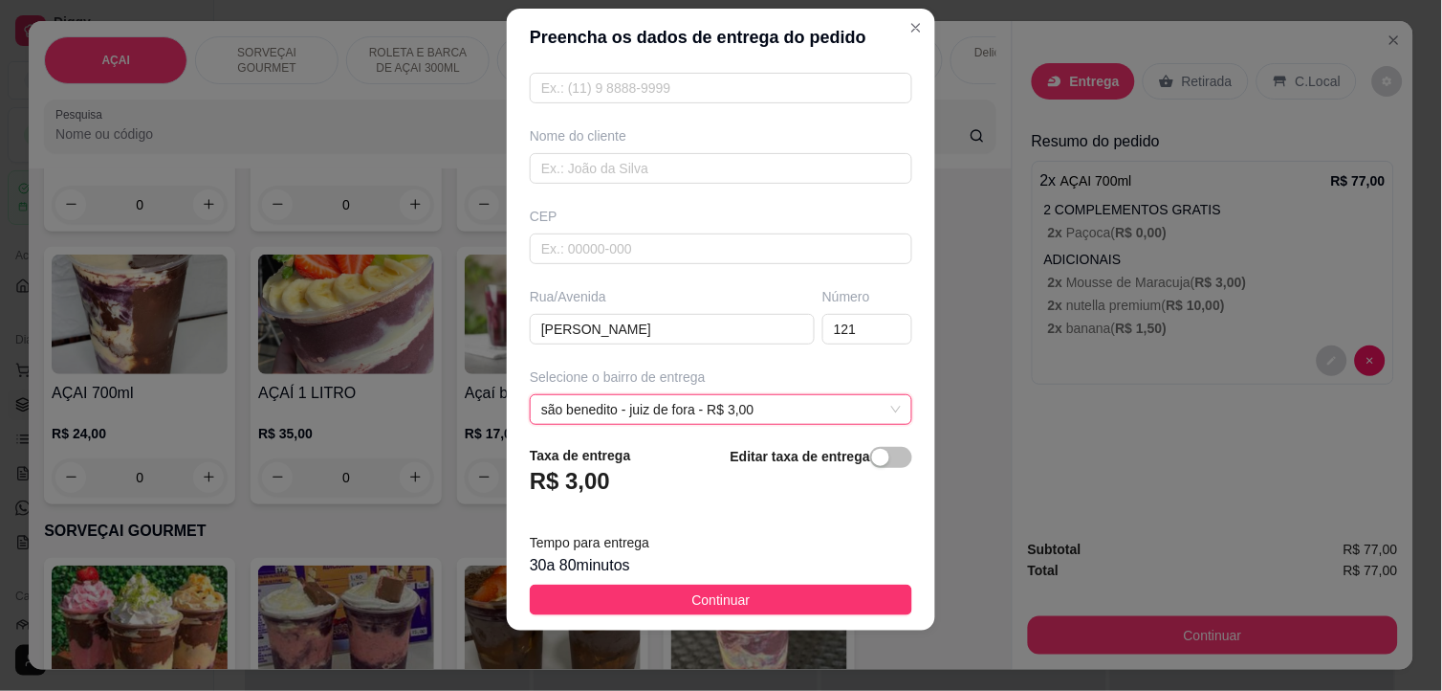
scroll to position [281, 0]
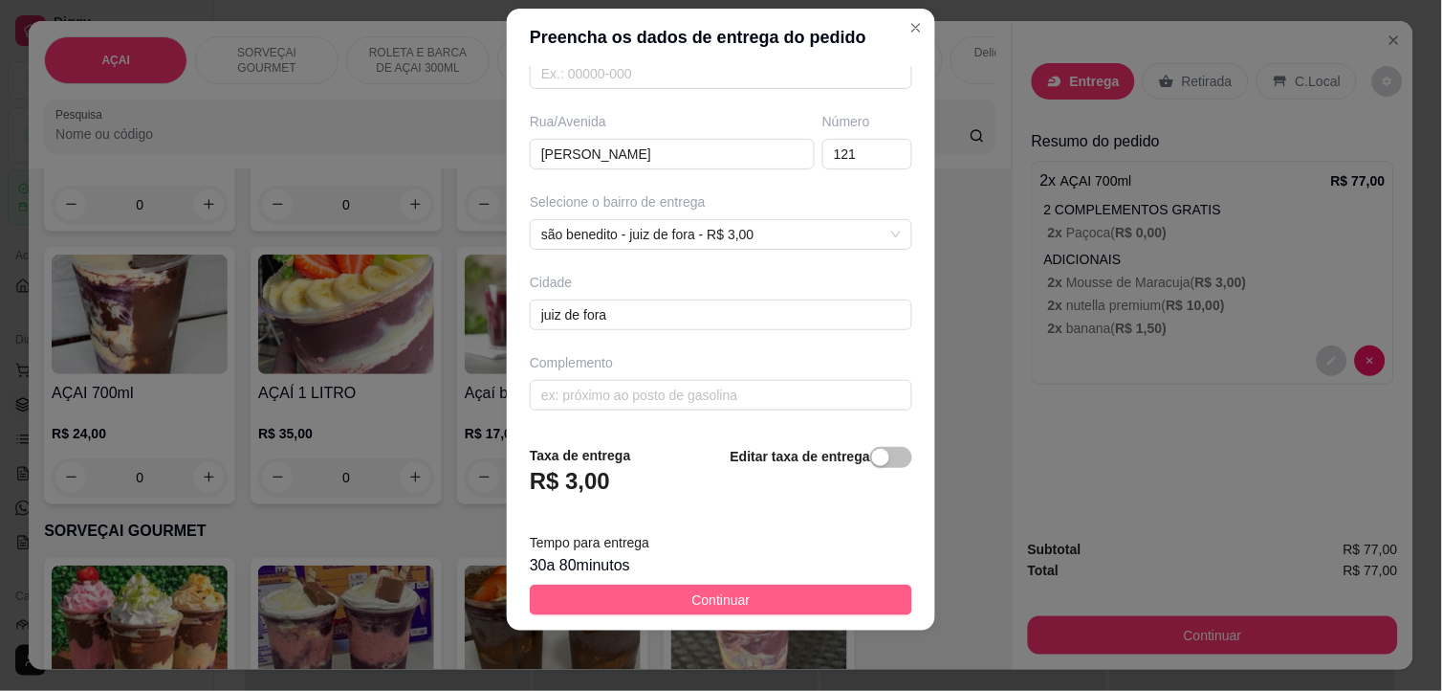
click at [746, 598] on button "Continuar" at bounding box center [721, 599] width 383 height 31
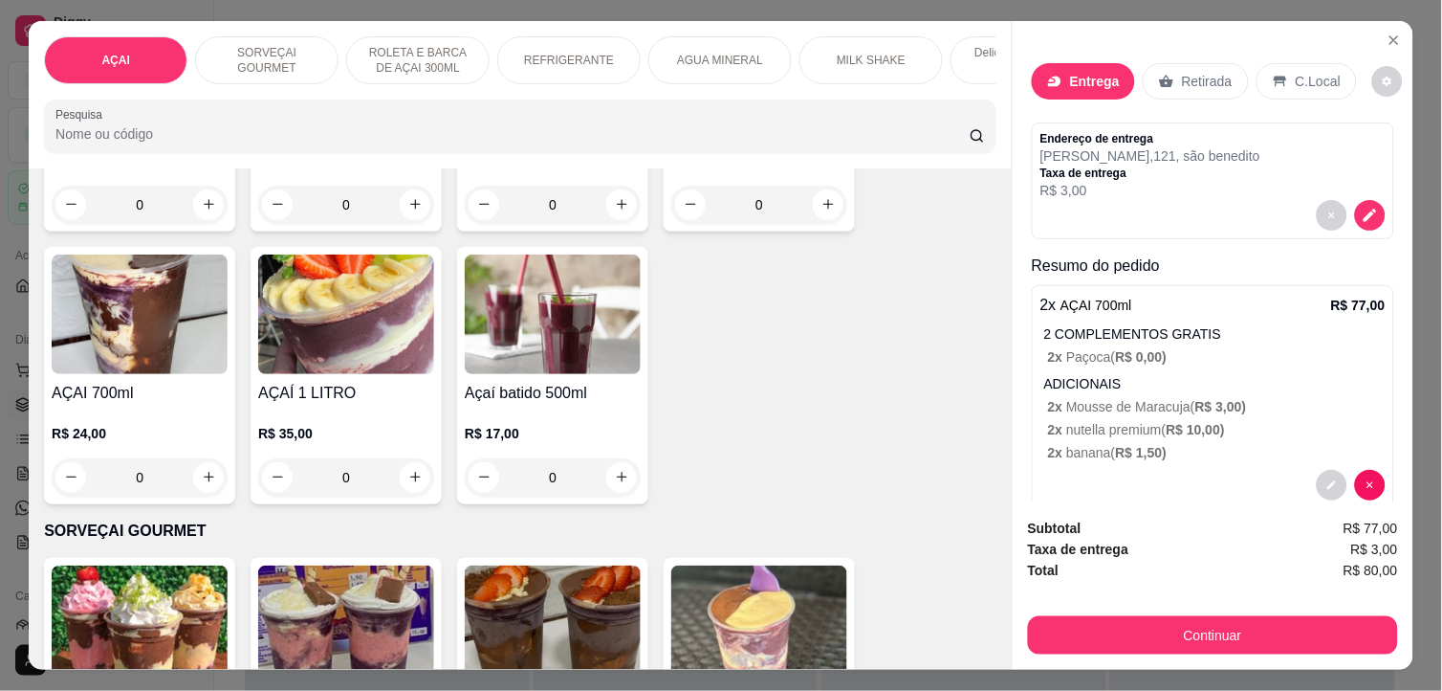
click at [1084, 63] on div "Entrega" at bounding box center [1083, 81] width 103 height 36
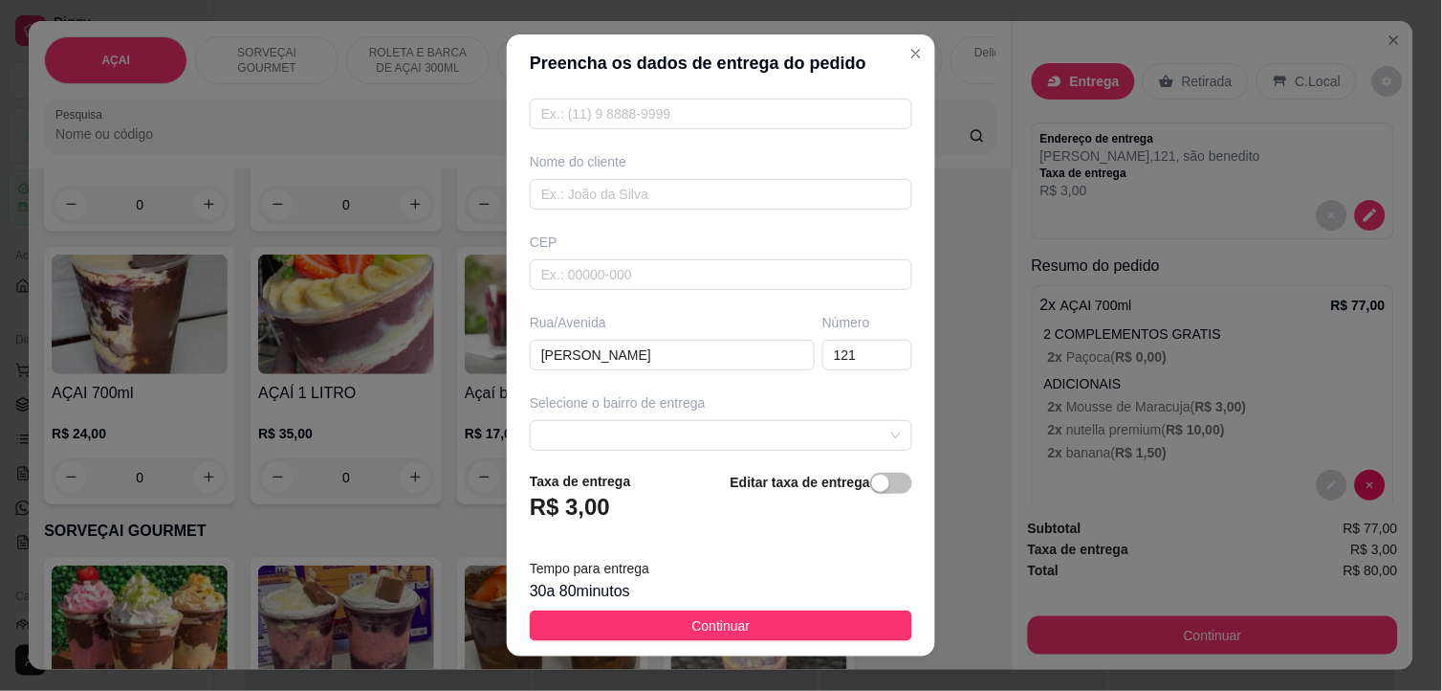
scroll to position [0, 0]
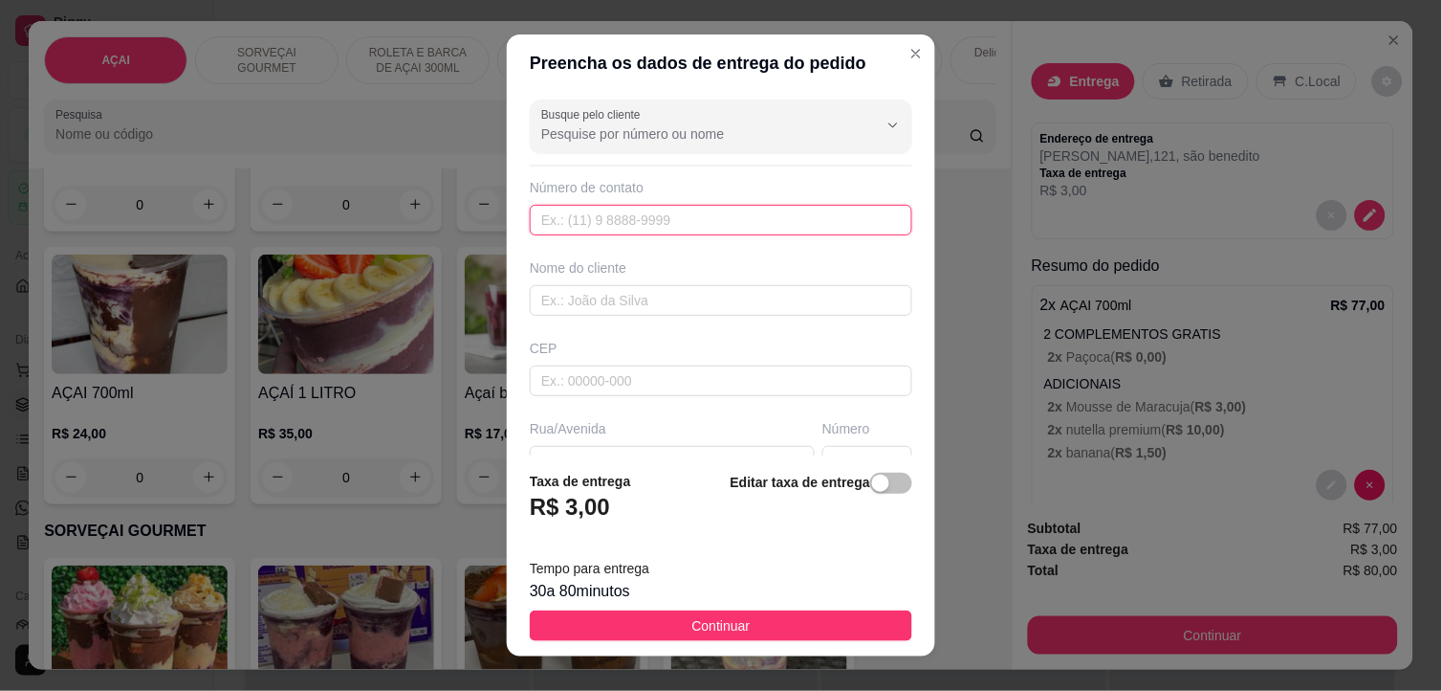
click at [617, 217] on input "text" at bounding box center [721, 220] width 383 height 31
click at [587, 223] on input "text" at bounding box center [721, 220] width 383 height 31
paste input "[PHONE_NUMBER]"
type input "[PHONE_NUMBER]"
click at [663, 300] on input "text" at bounding box center [721, 300] width 383 height 31
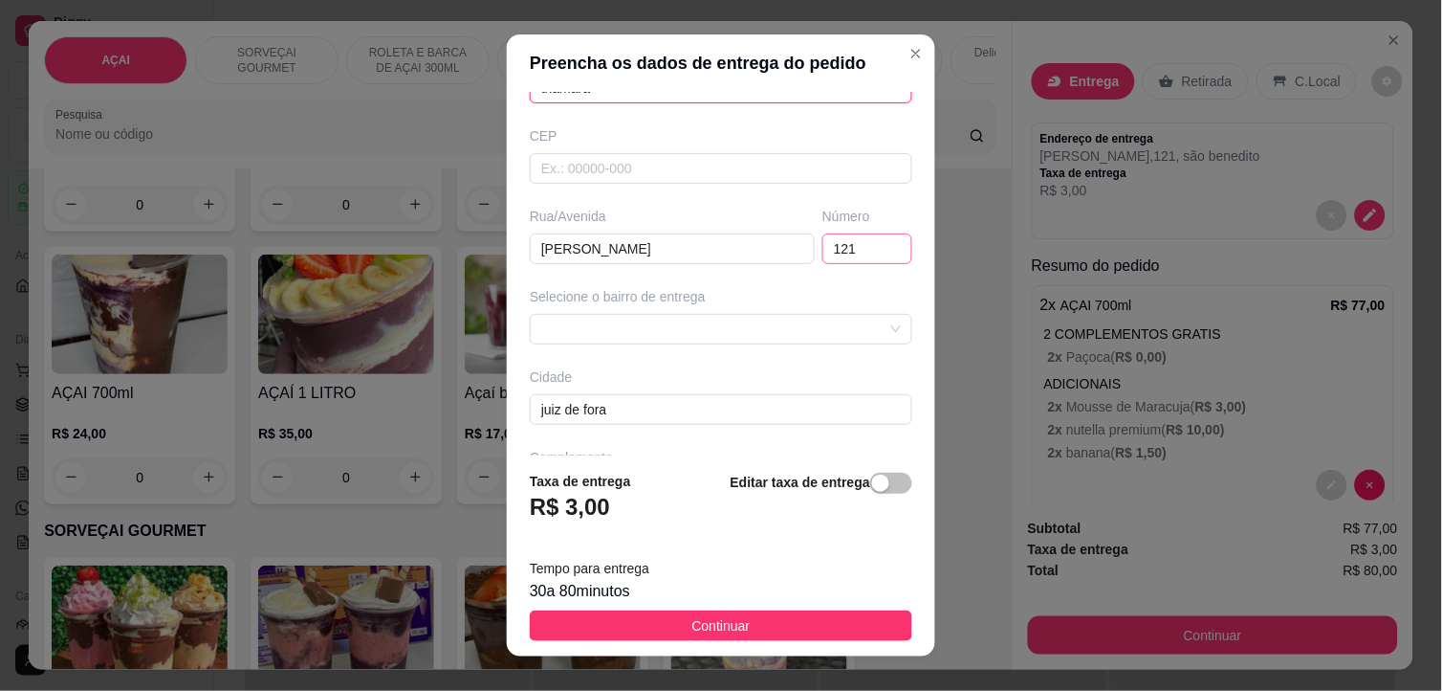
scroll to position [281, 0]
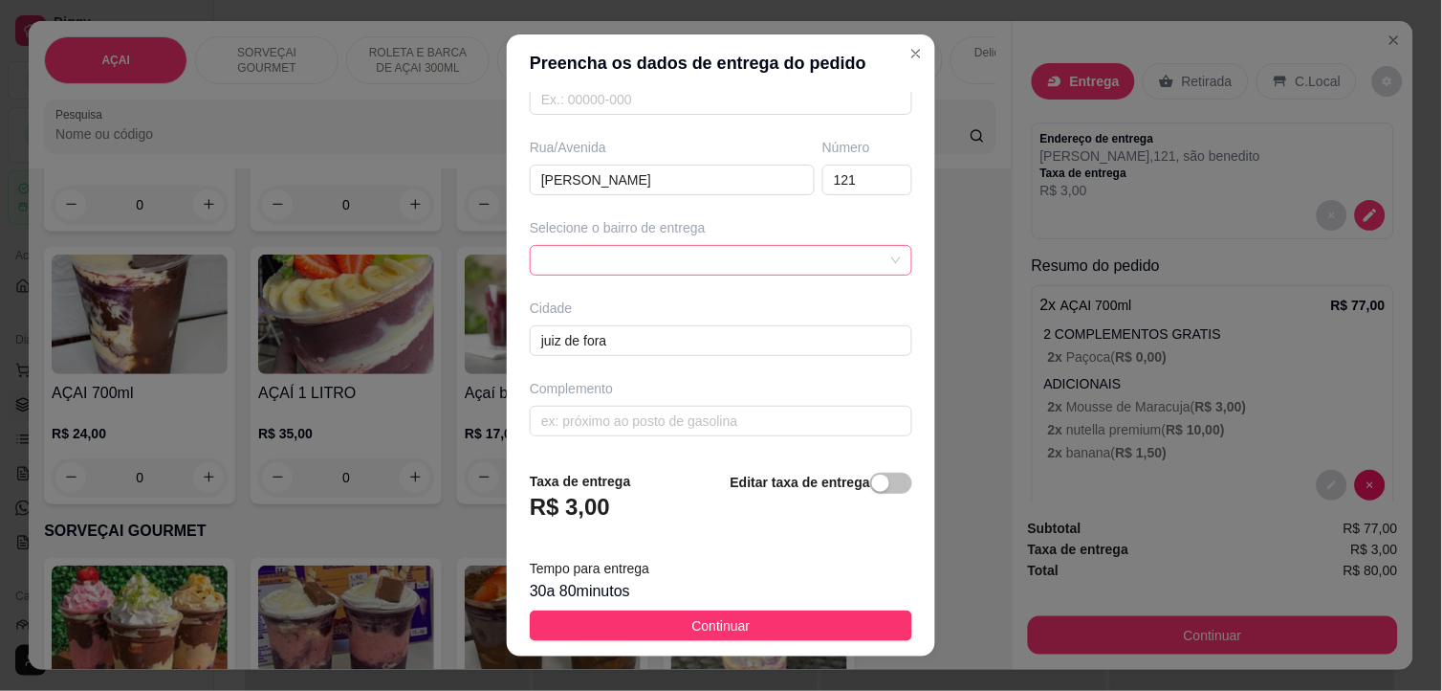
click at [779, 258] on div at bounding box center [721, 260] width 383 height 31
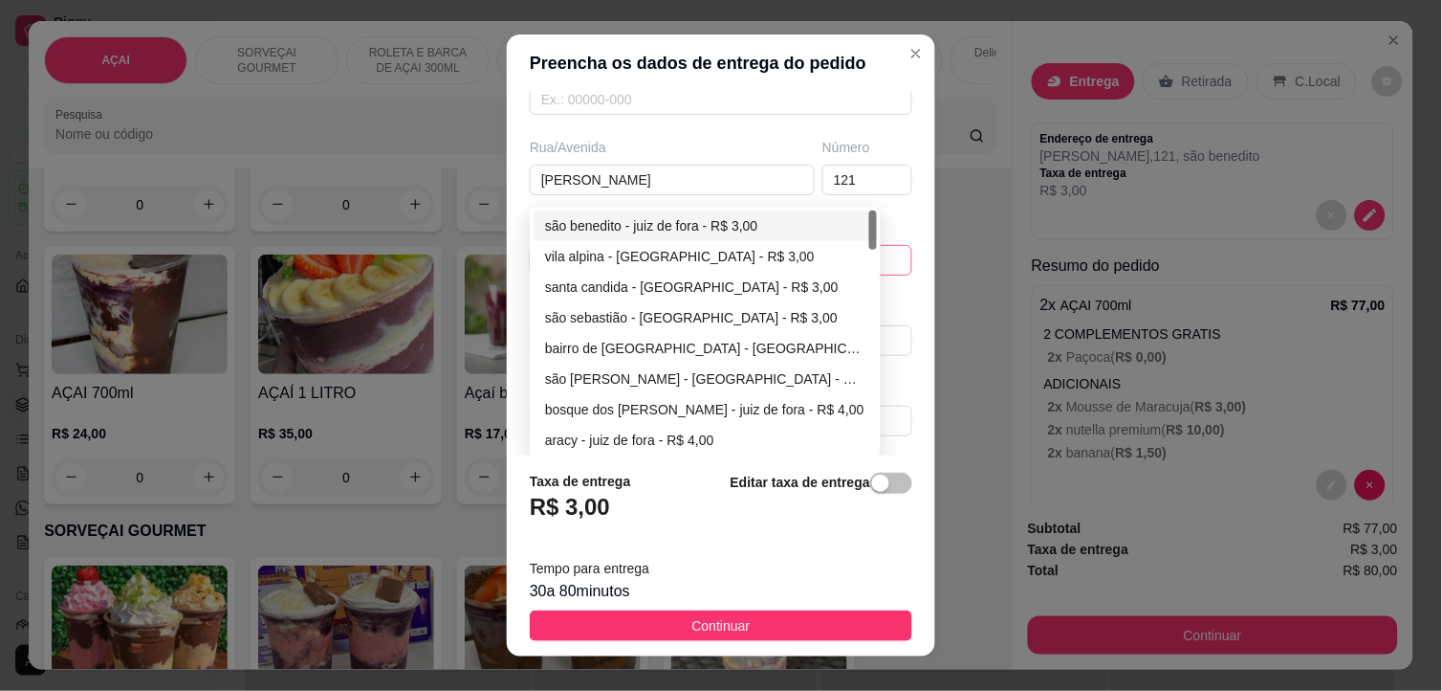
type input "thamara"
click at [658, 230] on div "são benedito - juiz de fora - R$ 3,00" at bounding box center [705, 225] width 320 height 21
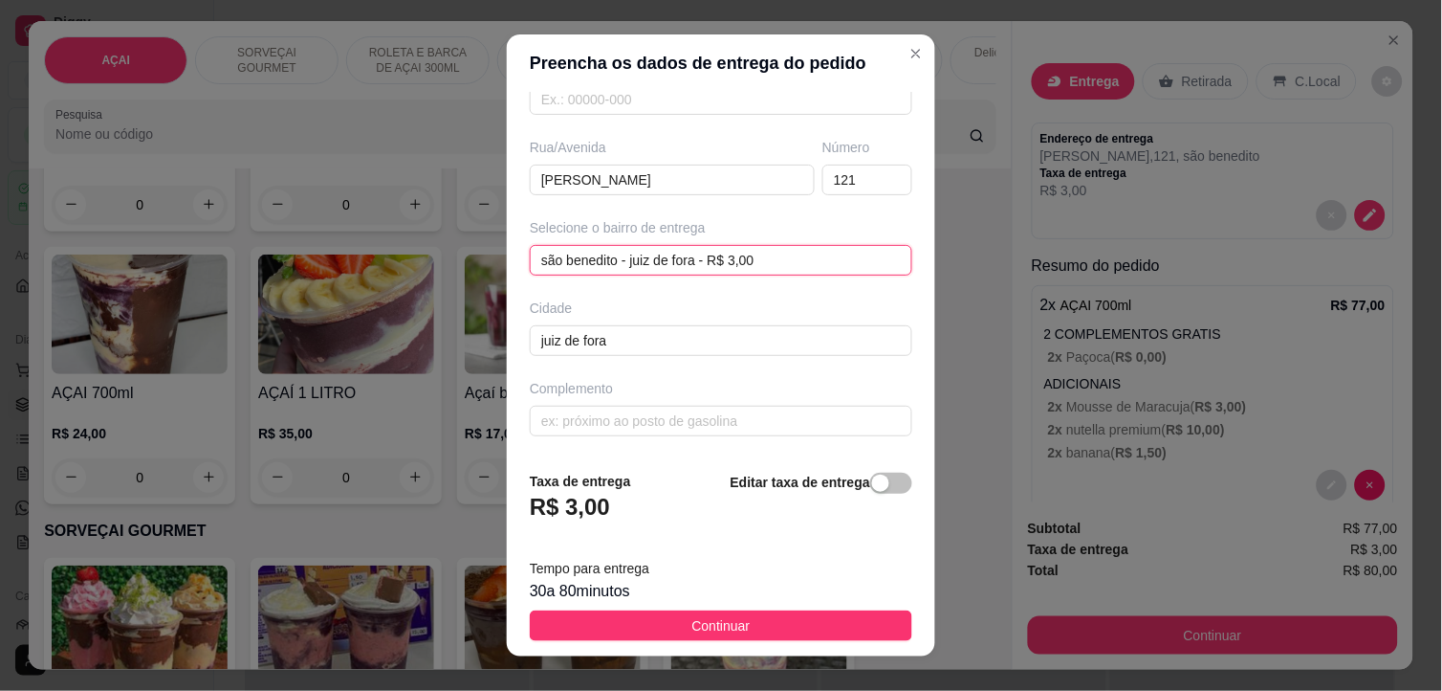
click at [771, 265] on div "são benedito - [GEOGRAPHIC_DATA] - R$ 3,00 são benedito - [GEOGRAPHIC_DATA] - R…" at bounding box center [721, 260] width 383 height 31
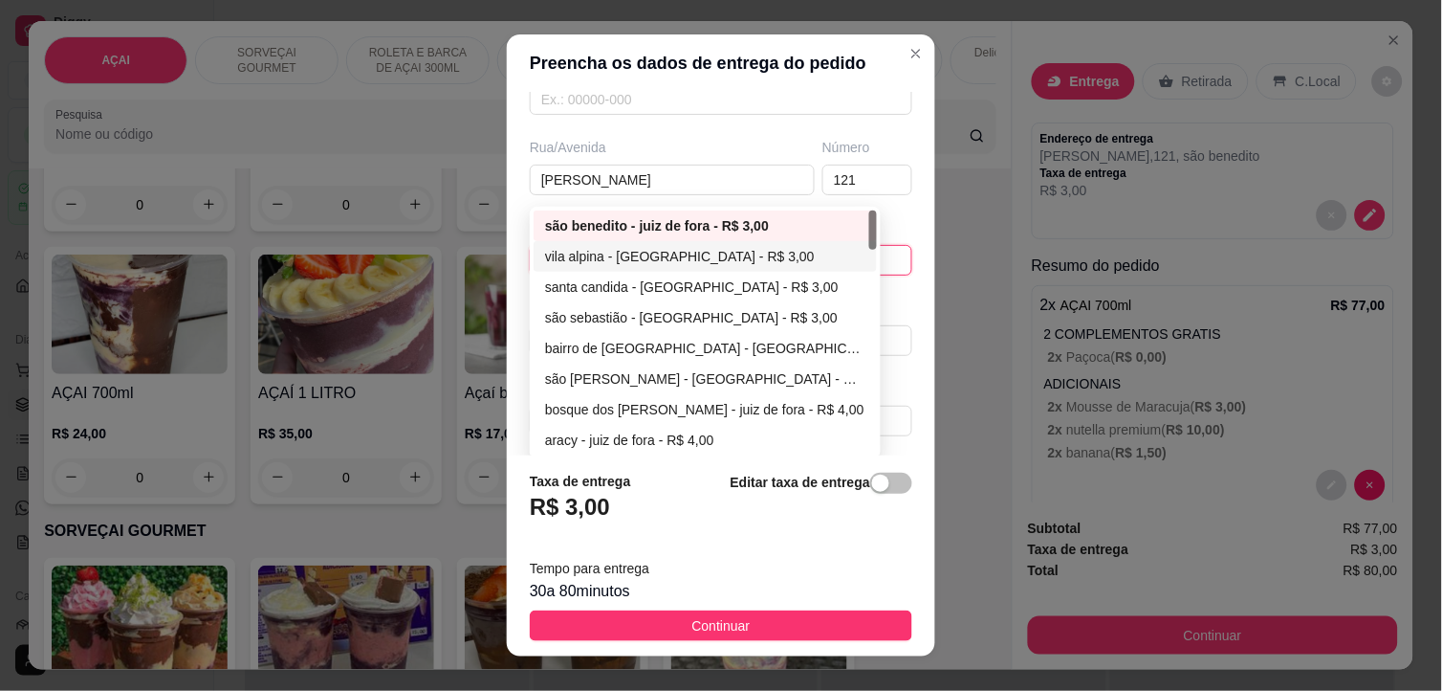
click at [718, 262] on div "vila alpina - [GEOGRAPHIC_DATA] - R$ 3,00" at bounding box center [705, 256] width 320 height 21
type input "juiz de fora"
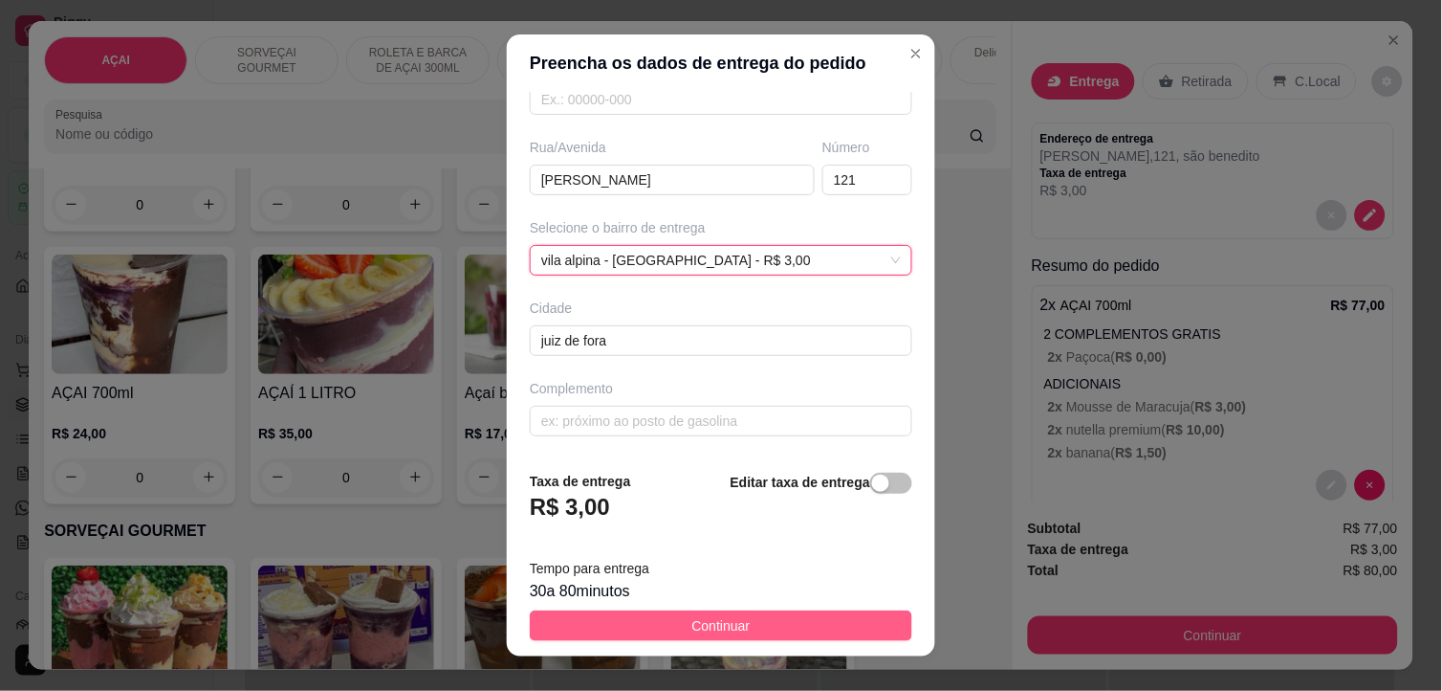
click at [735, 615] on button "Continuar" at bounding box center [721, 625] width 383 height 31
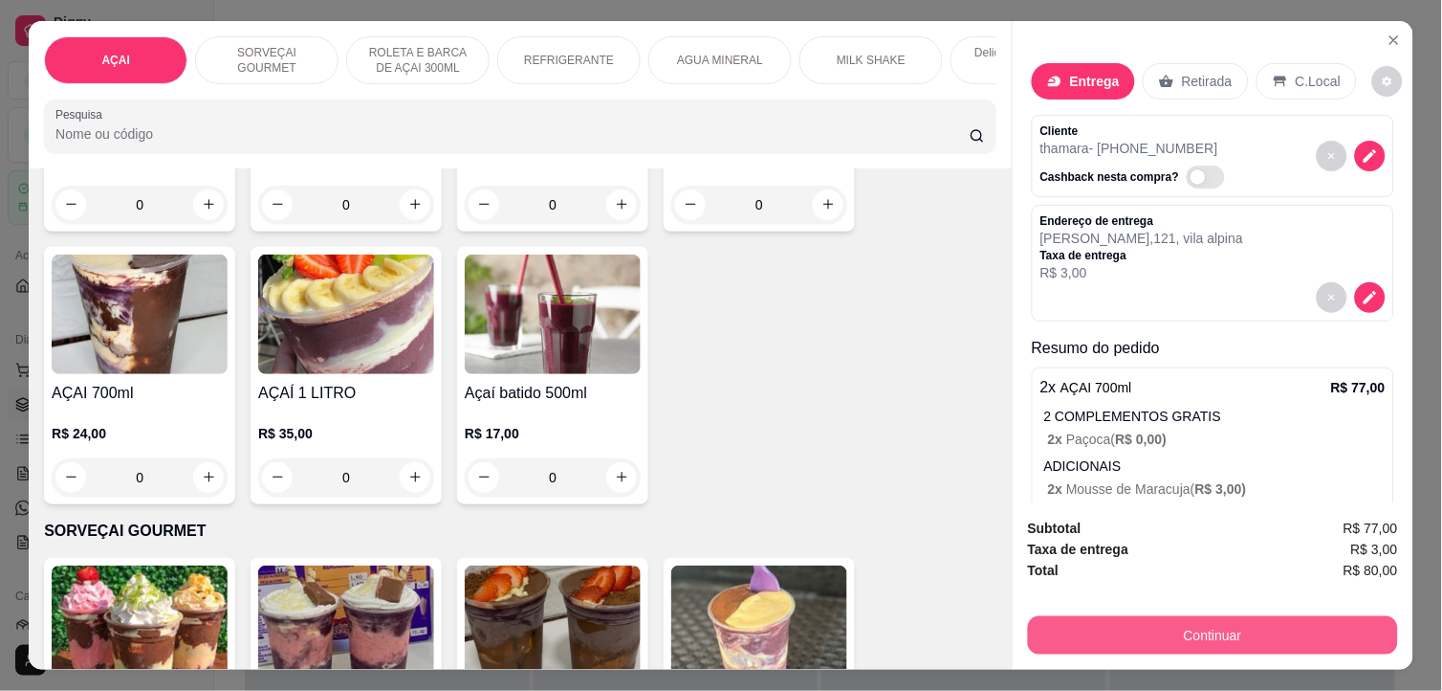
click at [1096, 636] on button "Continuar" at bounding box center [1213, 635] width 370 height 38
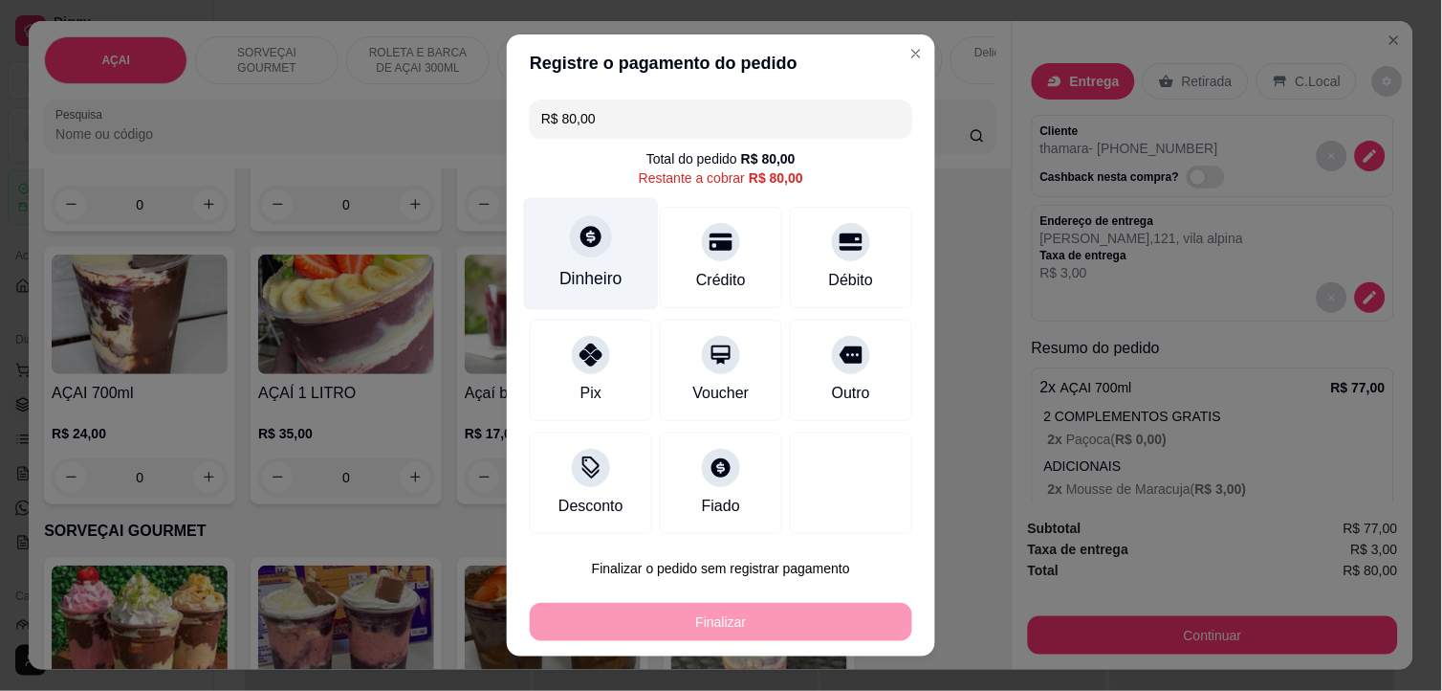
click at [594, 290] on div "Dinheiro" at bounding box center [591, 278] width 63 height 25
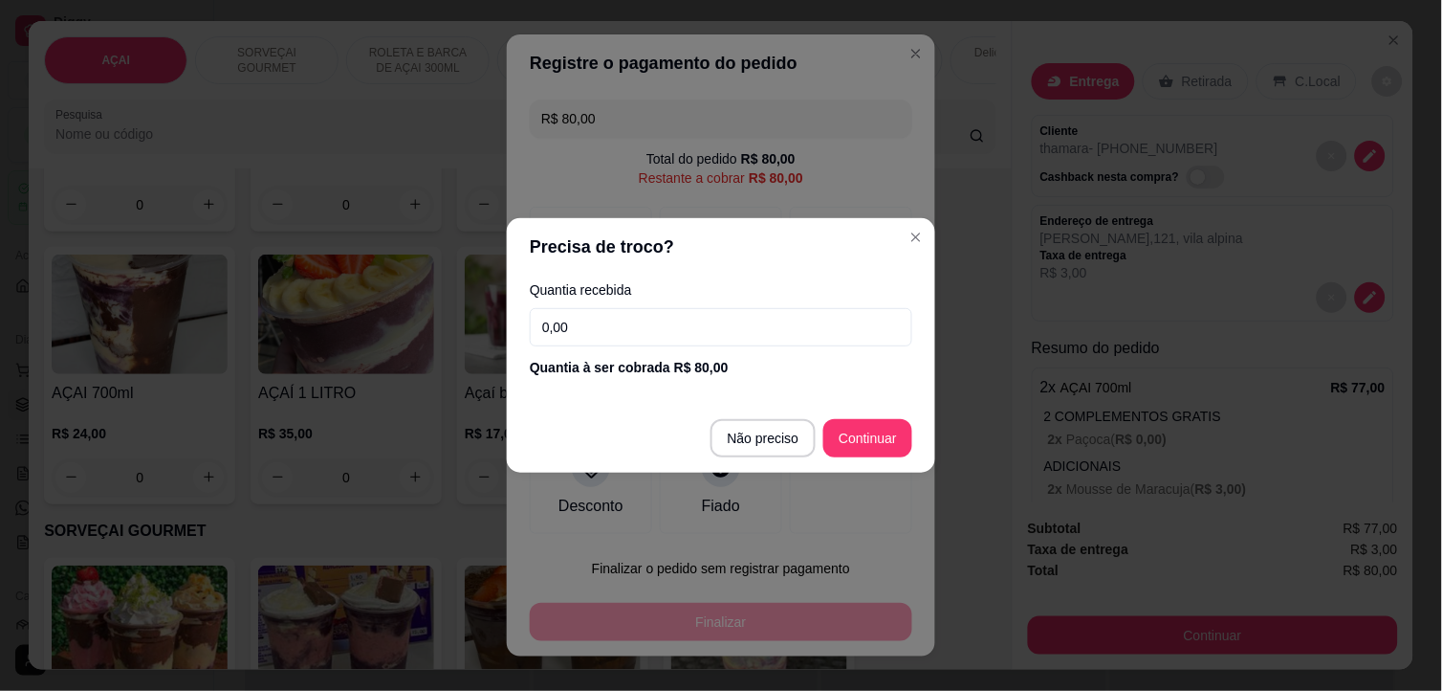
click at [645, 340] on input "0,00" at bounding box center [721, 327] width 383 height 38
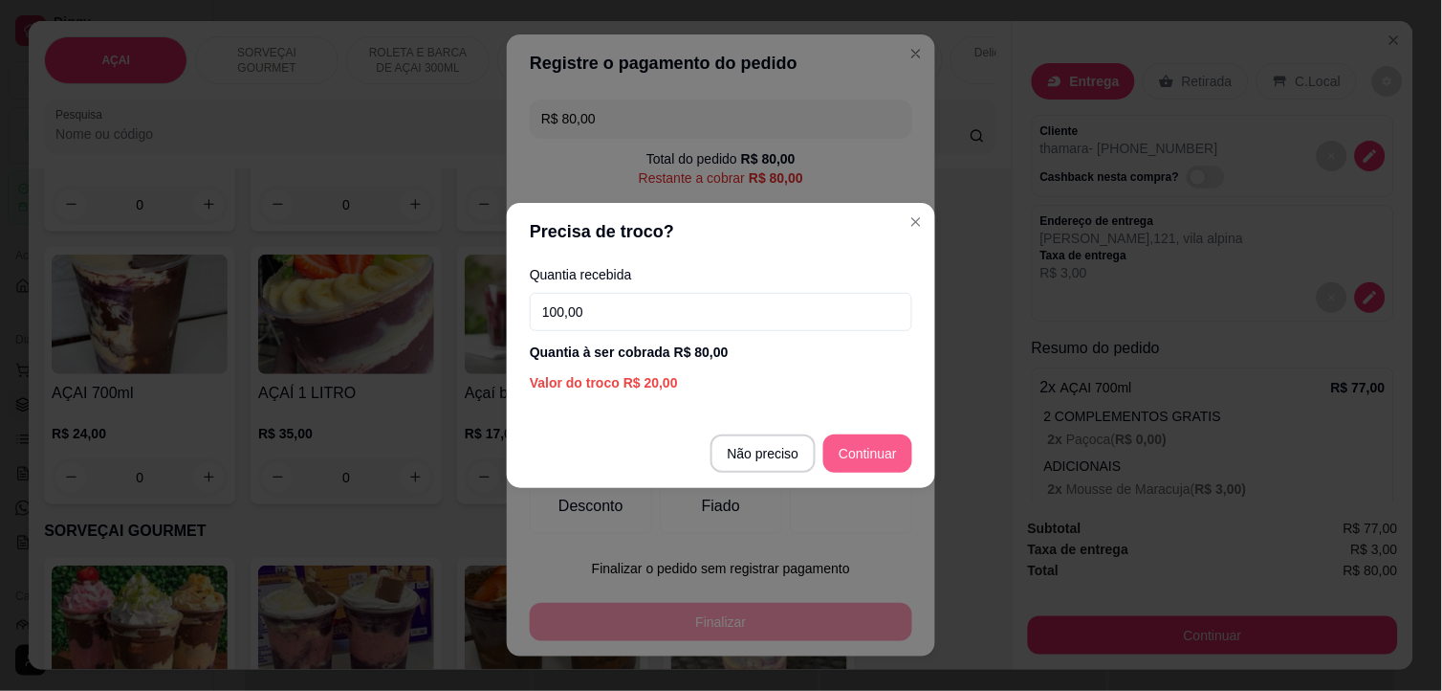
type input "100,00"
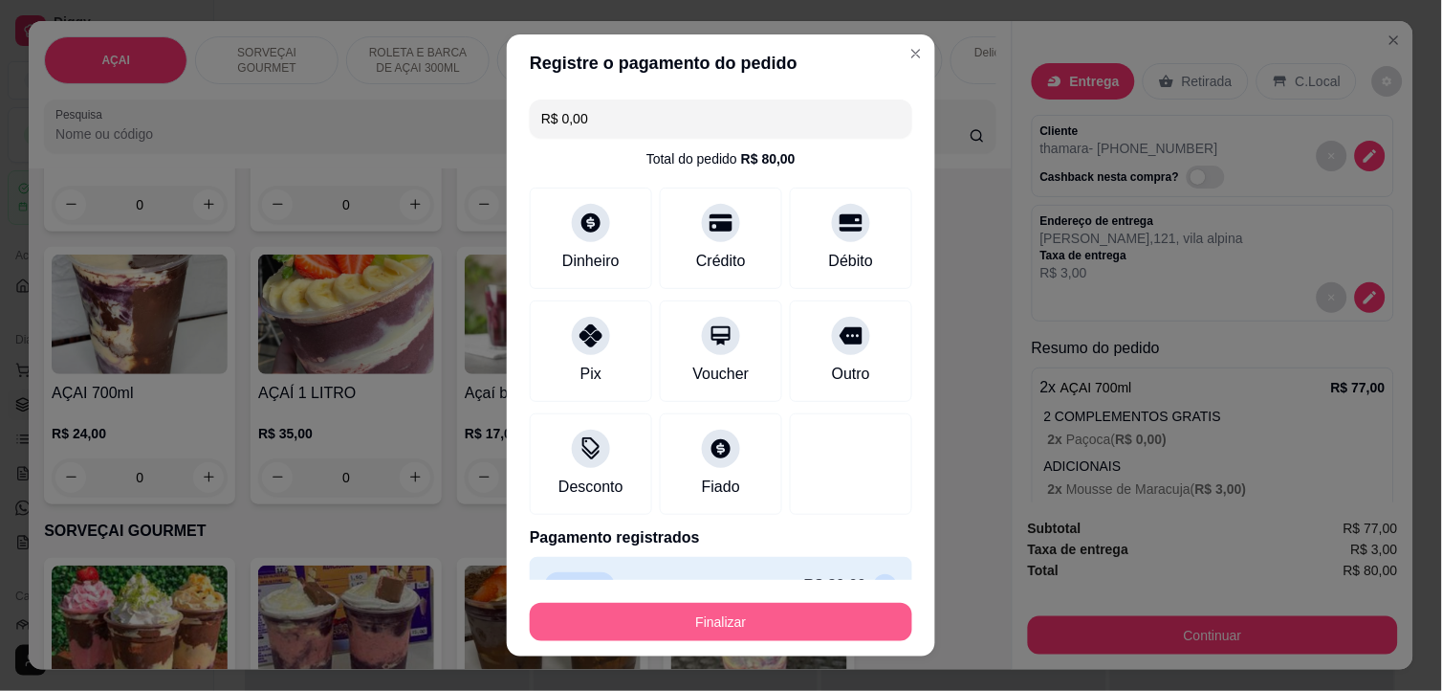
click at [777, 632] on button "Finalizar" at bounding box center [721, 622] width 383 height 38
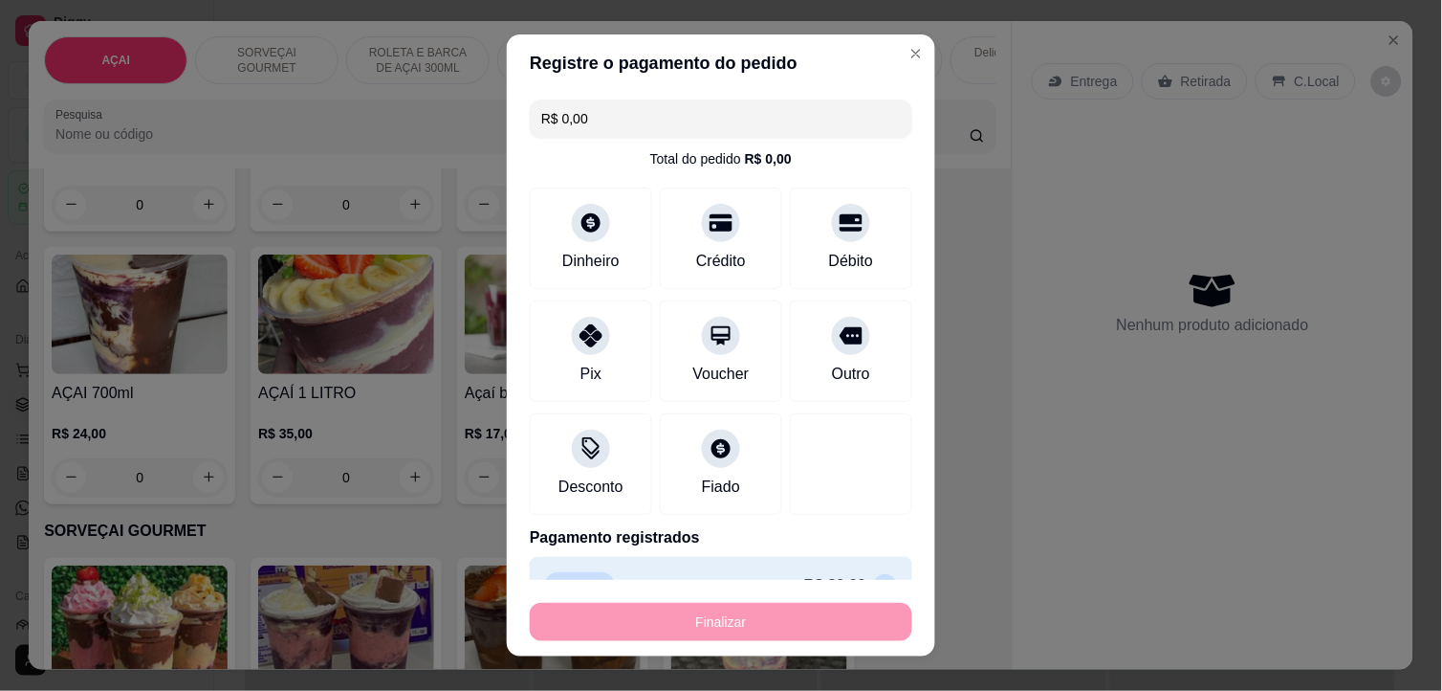
type input "-R$ 80,00"
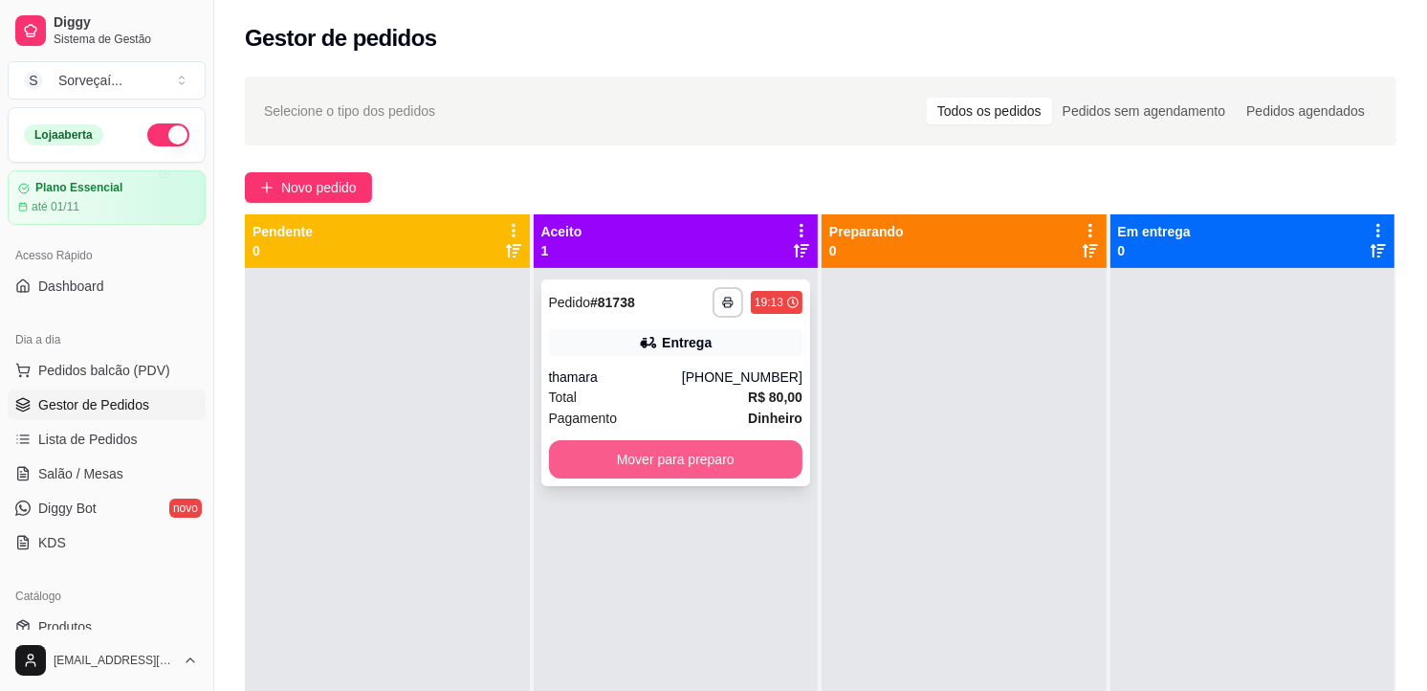
click at [757, 453] on button "Mover para preparo" at bounding box center [676, 459] width 254 height 38
